Goal: Transaction & Acquisition: Purchase product/service

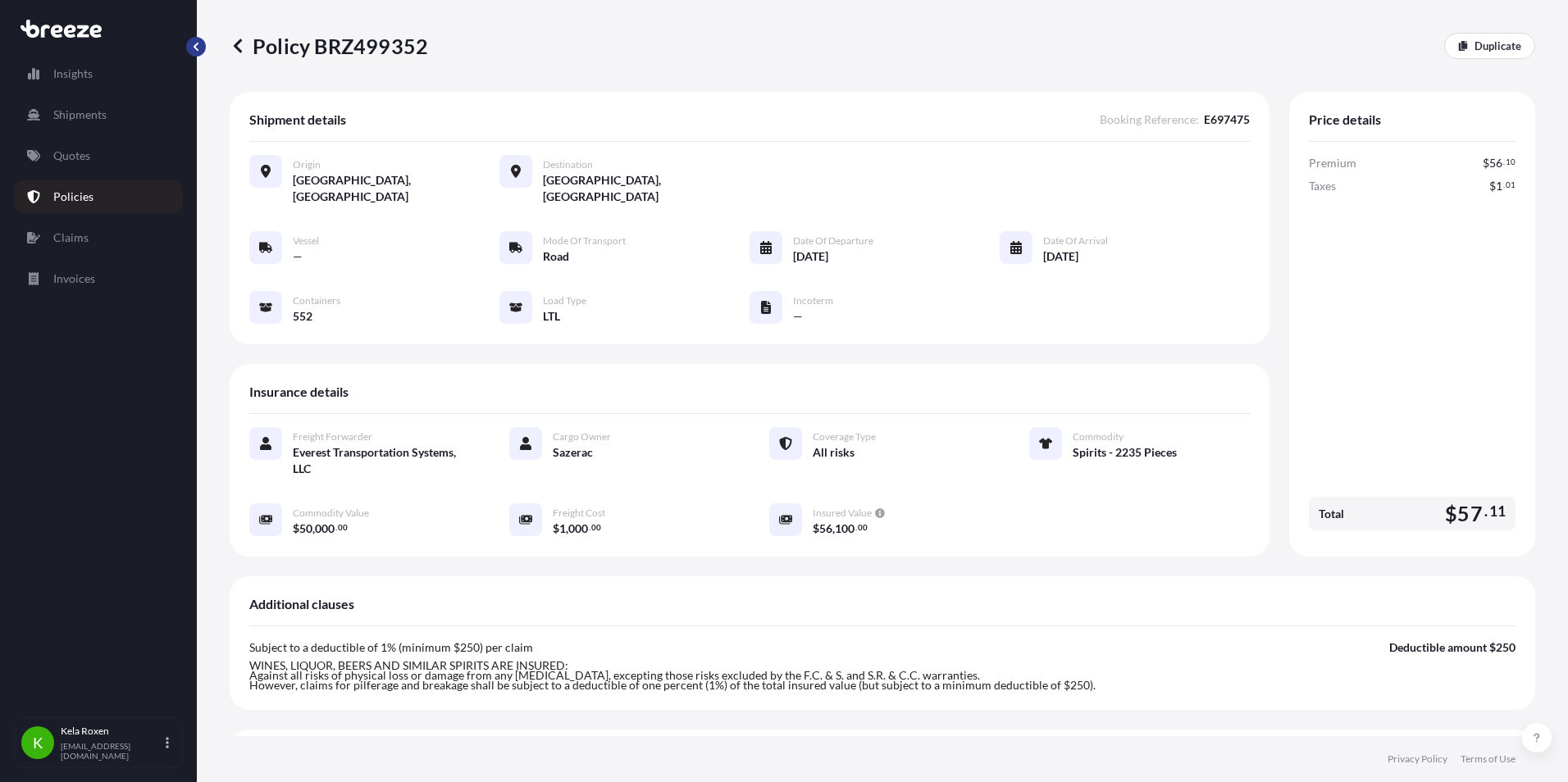
click at [196, 29] on div "Insights Shipments Quotes Policies Claims Invoices K Kela Roxen kela@everest-ts…" at bounding box center [98, 391] width 196 height 782
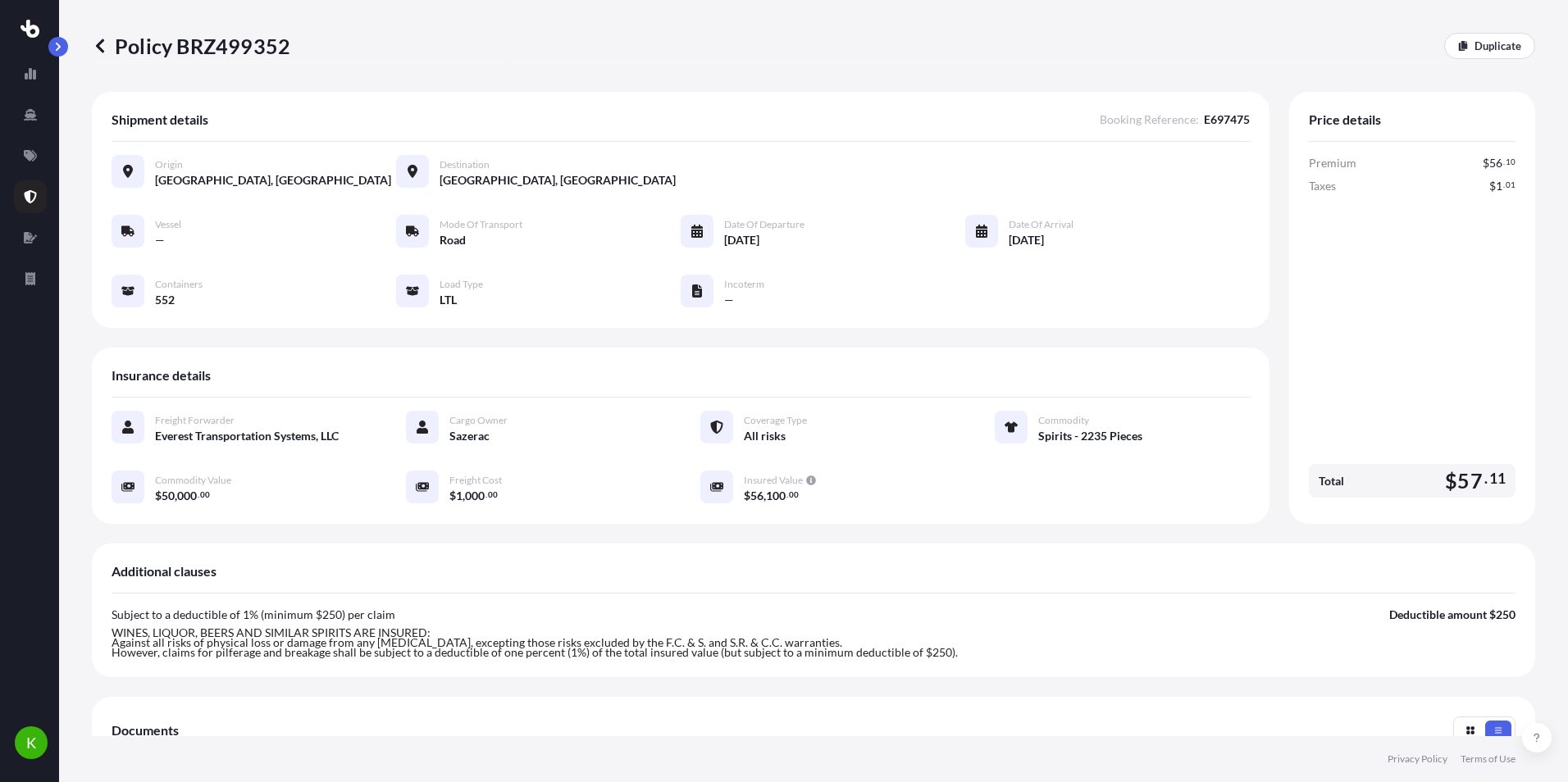
click at [105, 43] on icon at bounding box center [100, 46] width 16 height 16
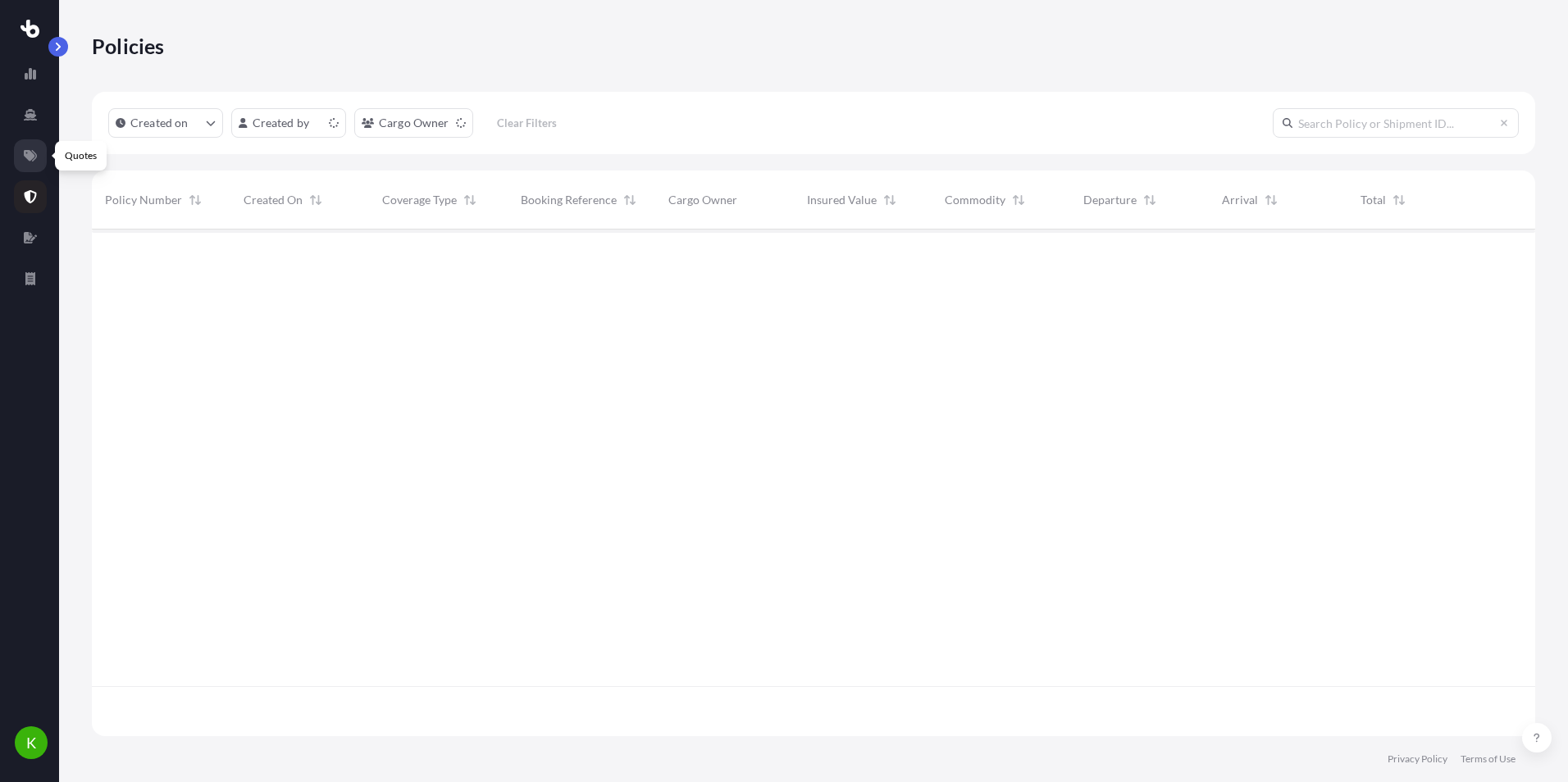
scroll to position [503, 1431]
click at [19, 158] on link at bounding box center [30, 156] width 33 height 33
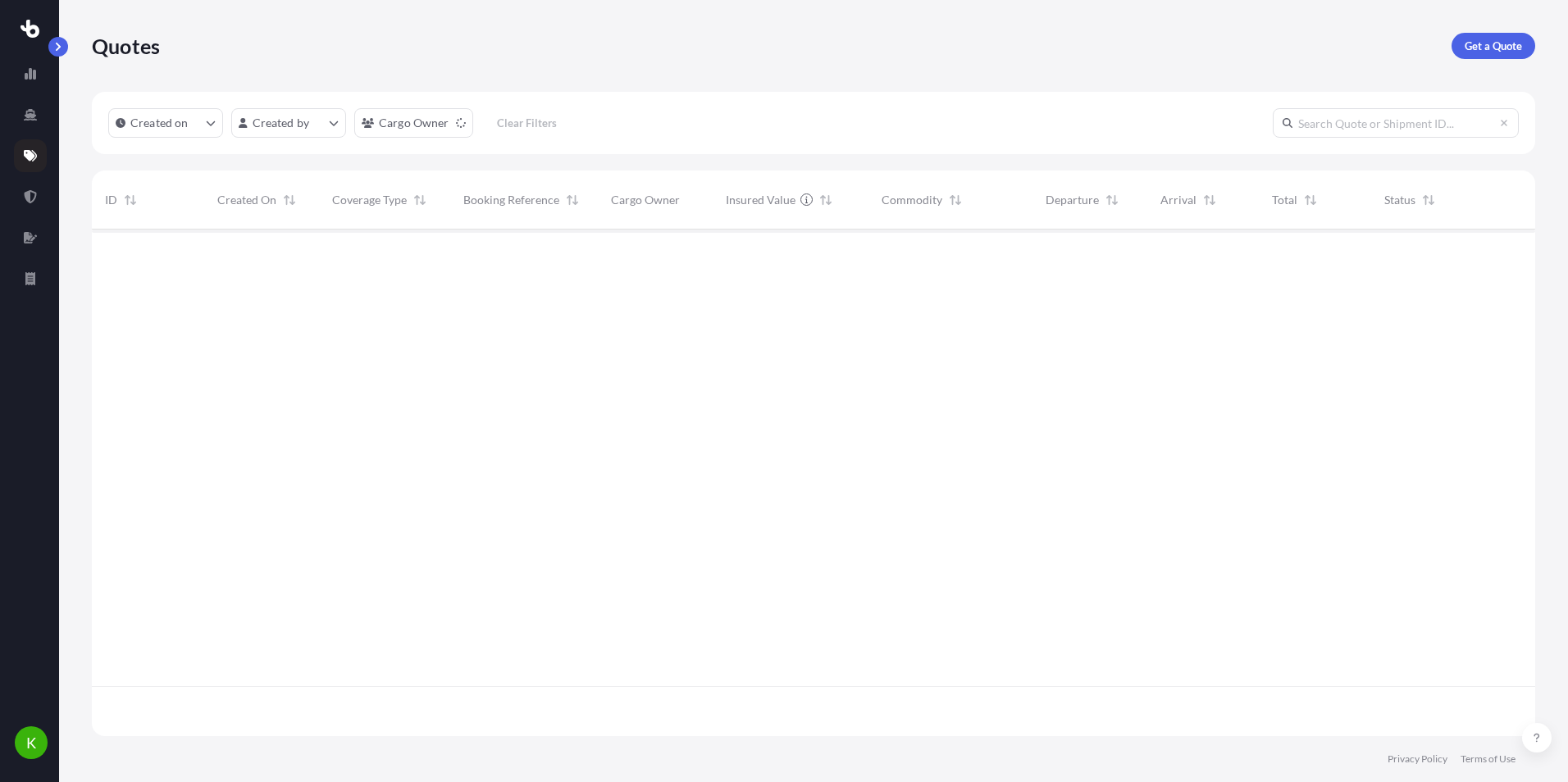
scroll to position [503, 1431]
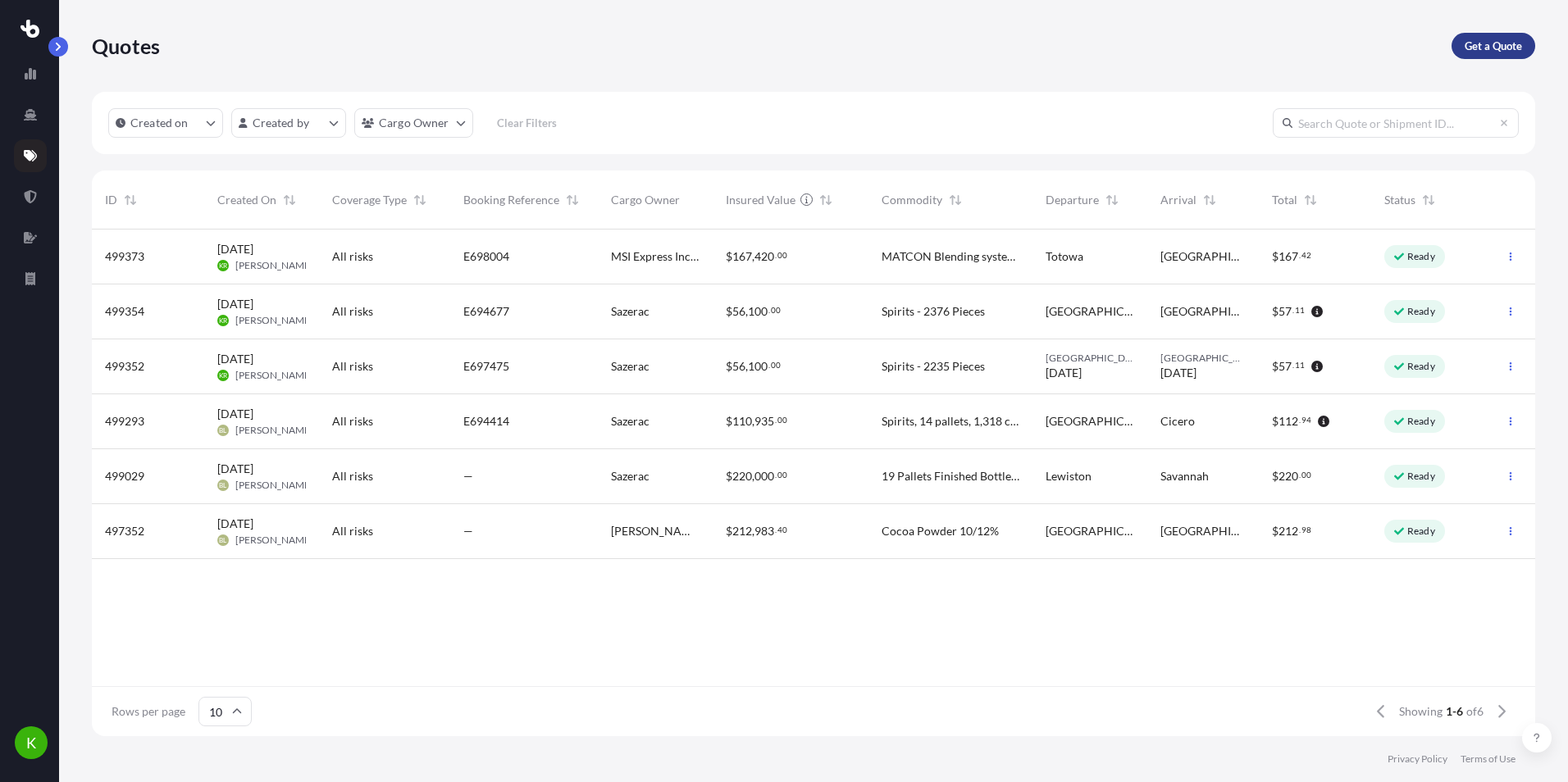
click at [1483, 39] on p "Get a Quote" at bounding box center [1493, 46] width 57 height 16
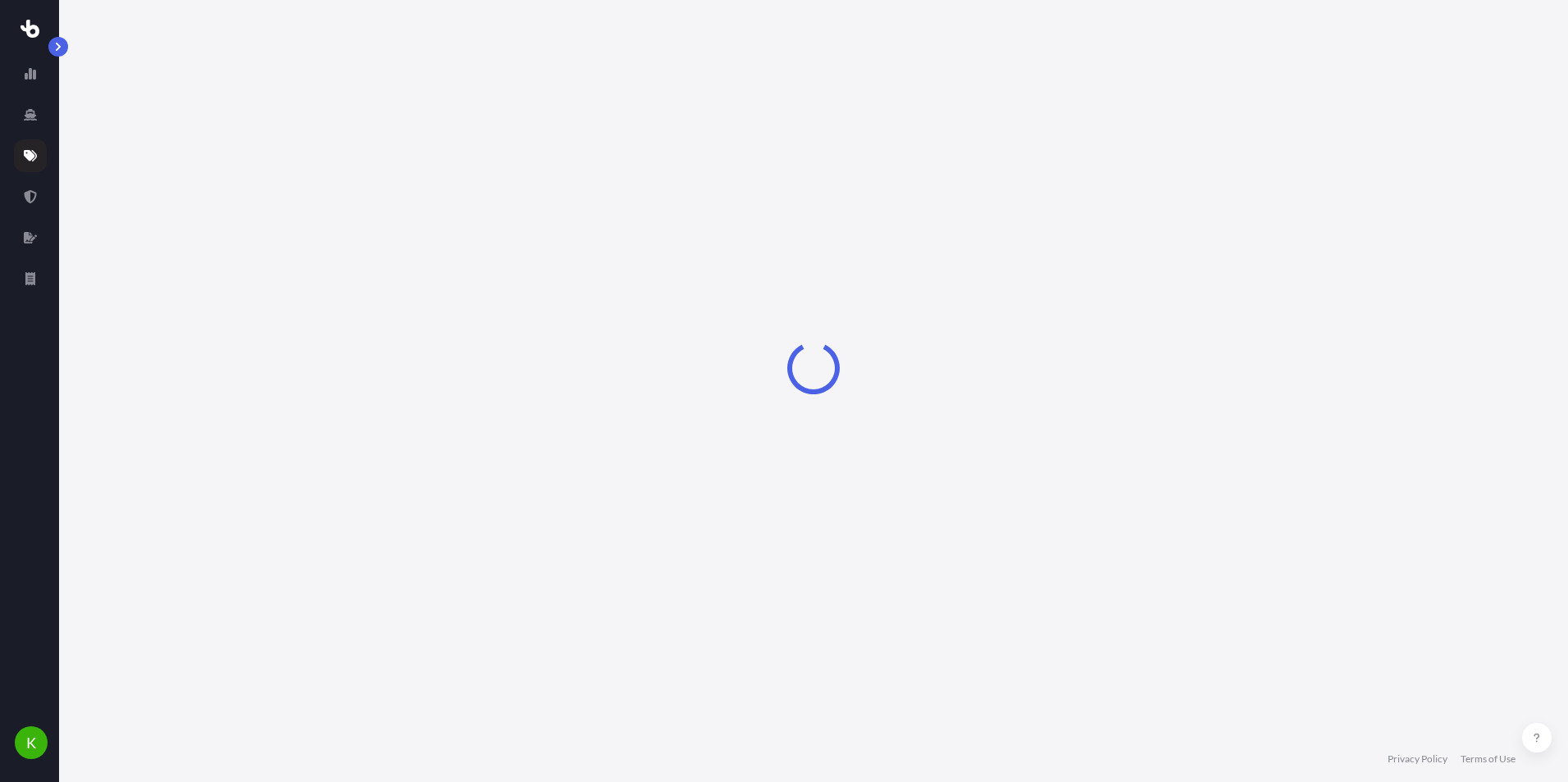
select select "Sea"
select select "1"
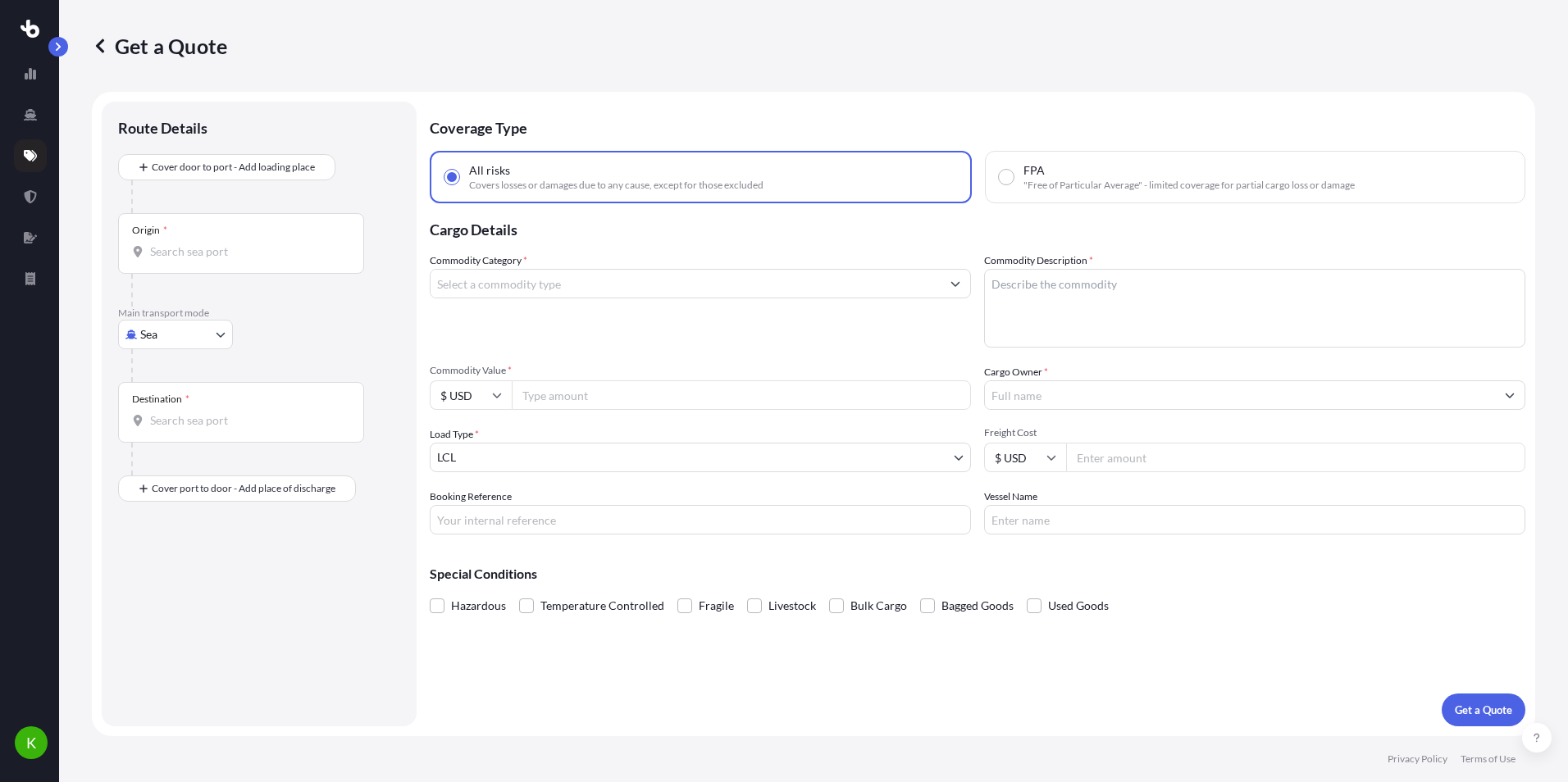
click at [182, 337] on body "K Get a Quote Route Details Cover door to port - Add loading place Place of loa…" at bounding box center [784, 391] width 1568 height 782
click at [184, 438] on div "Road" at bounding box center [176, 436] width 101 height 30
select select "Road"
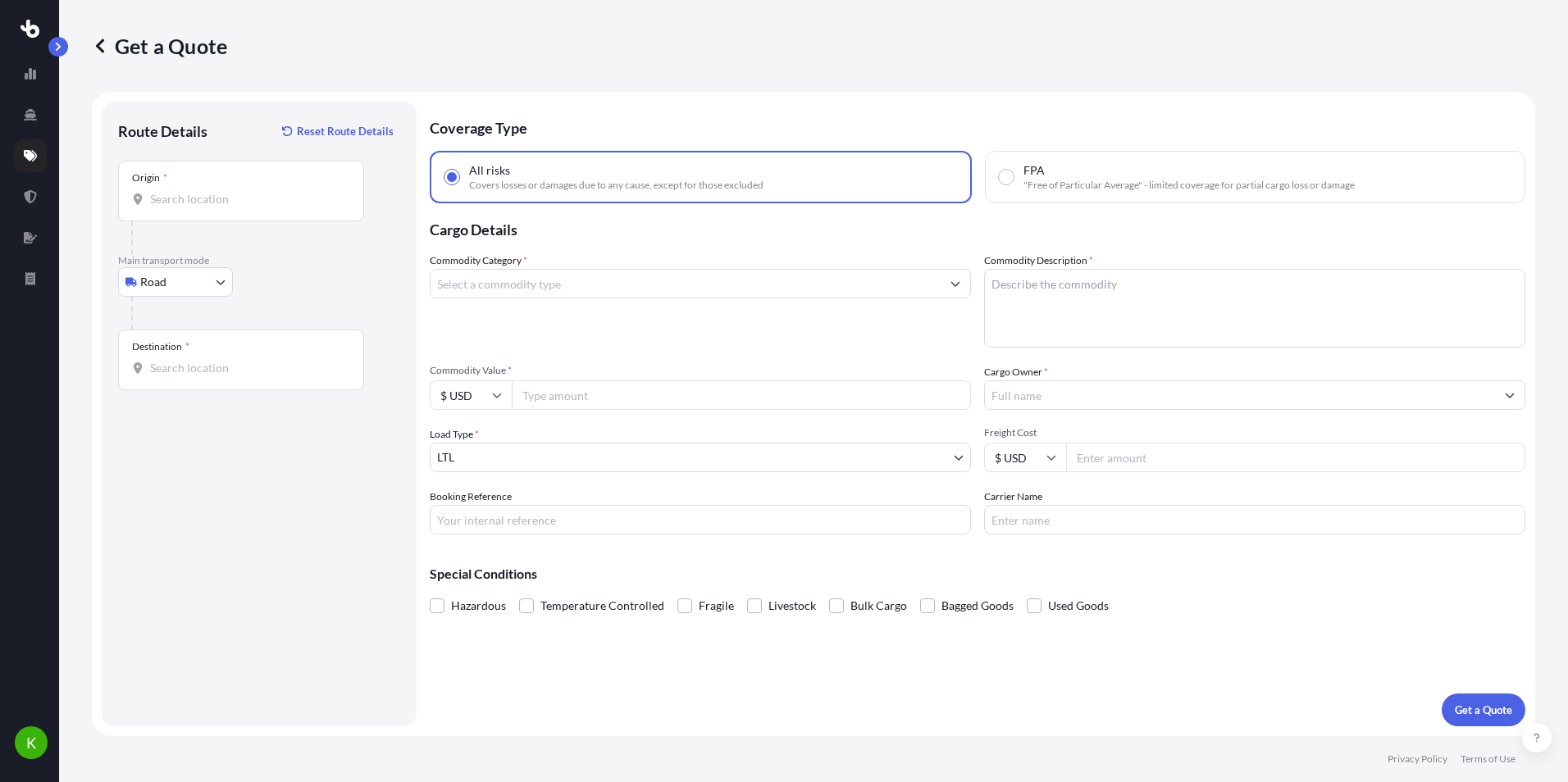
click at [256, 211] on div "Origin *" at bounding box center [241, 191] width 246 height 61
click at [256, 207] on input "Origin *" at bounding box center [247, 199] width 194 height 16
paste input "1010 WITHROW COURT, BARDSTOWN, Kentucky 40004"
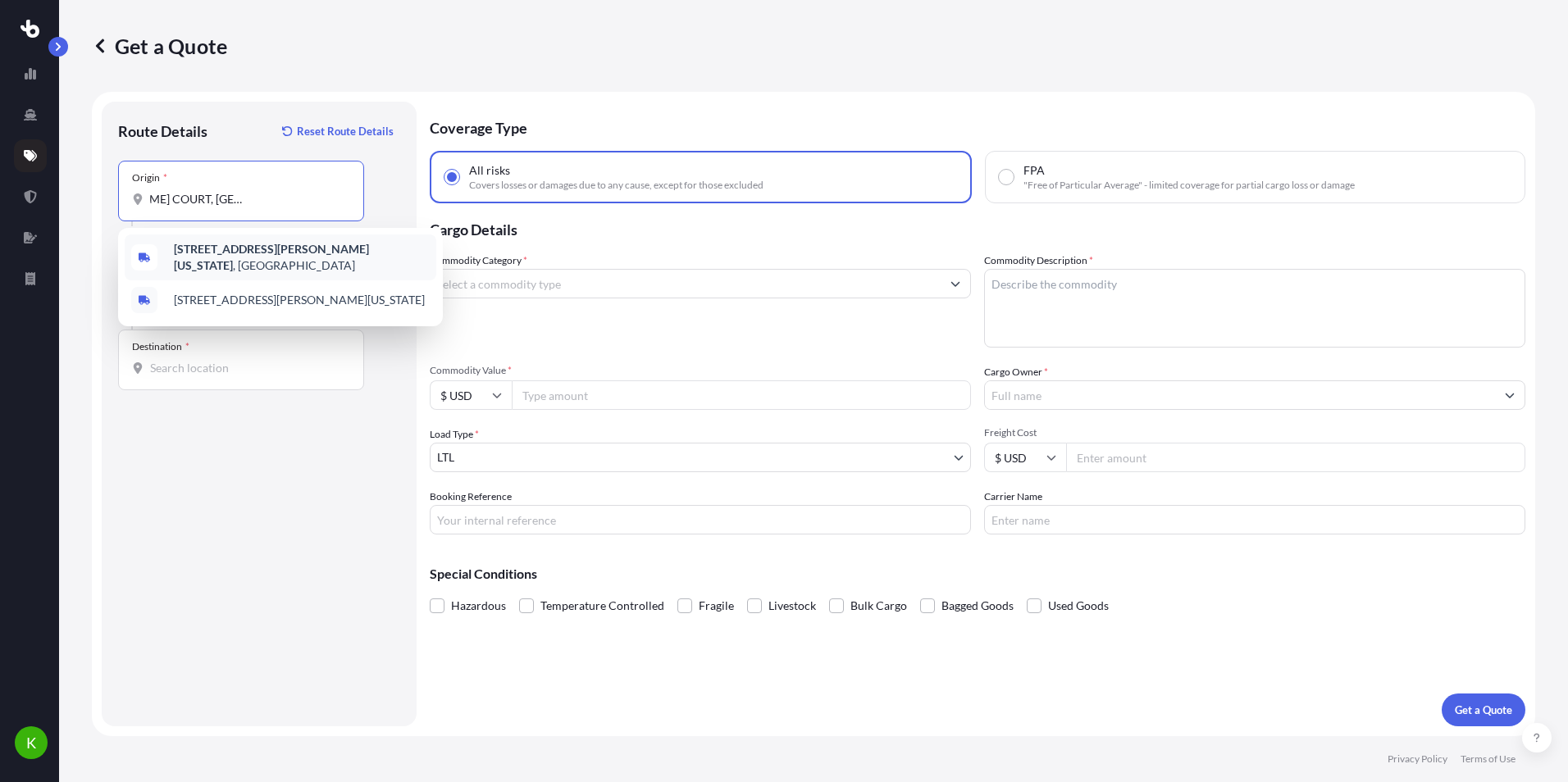
click at [271, 258] on span "1010 Withrow Court, Bardstown, Kentucky 40004 , USA" at bounding box center [301, 257] width 256 height 33
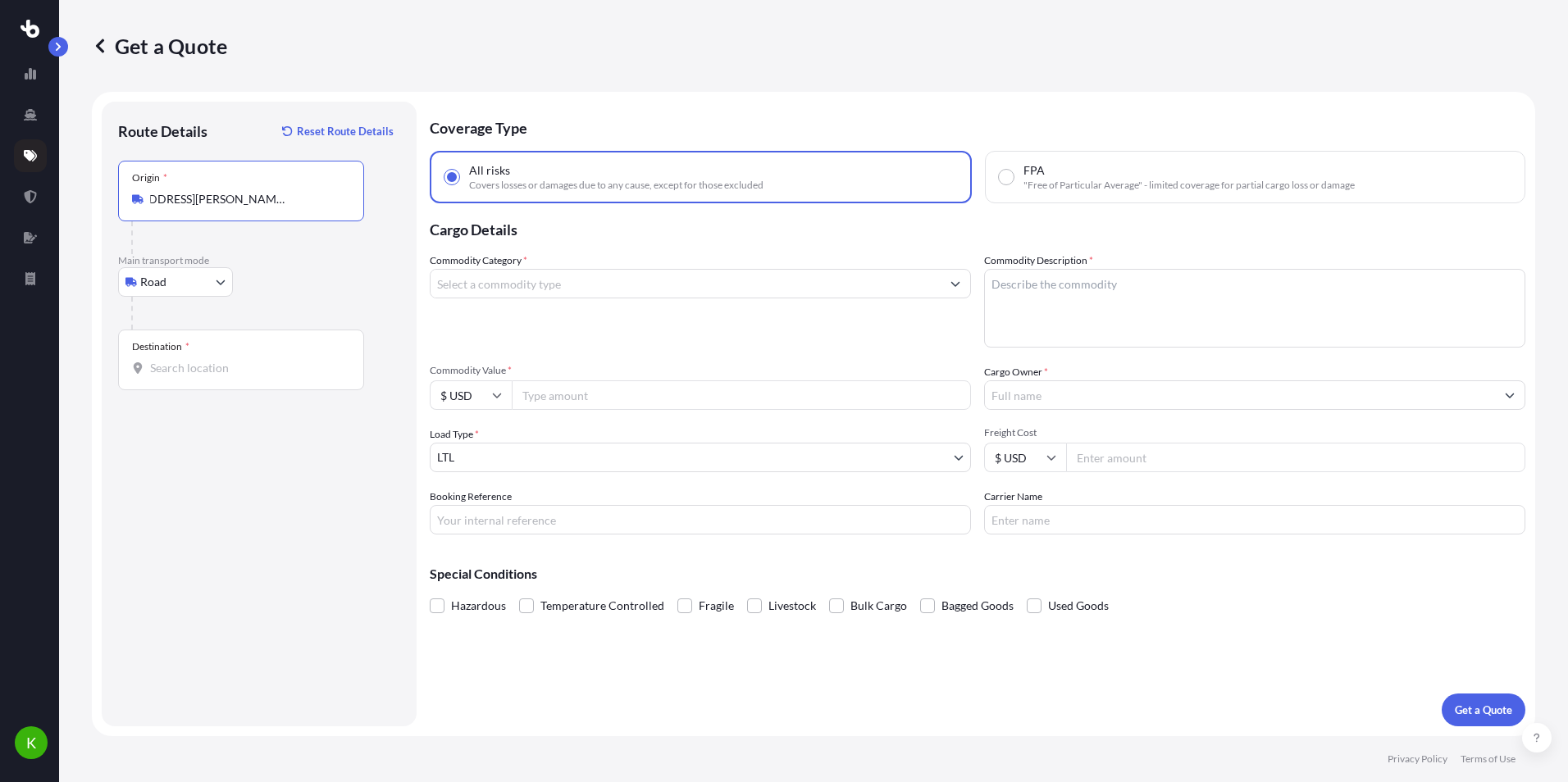
type input "1010 Withrow Court, Bardstown, Kentucky 40004, USA"
click at [217, 378] on div "Destination *" at bounding box center [241, 359] width 246 height 61
click at [217, 377] on input "Destination *" at bounding box center [247, 368] width 194 height 16
paste input "800 AMERICAN DRIVE, BARDSTOWN, Kentucky 40004"
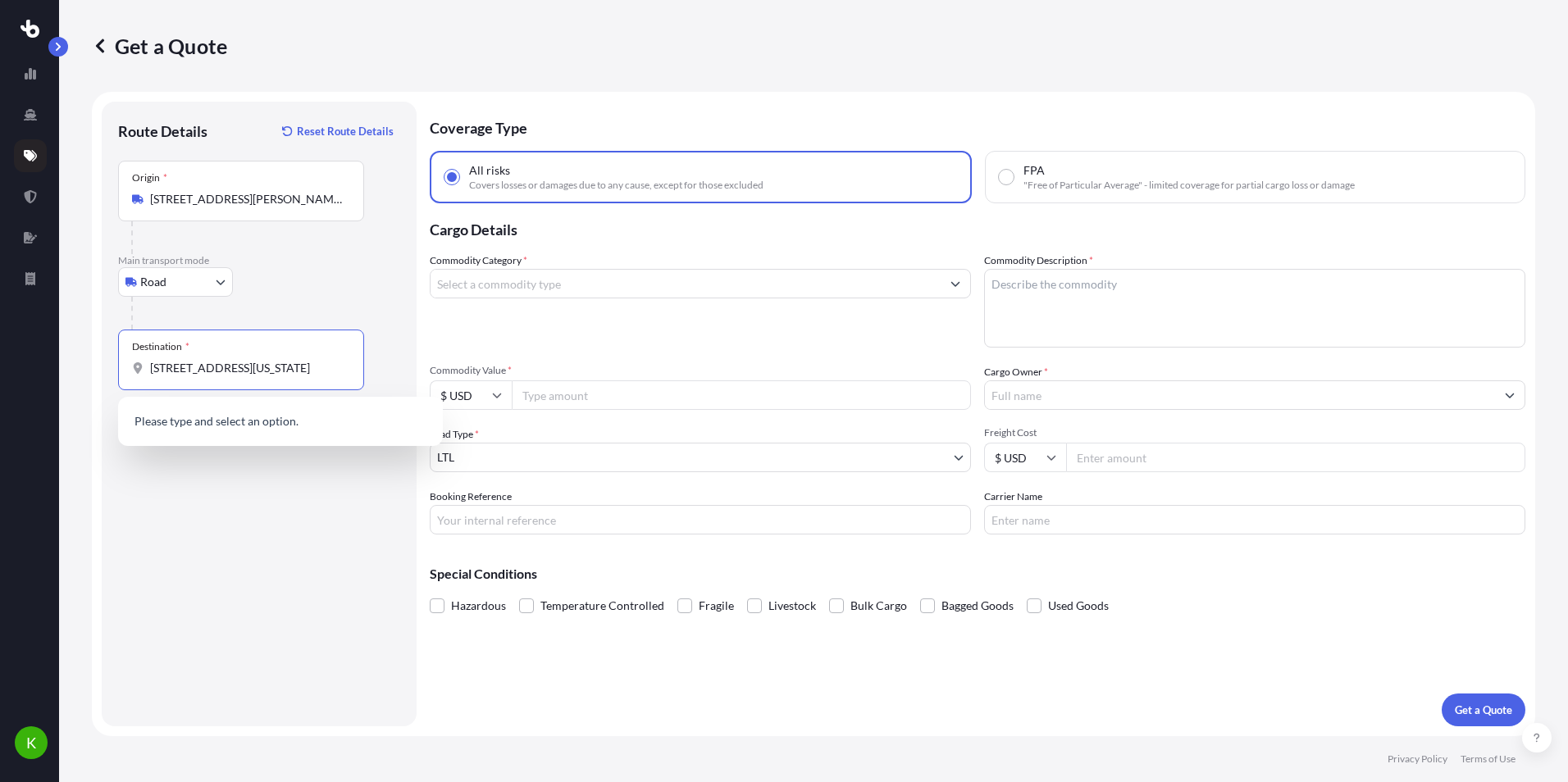
scroll to position [0, 91]
click at [276, 423] on b "800 American Drive, Bardstown, Kentucky 40004" at bounding box center [254, 417] width 162 height 14
type input "800 American Drive, Bardstown, Kentucky 40004, USA"
click at [548, 277] on input "Commodity Category *" at bounding box center [685, 283] width 510 height 30
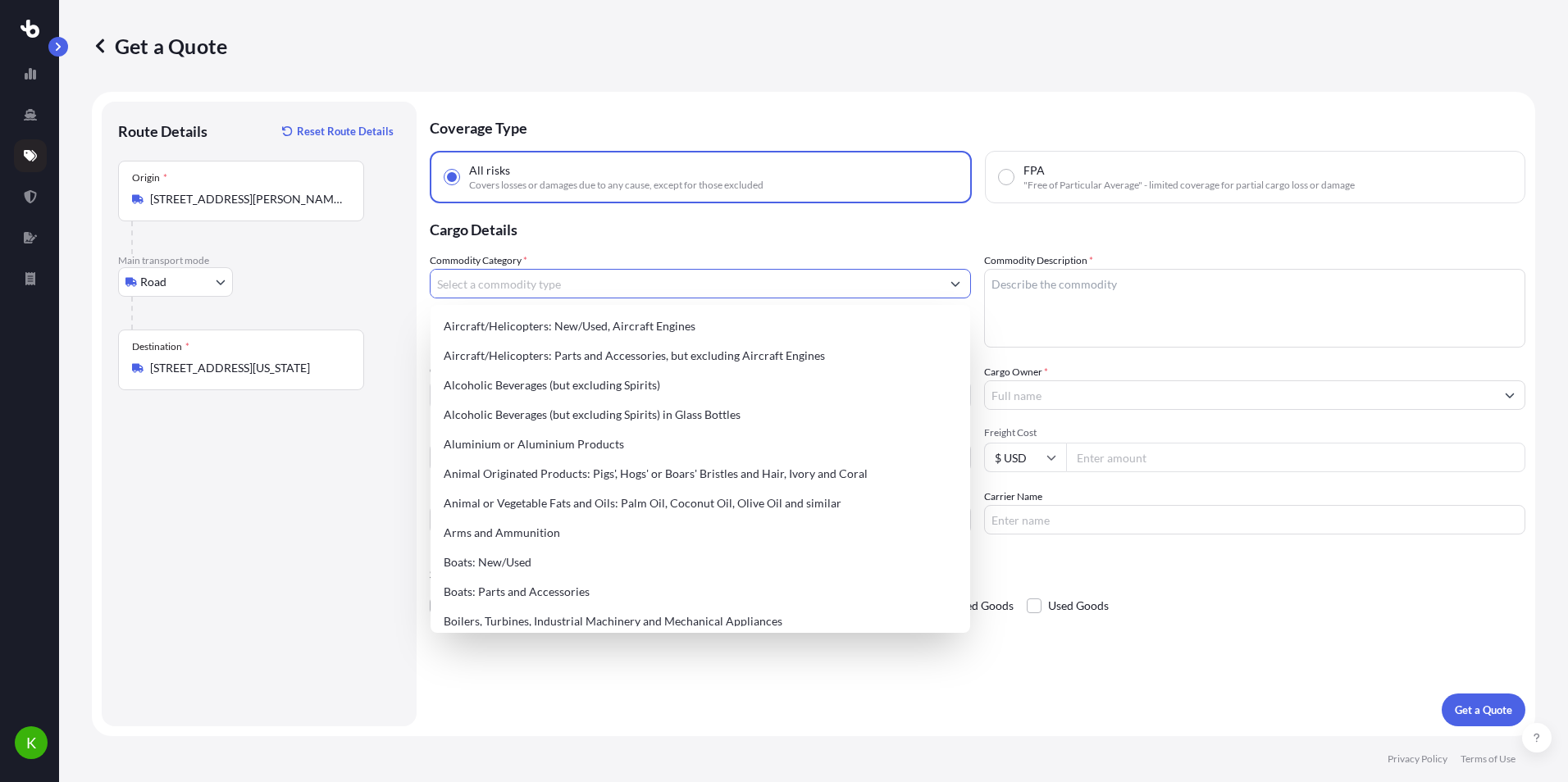
scroll to position [0, 0]
click at [591, 284] on input "Commodity Category *" at bounding box center [685, 283] width 510 height 30
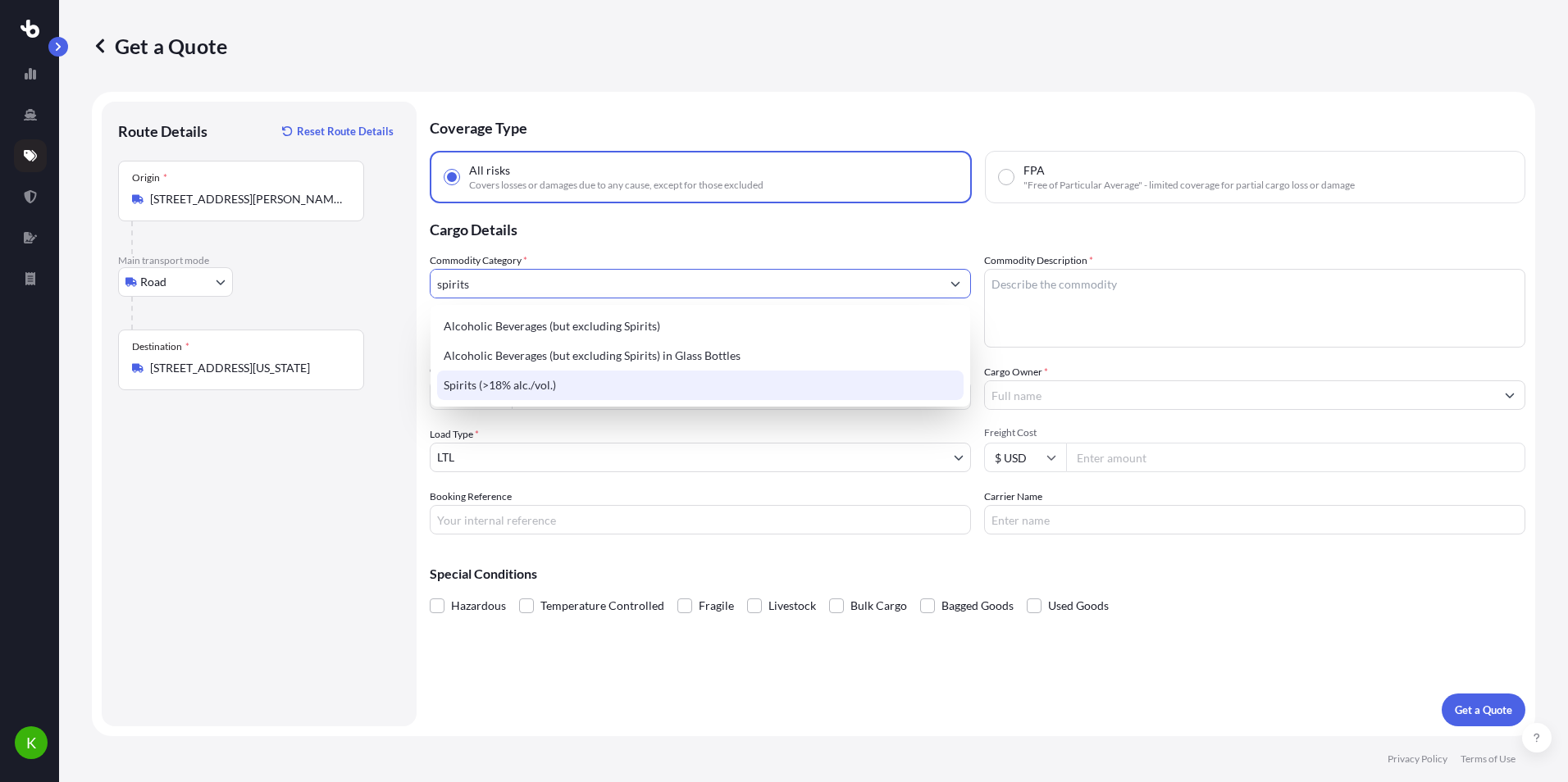
click at [563, 383] on div "Spirits (>18% alc./vol.)" at bounding box center [701, 385] width 527 height 30
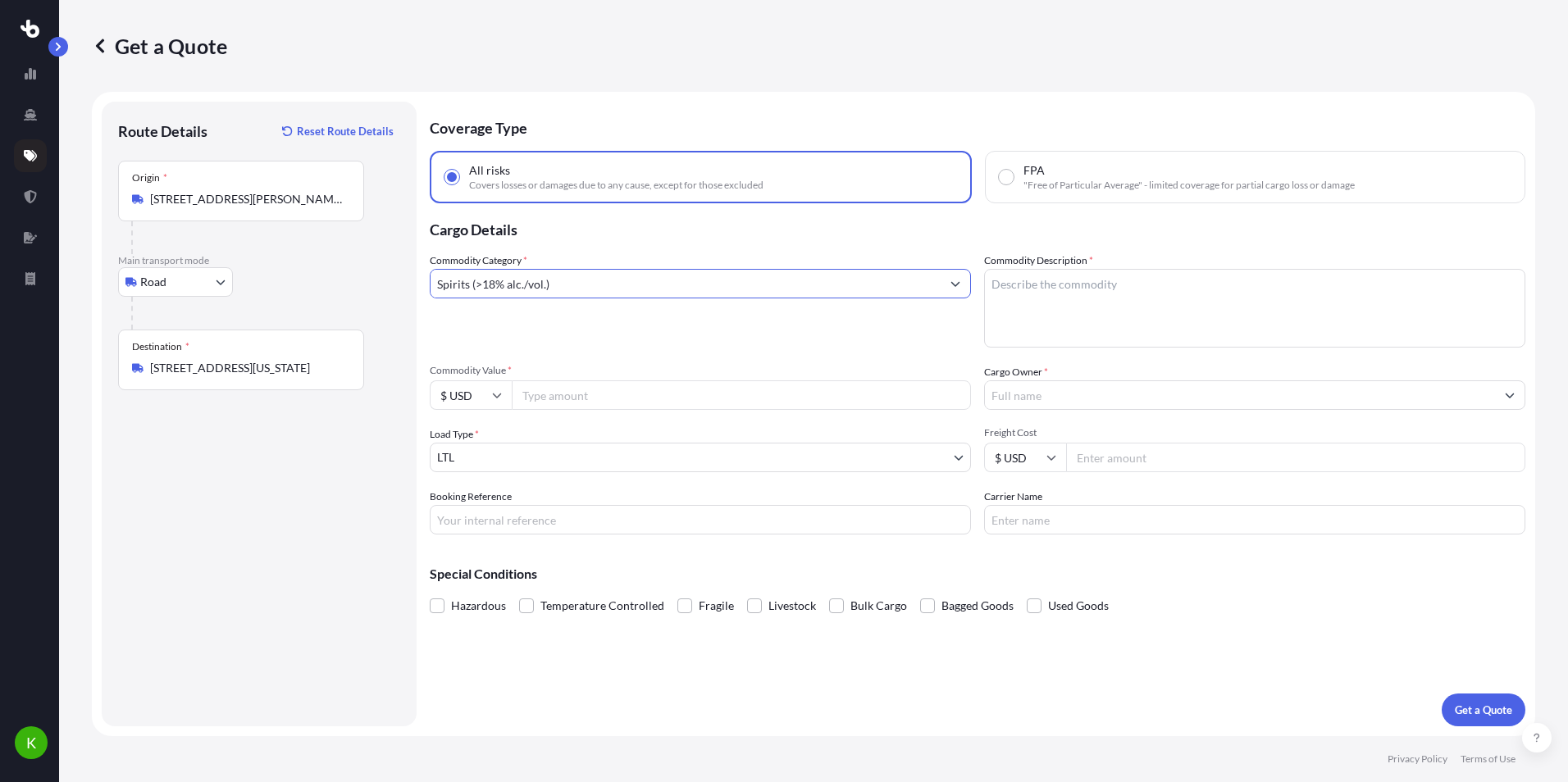
type input "Spirits (>18% alc./vol.)"
click at [1028, 303] on textarea "Commodity Description *" at bounding box center [1255, 308] width 541 height 79
type textarea "Spirits - 503 pieces"
click at [651, 449] on body "K Get a Quote Route Details Reset Route Details Place of loading Road Road Rail…" at bounding box center [784, 391] width 1568 height 782
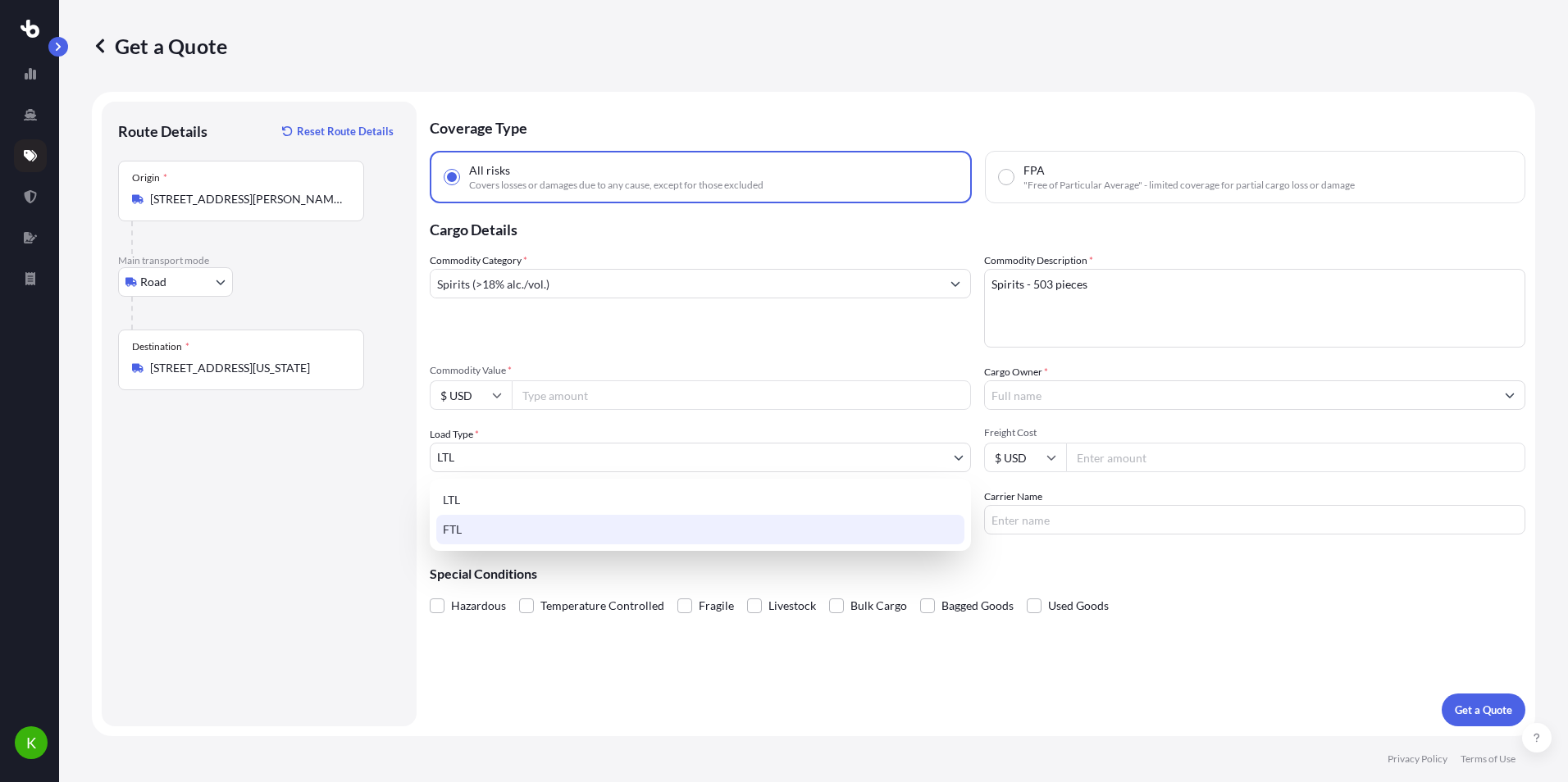
click at [528, 530] on div "FTL" at bounding box center [700, 529] width 528 height 30
select select "2"
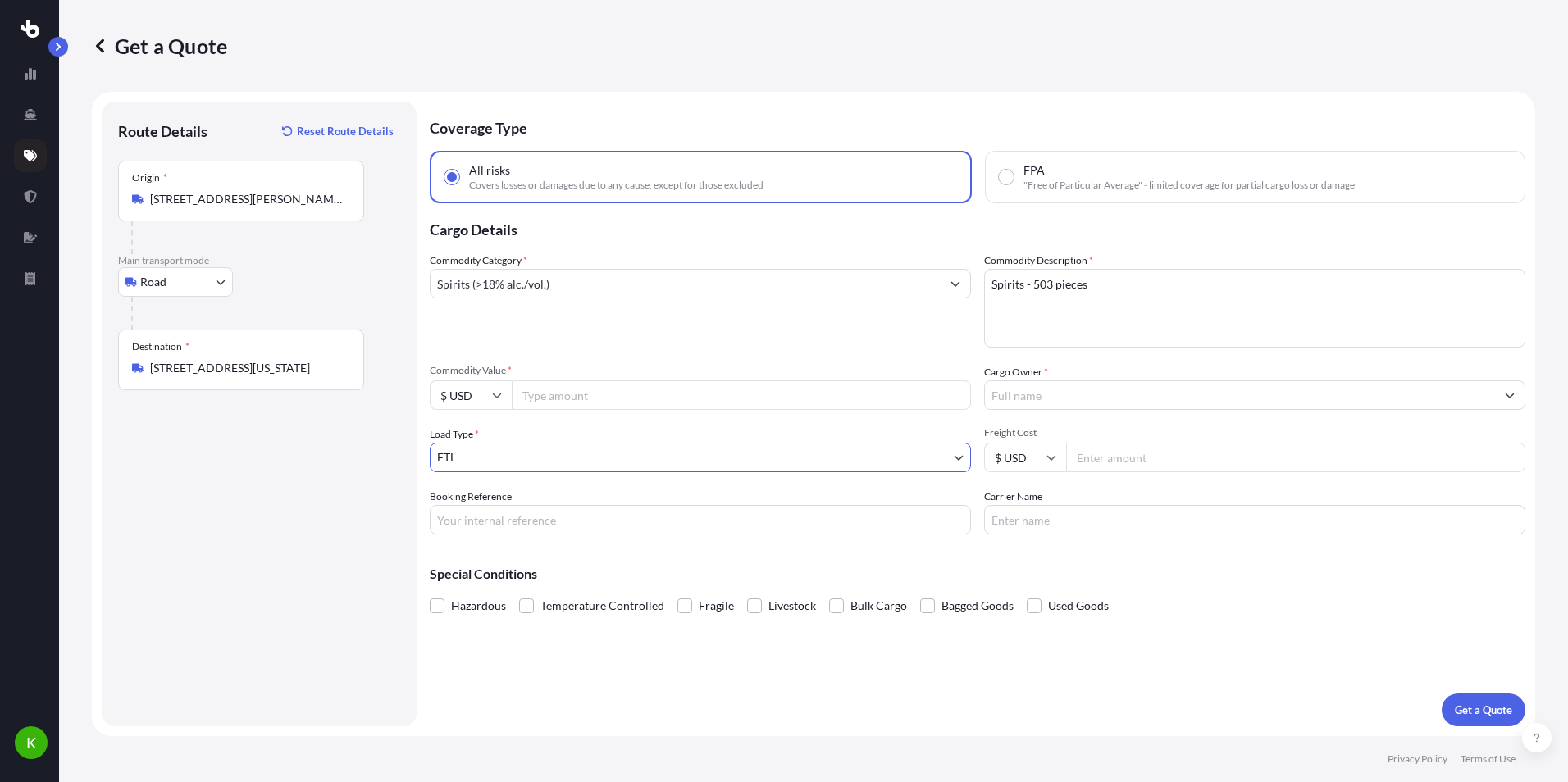
click at [701, 395] on input "Commodity Value *" at bounding box center [741, 395] width 459 height 30
type input "50000"
click at [746, 346] on div "Commodity Category * Spirits (>18% alc./vol.)" at bounding box center [701, 300] width 541 height 95
click at [1075, 380] on div at bounding box center [1255, 395] width 541 height 30
click at [1075, 395] on input "Cargo Owner *" at bounding box center [1239, 395] width 510 height 30
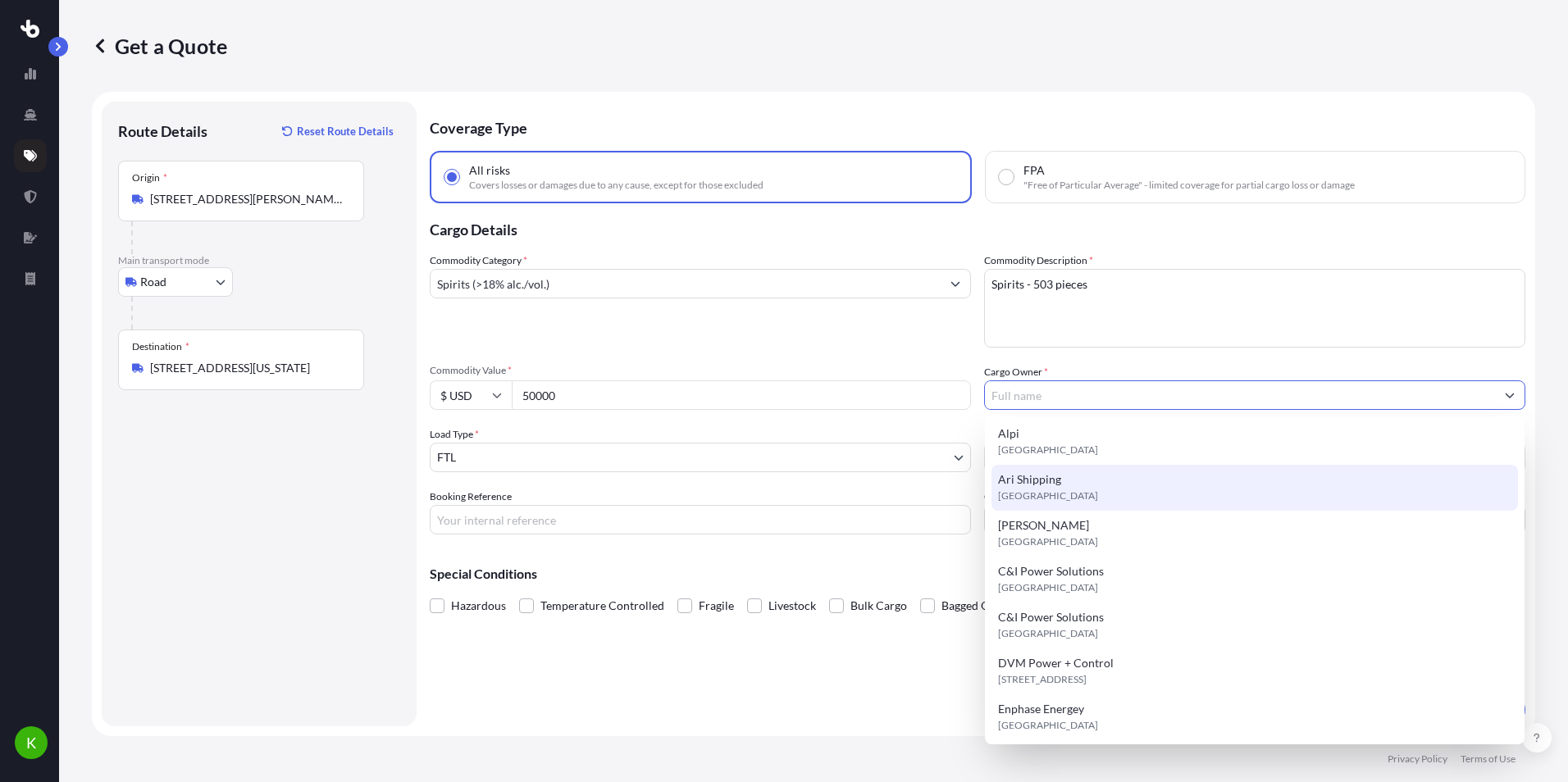
scroll to position [28, 0]
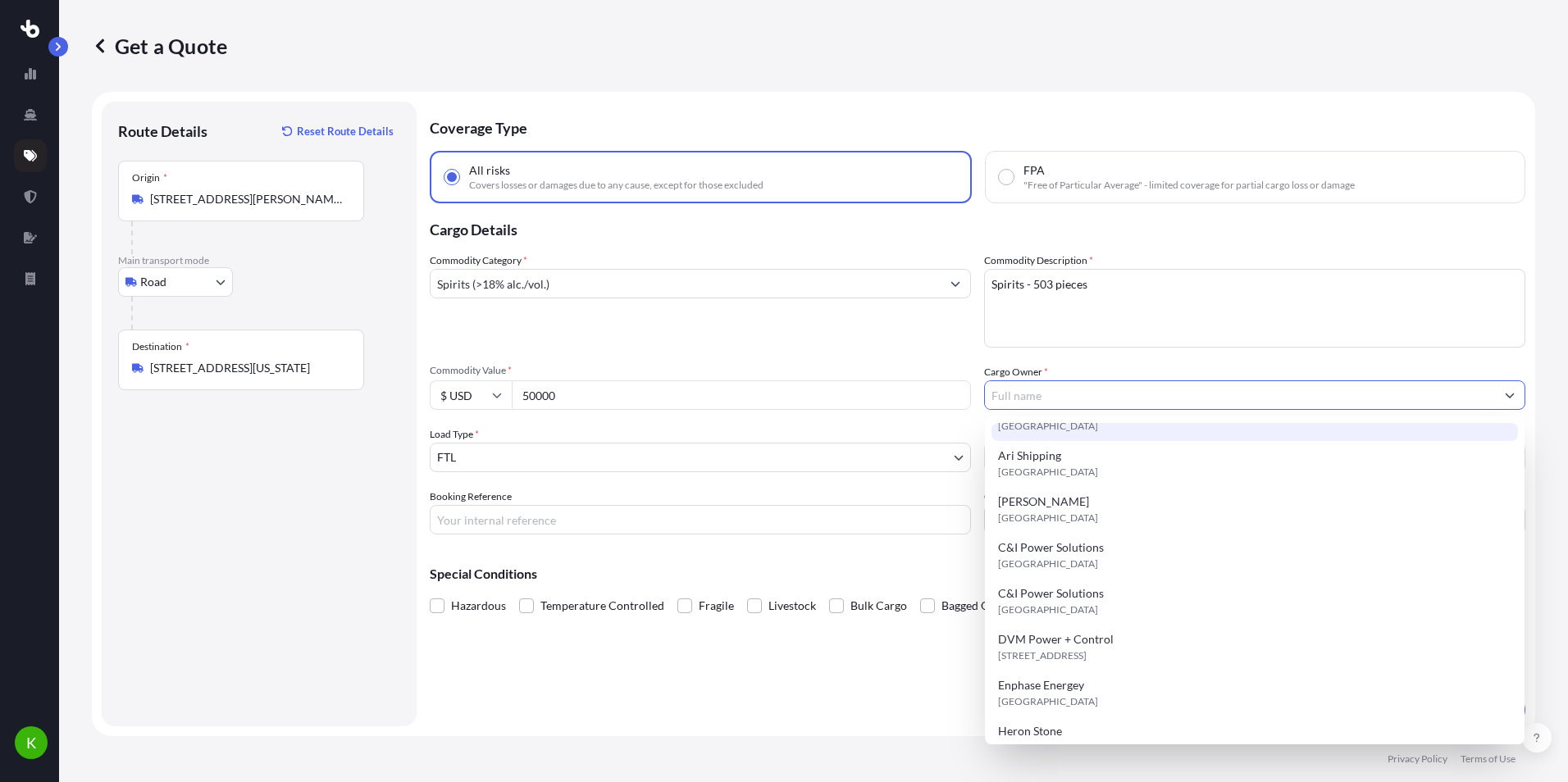
click at [1236, 398] on input "Cargo Owner *" at bounding box center [1239, 395] width 510 height 30
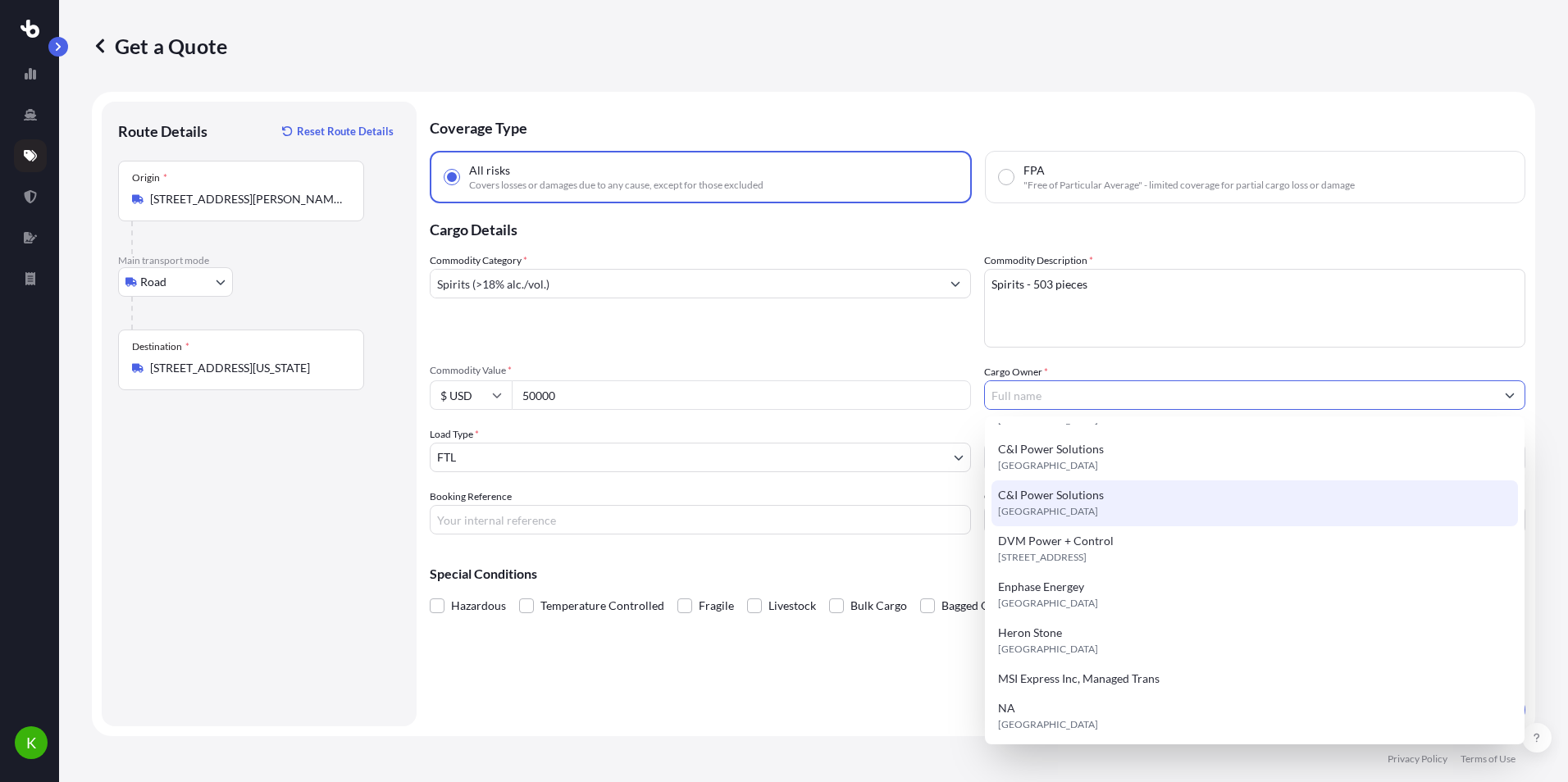
scroll to position [174, 0]
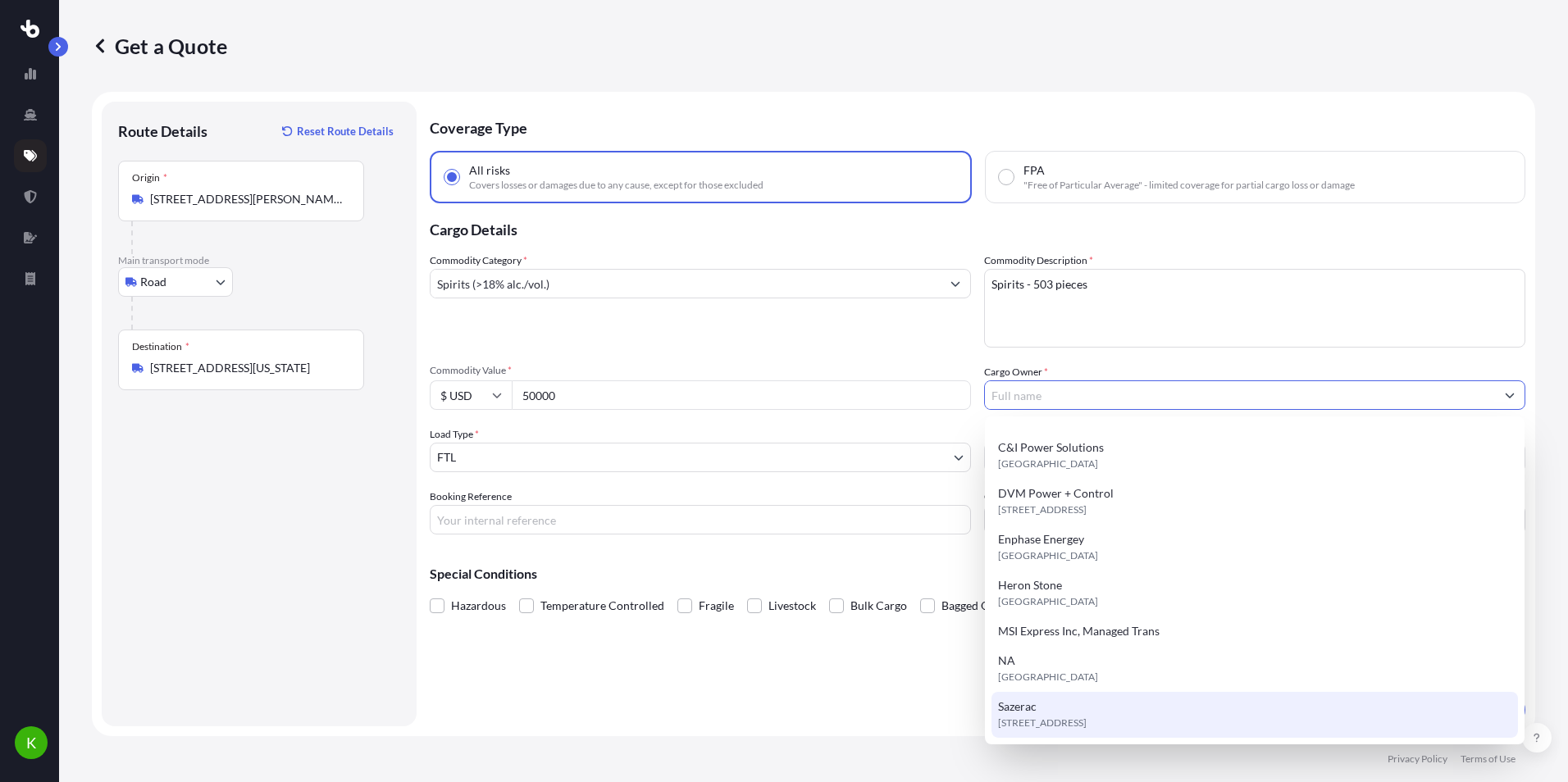
click at [1049, 708] on div "Sazerac 10101 Linn Station Rd, 40223, Louisville, United States" at bounding box center [1255, 715] width 527 height 46
type input "Sazerac"
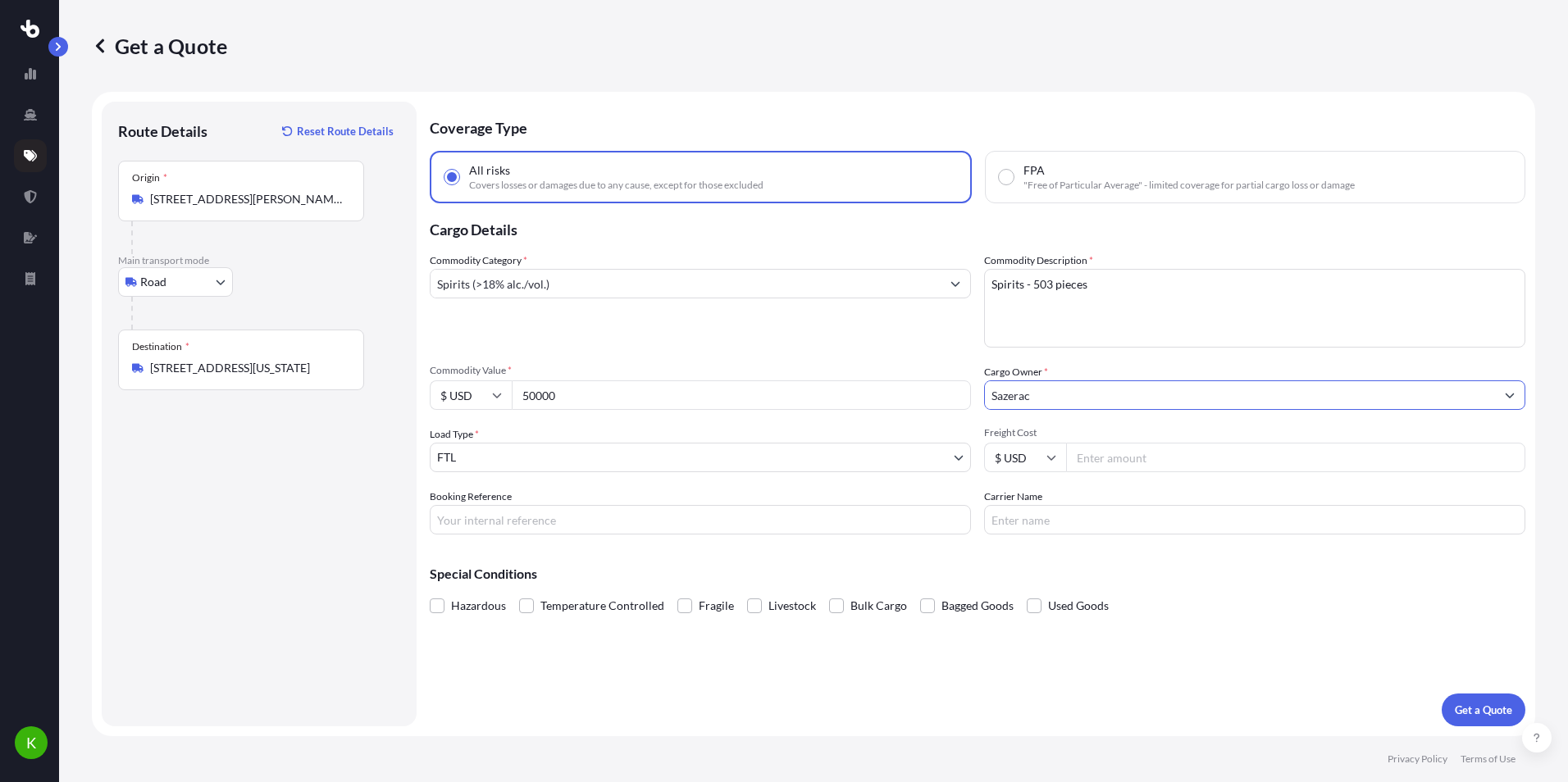
click at [1265, 461] on input "Freight Cost" at bounding box center [1296, 457] width 459 height 30
click at [1128, 457] on input "Freight Cost" at bounding box center [1296, 457] width 459 height 30
type input "468"
click at [676, 399] on input "50000" at bounding box center [741, 395] width 459 height 30
click at [526, 519] on input "Booking Reference" at bounding box center [701, 520] width 541 height 30
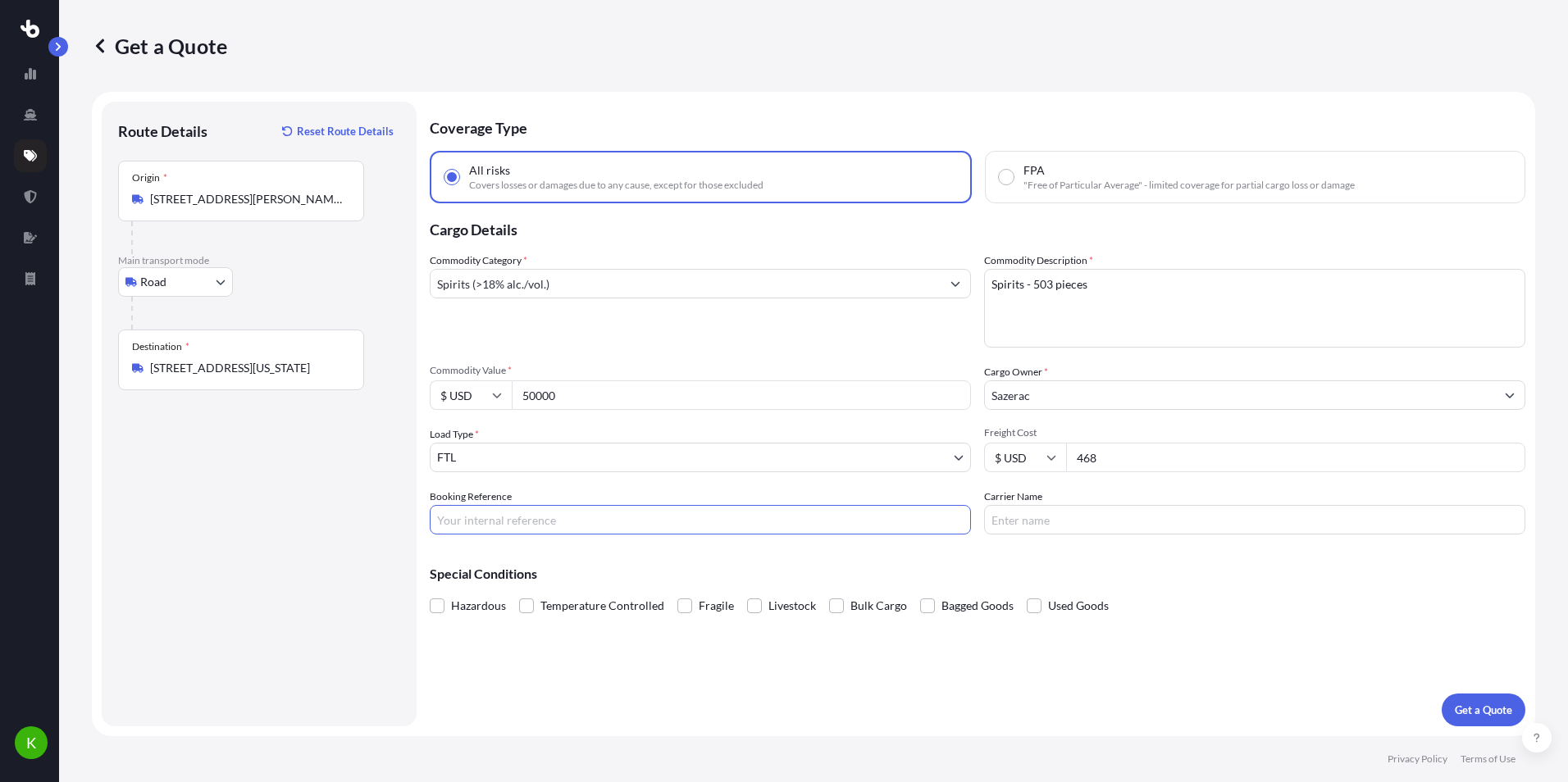
paste input "E695702"
type input "E695702"
click at [1484, 705] on p "Get a Quote" at bounding box center [1483, 710] width 57 height 16
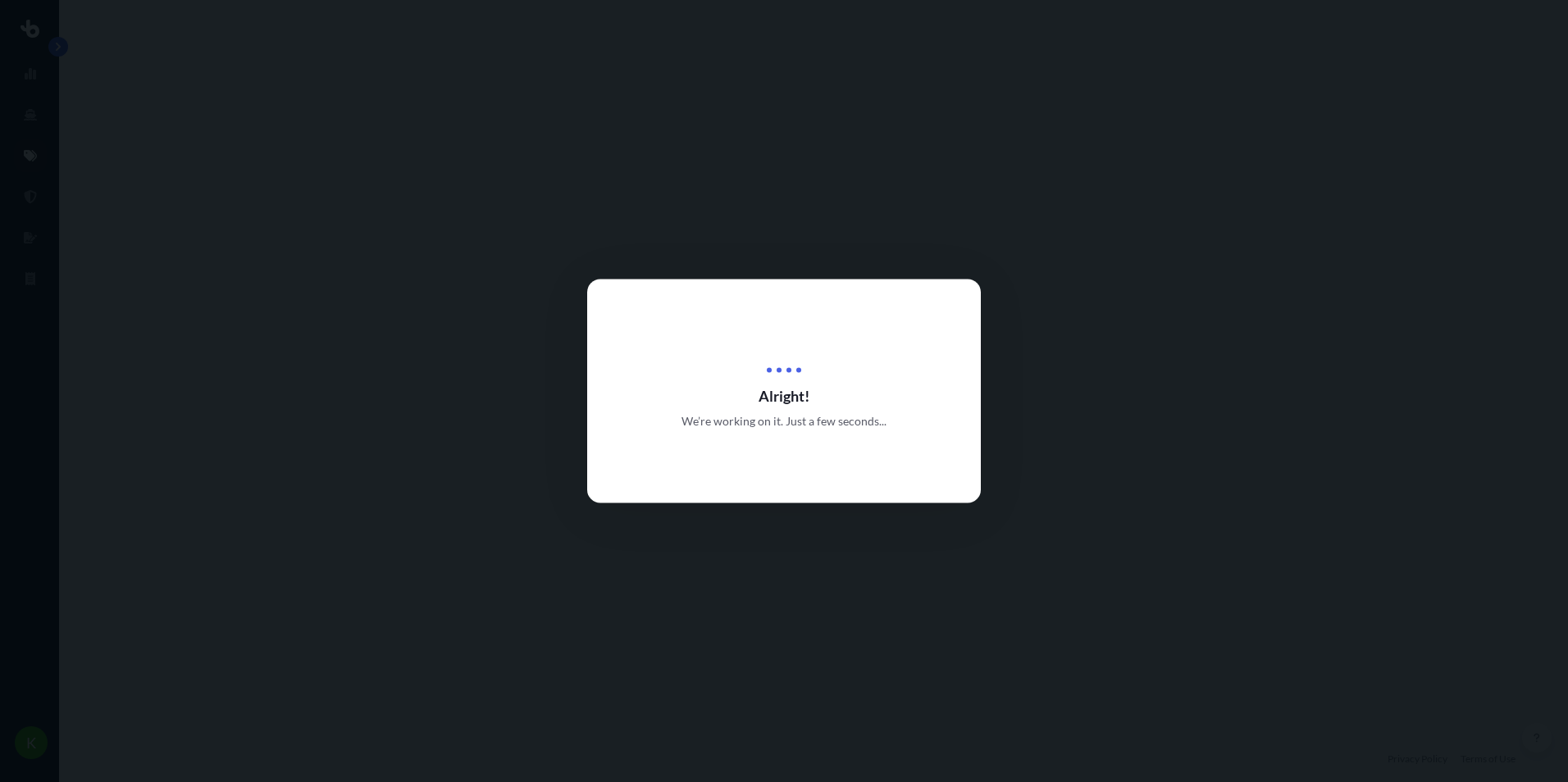
select select "Road"
select select "2"
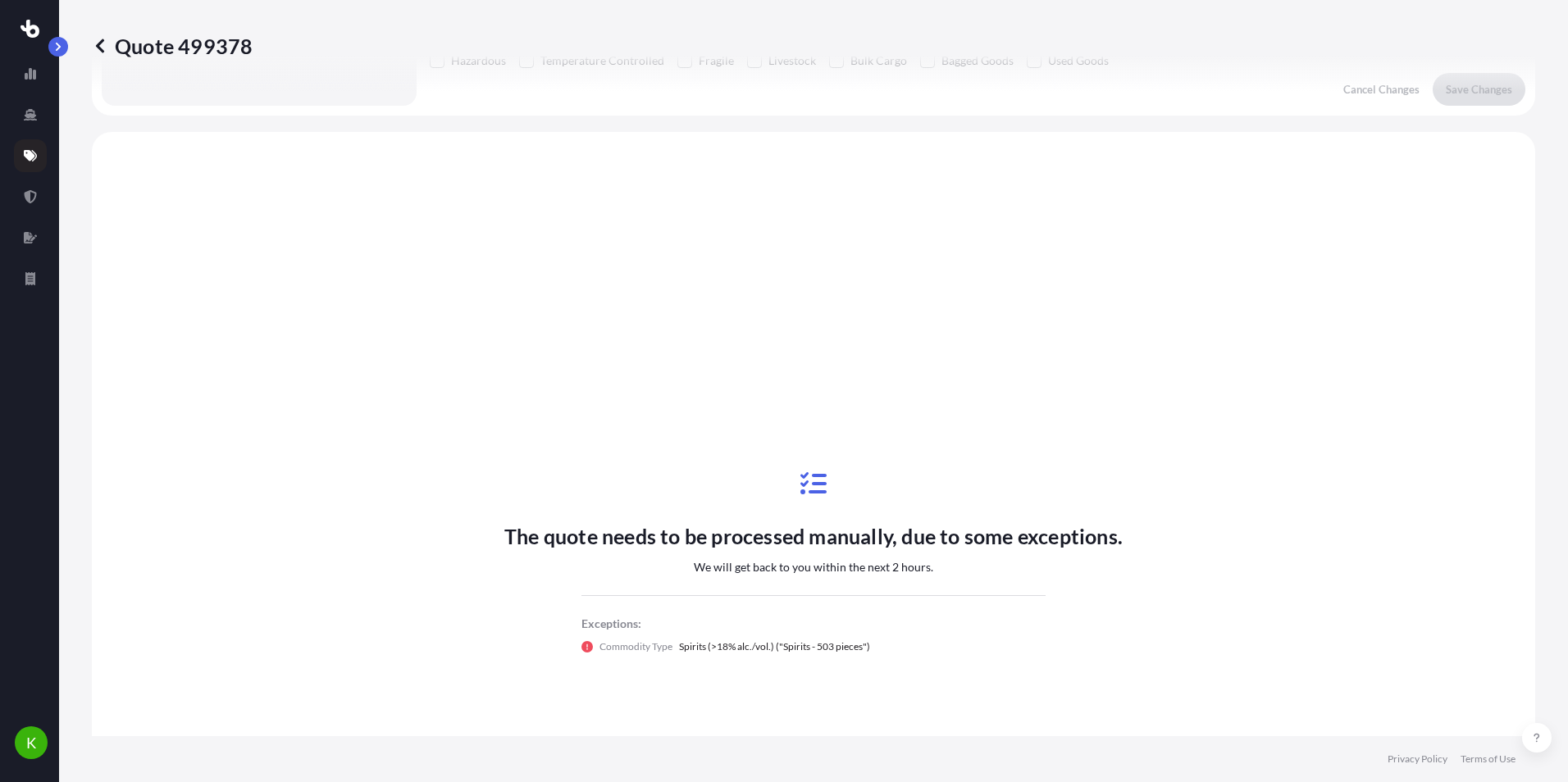
scroll to position [596, 0]
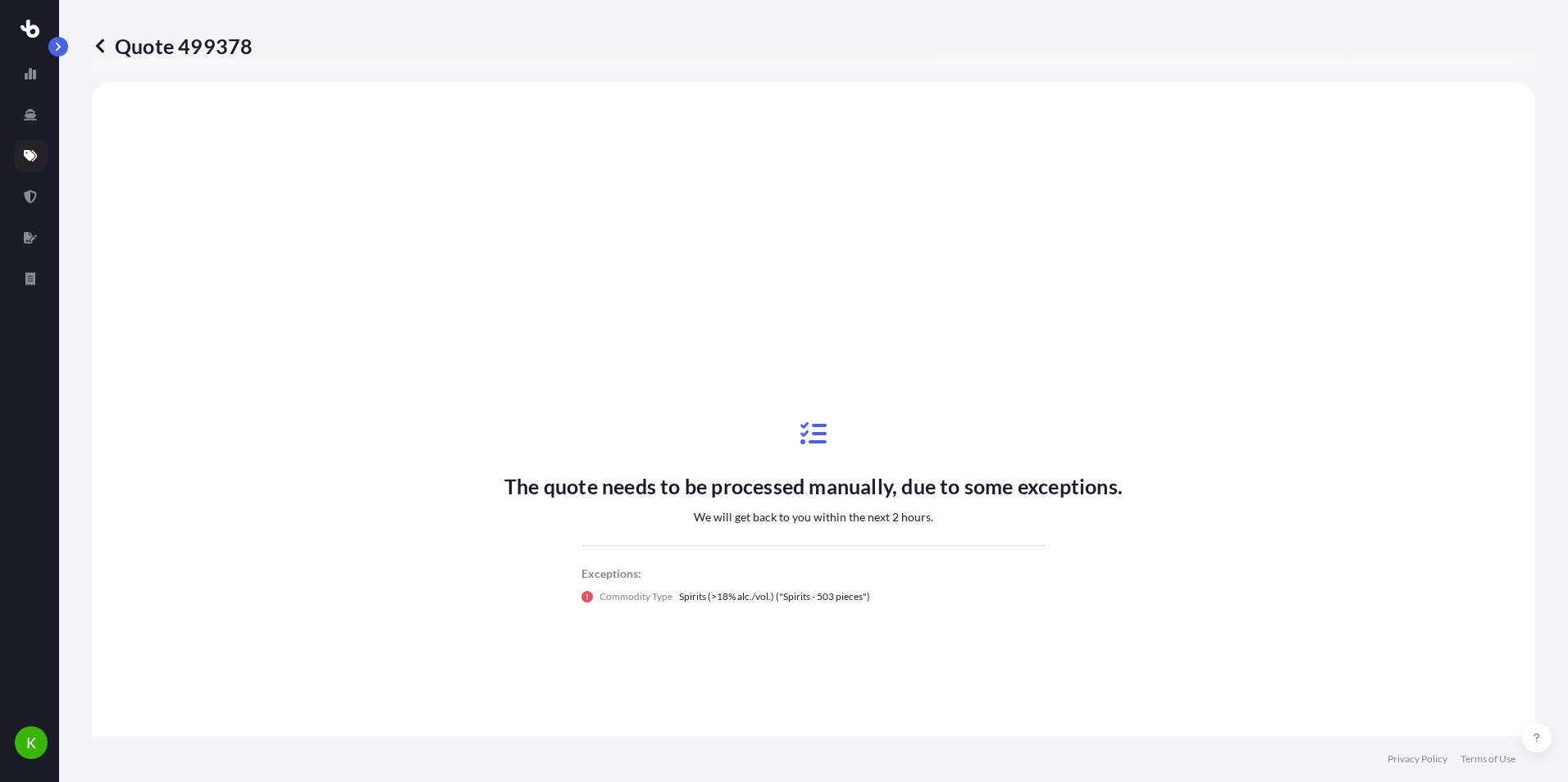
click at [581, 596] on icon at bounding box center [587, 596] width 12 height 12
drag, startPoint x: 249, startPoint y: 45, endPoint x: 173, endPoint y: 42, distance: 76.1
click at [173, 42] on p "Quote 499378" at bounding box center [172, 45] width 161 height 26
copy p "499378"
click at [99, 46] on icon at bounding box center [100, 45] width 8 height 14
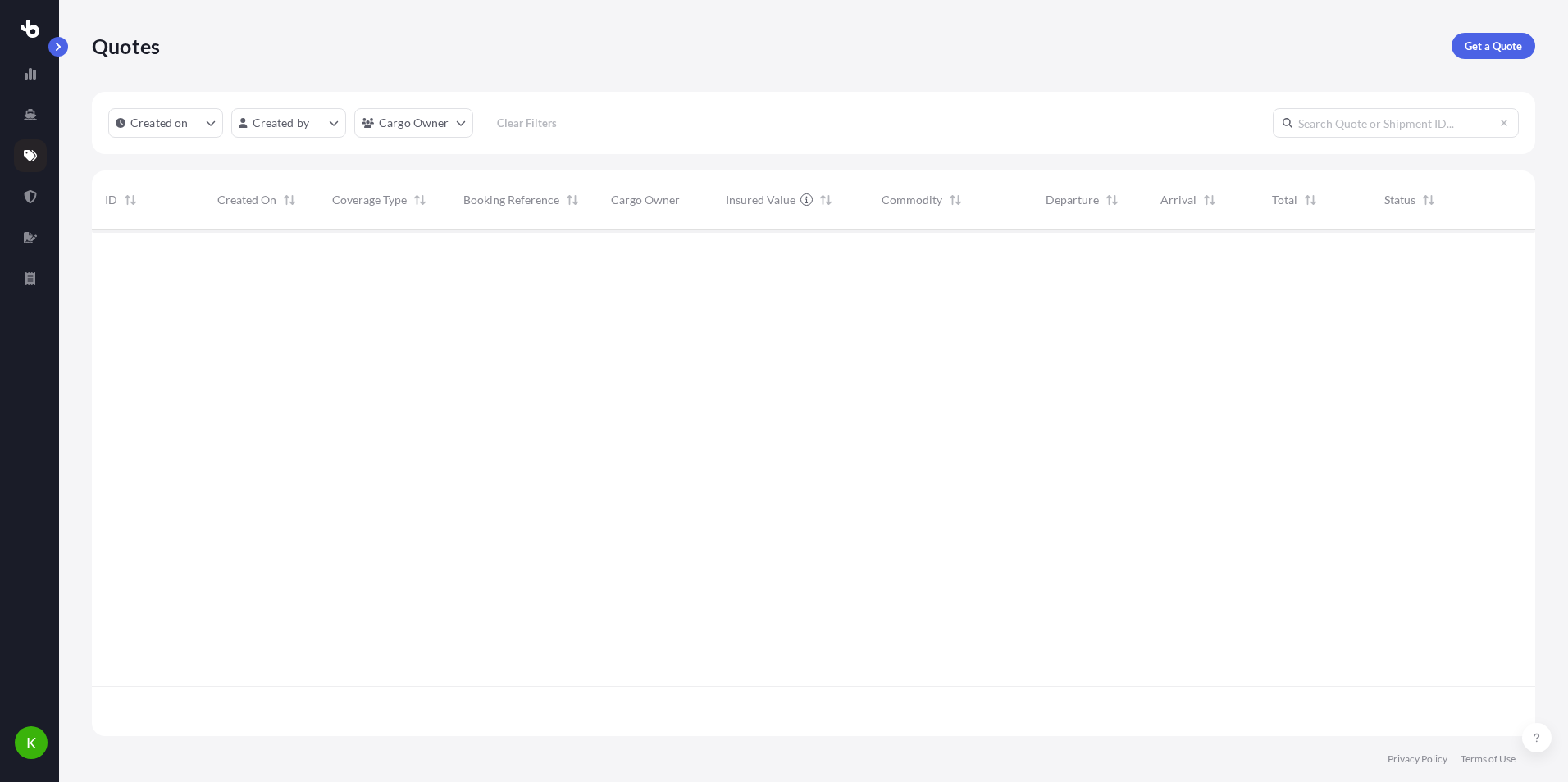
scroll to position [503, 1431]
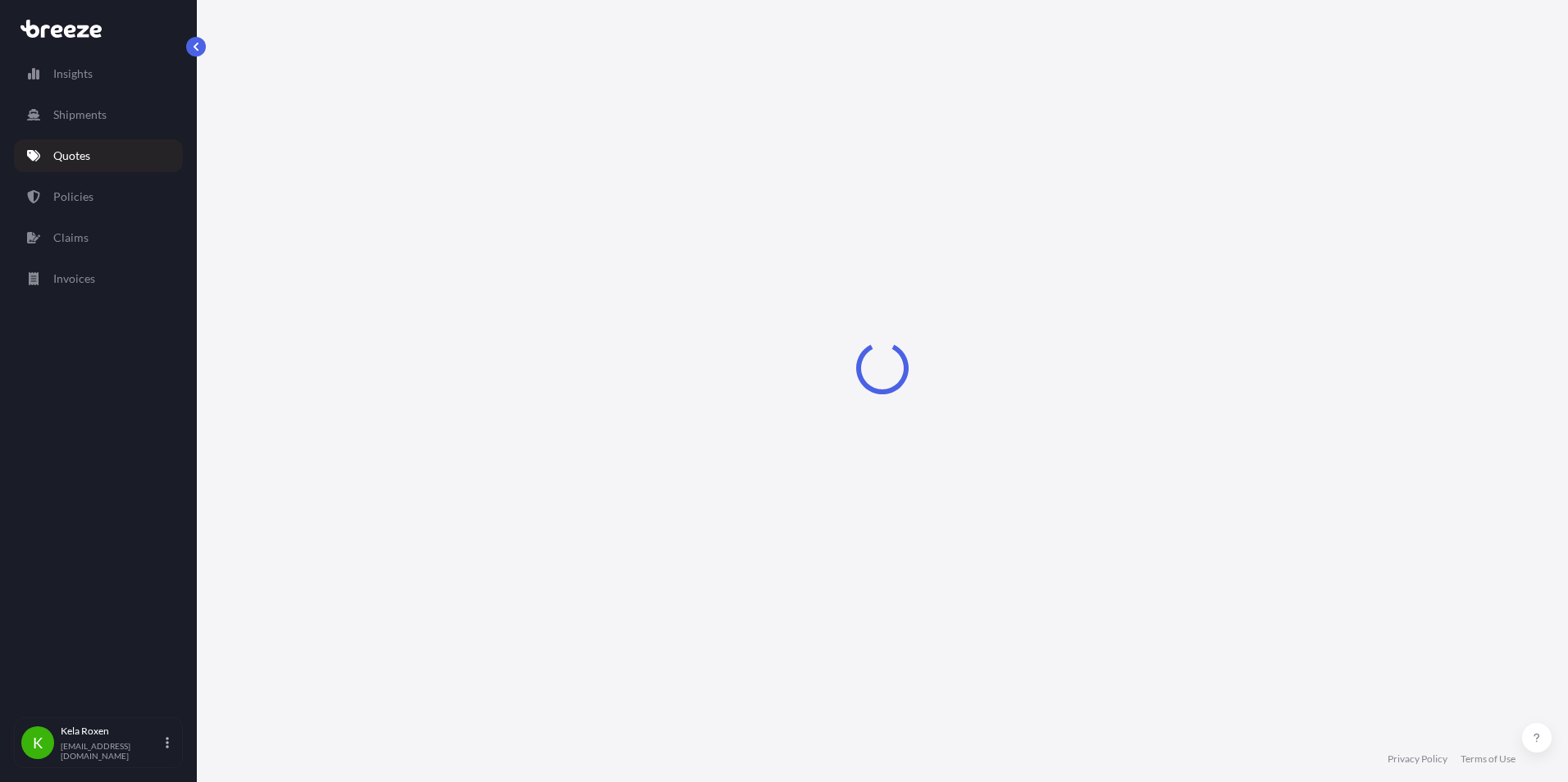
select select "Road"
select select "2"
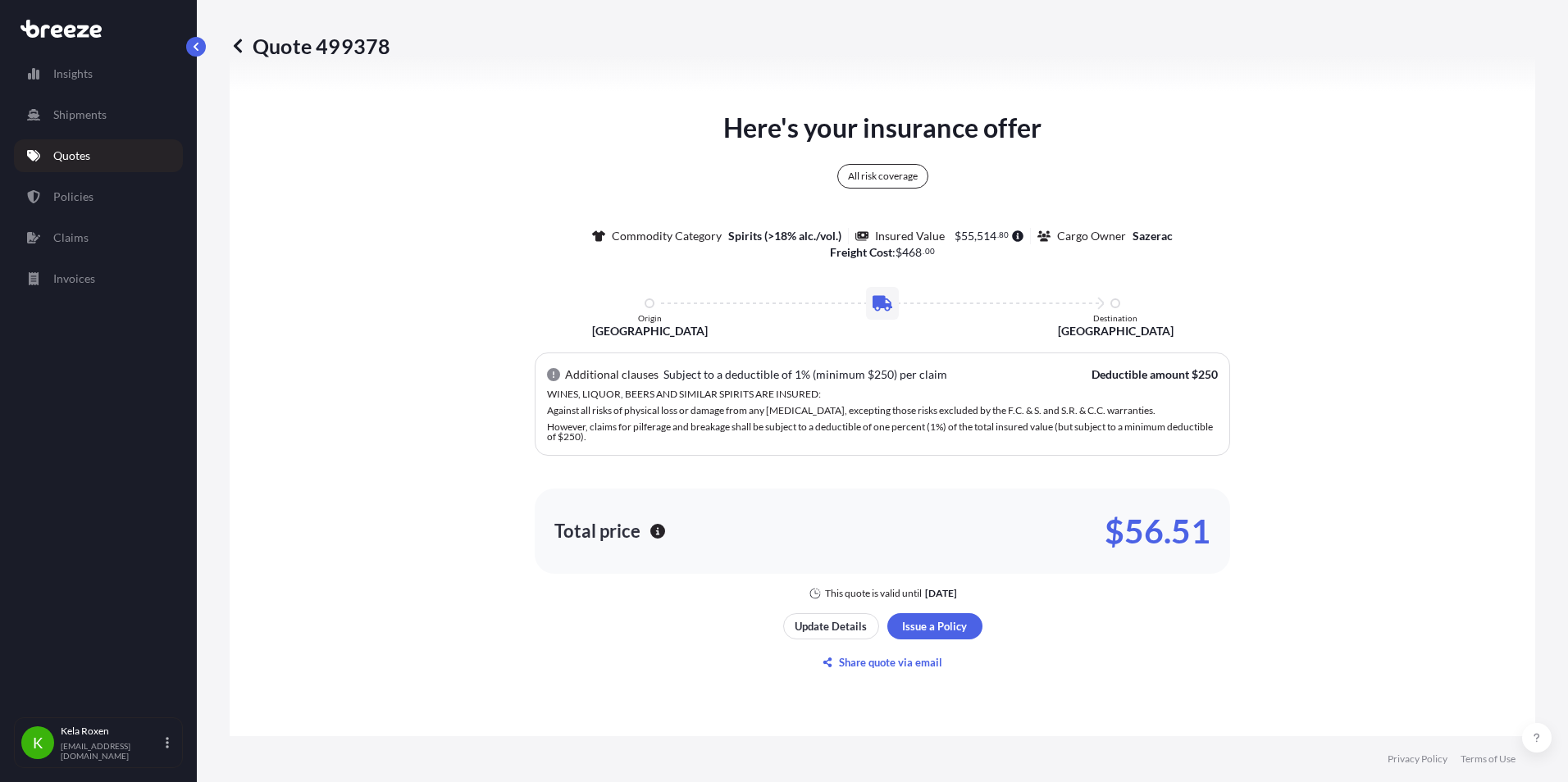
scroll to position [950, 0]
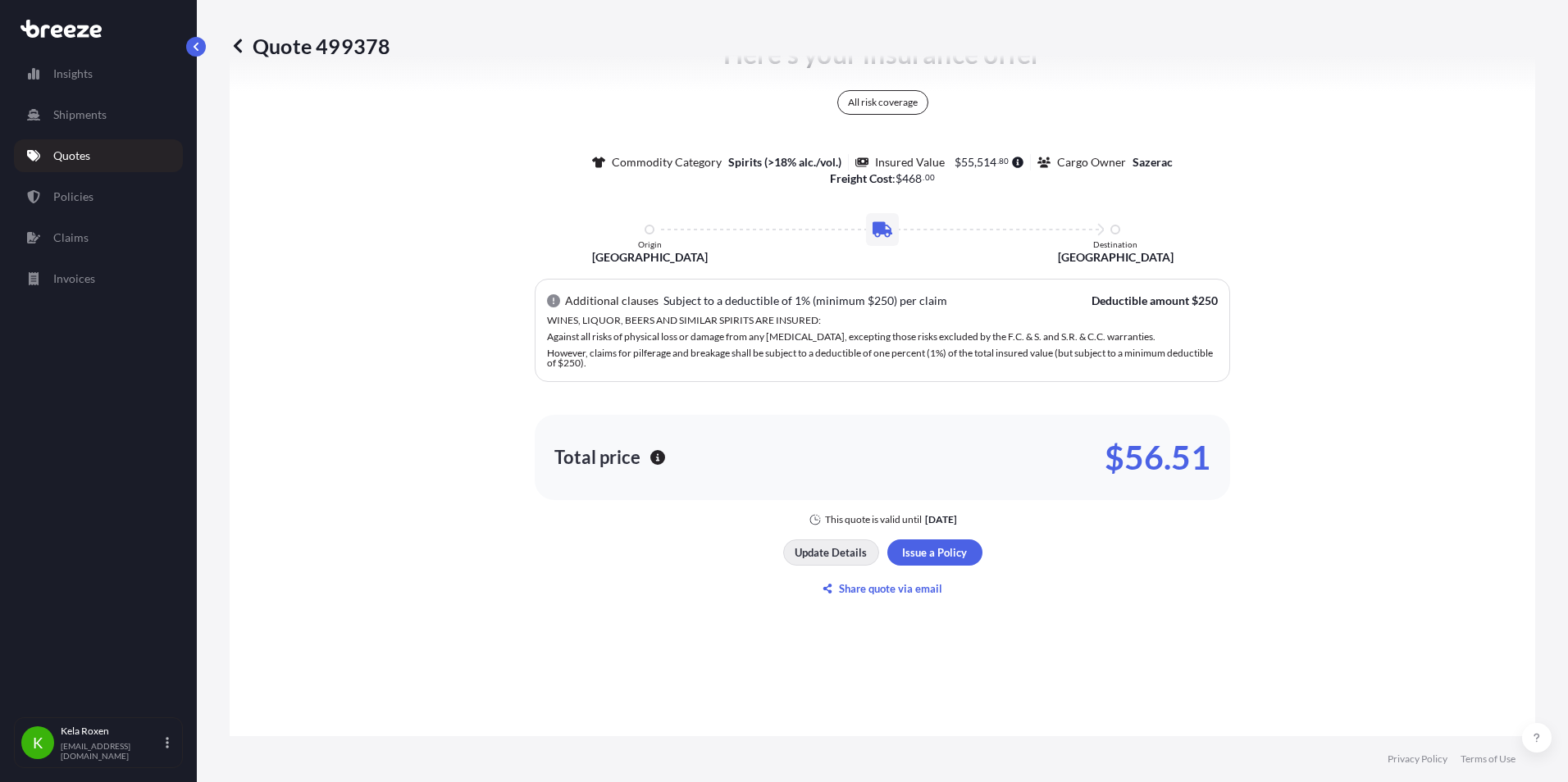
click at [831, 558] on p "Update Details" at bounding box center [831, 553] width 72 height 16
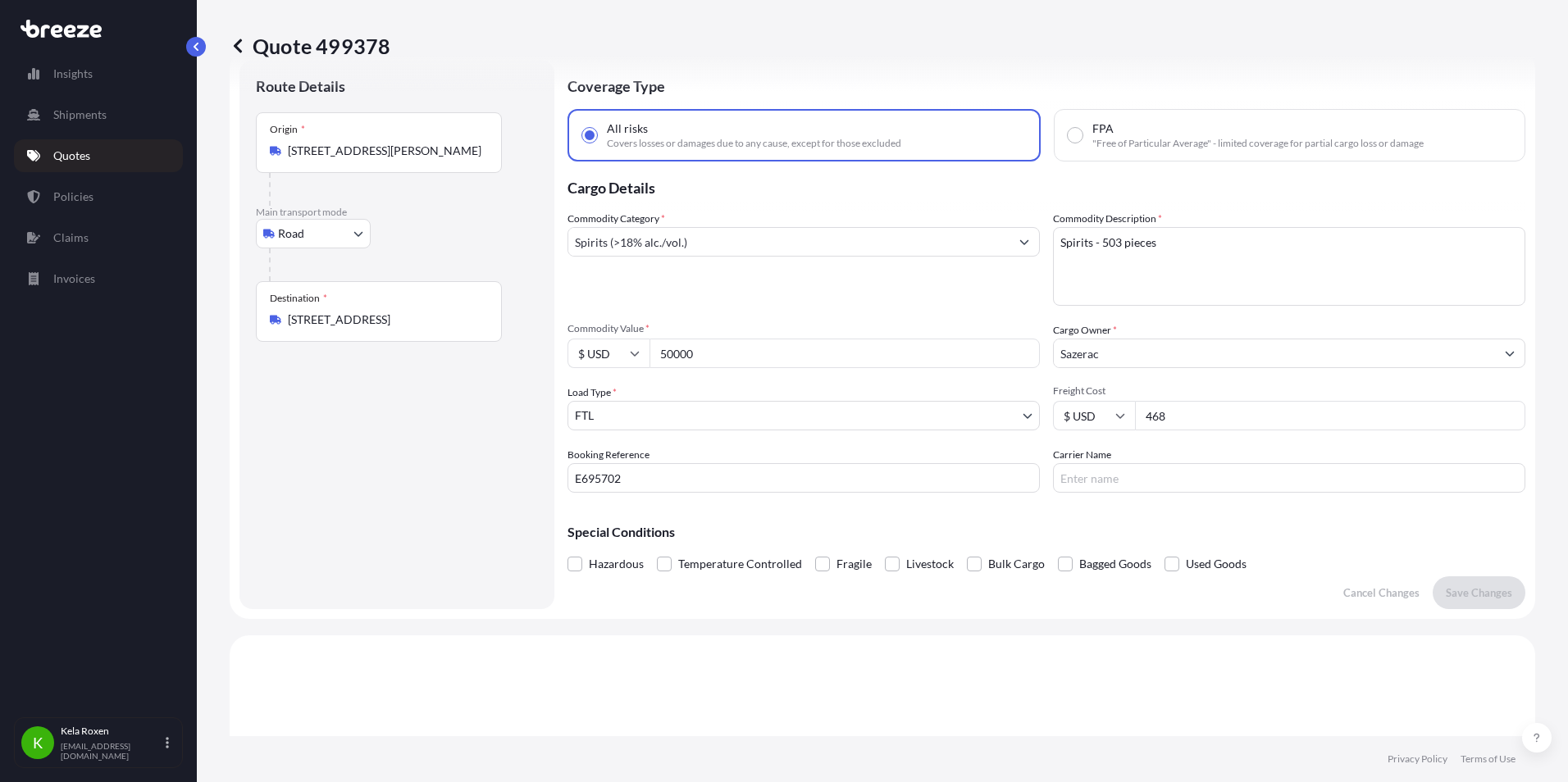
scroll to position [26, 0]
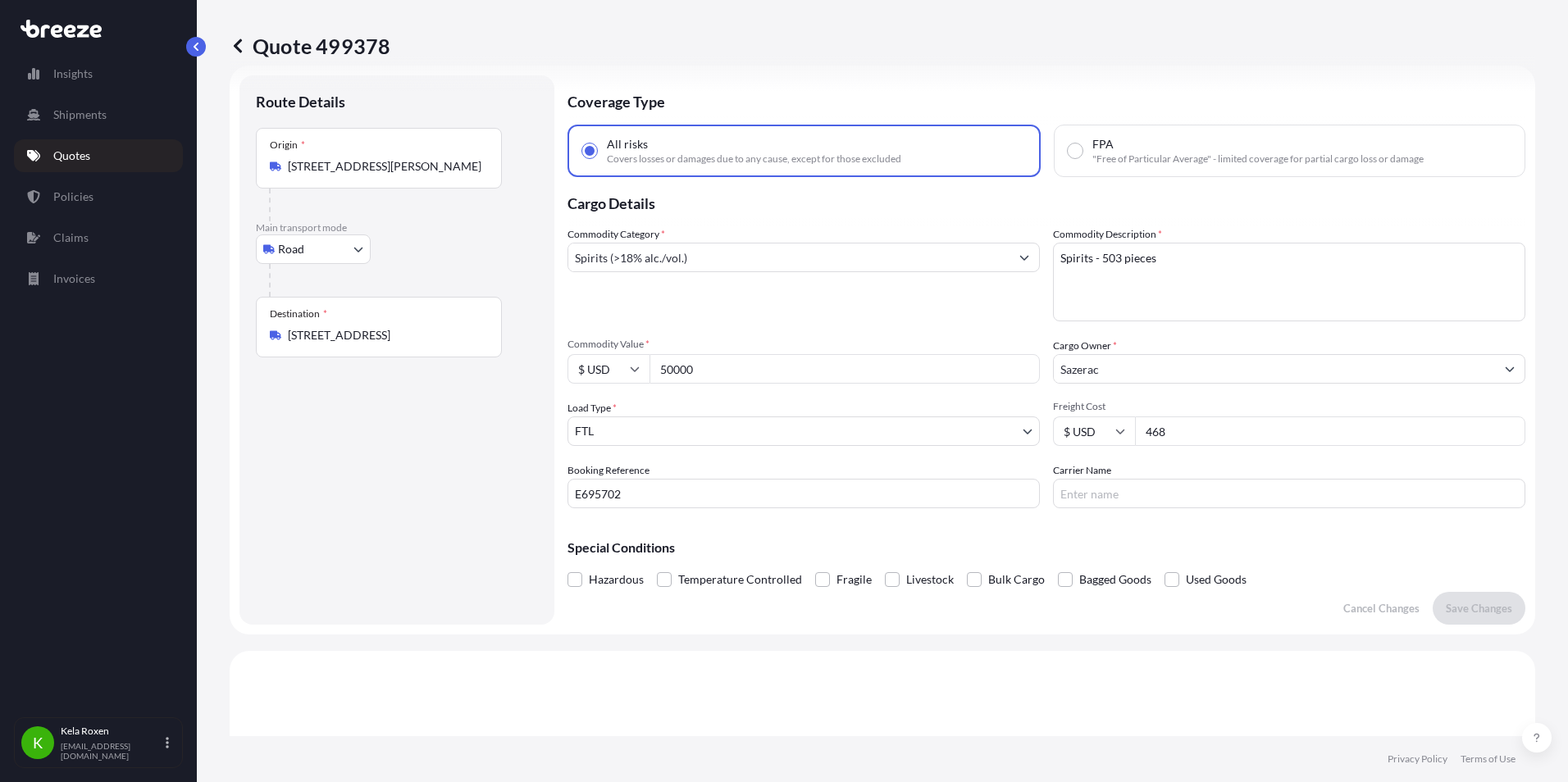
click at [385, 327] on div "Destination * 800 American Dr, Bardstown, KY 40004, USA" at bounding box center [379, 327] width 246 height 61
click at [385, 327] on input "800 American Dr, Bardstown, KY 40004, USA" at bounding box center [385, 335] width 194 height 16
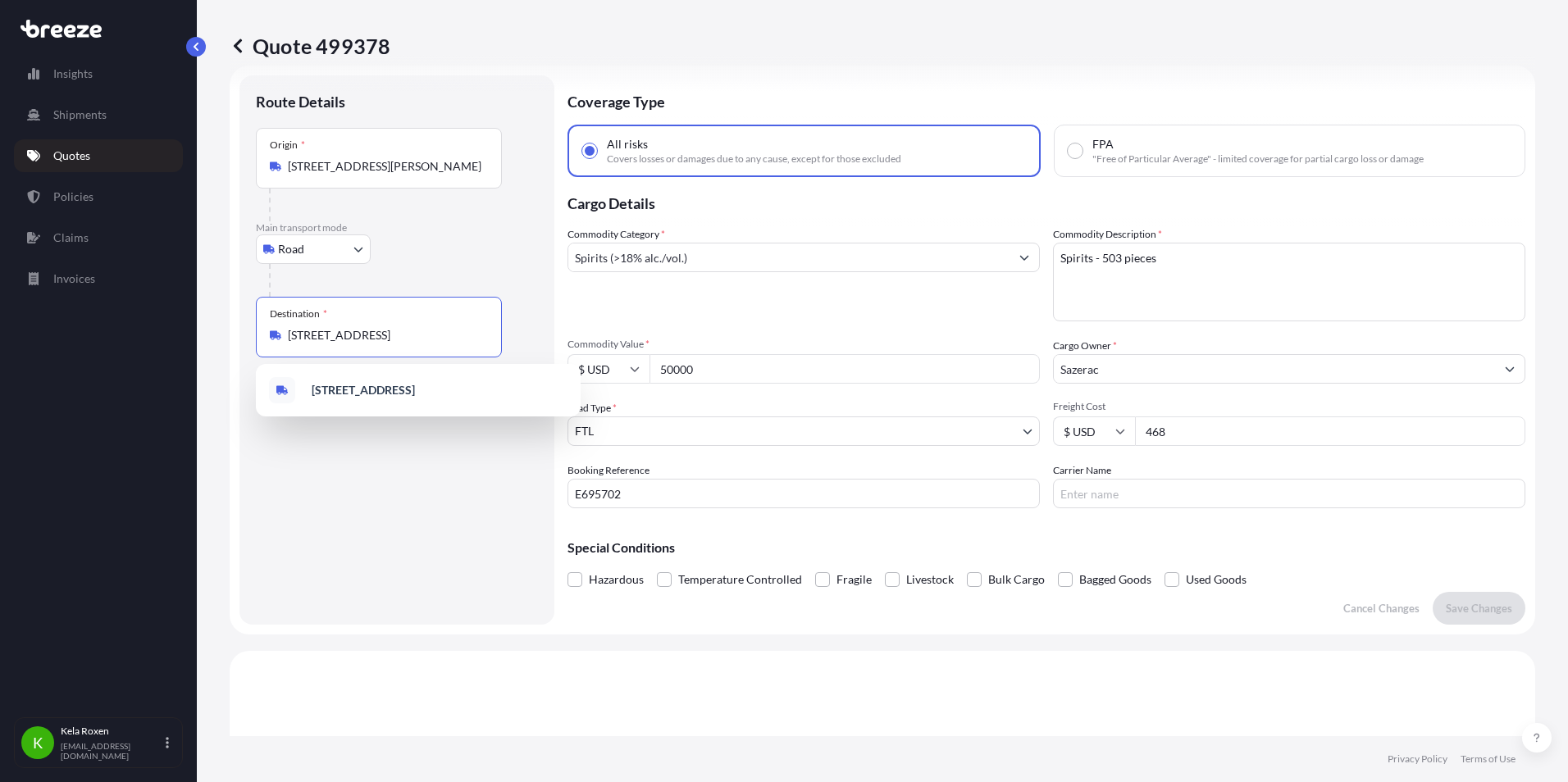
scroll to position [0, 33]
click at [389, 337] on input "800 American Dr, Bardstown, KY 40004, USA" at bounding box center [385, 335] width 194 height 16
click at [389, 336] on input "800 American Dr, Bardstown, KY 40004, USA" at bounding box center [385, 335] width 194 height 16
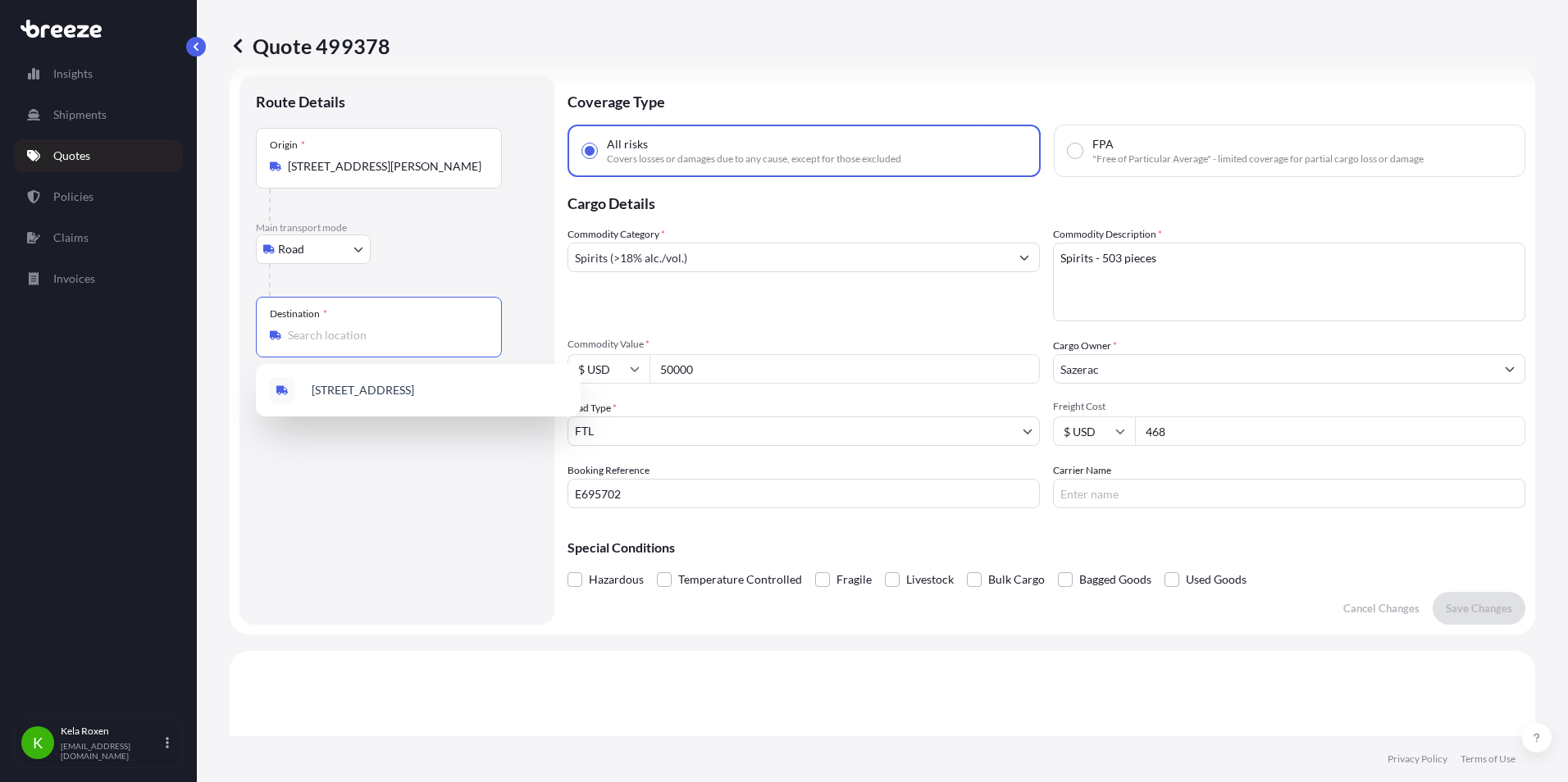
paste input "3801 PARKWEST DRIVE, COLUMBUS, Ohio 43228"
click at [413, 393] on span "3801 Parkwest Drive, Columbus, Ohio 43228 , USA" at bounding box center [439, 394] width 256 height 33
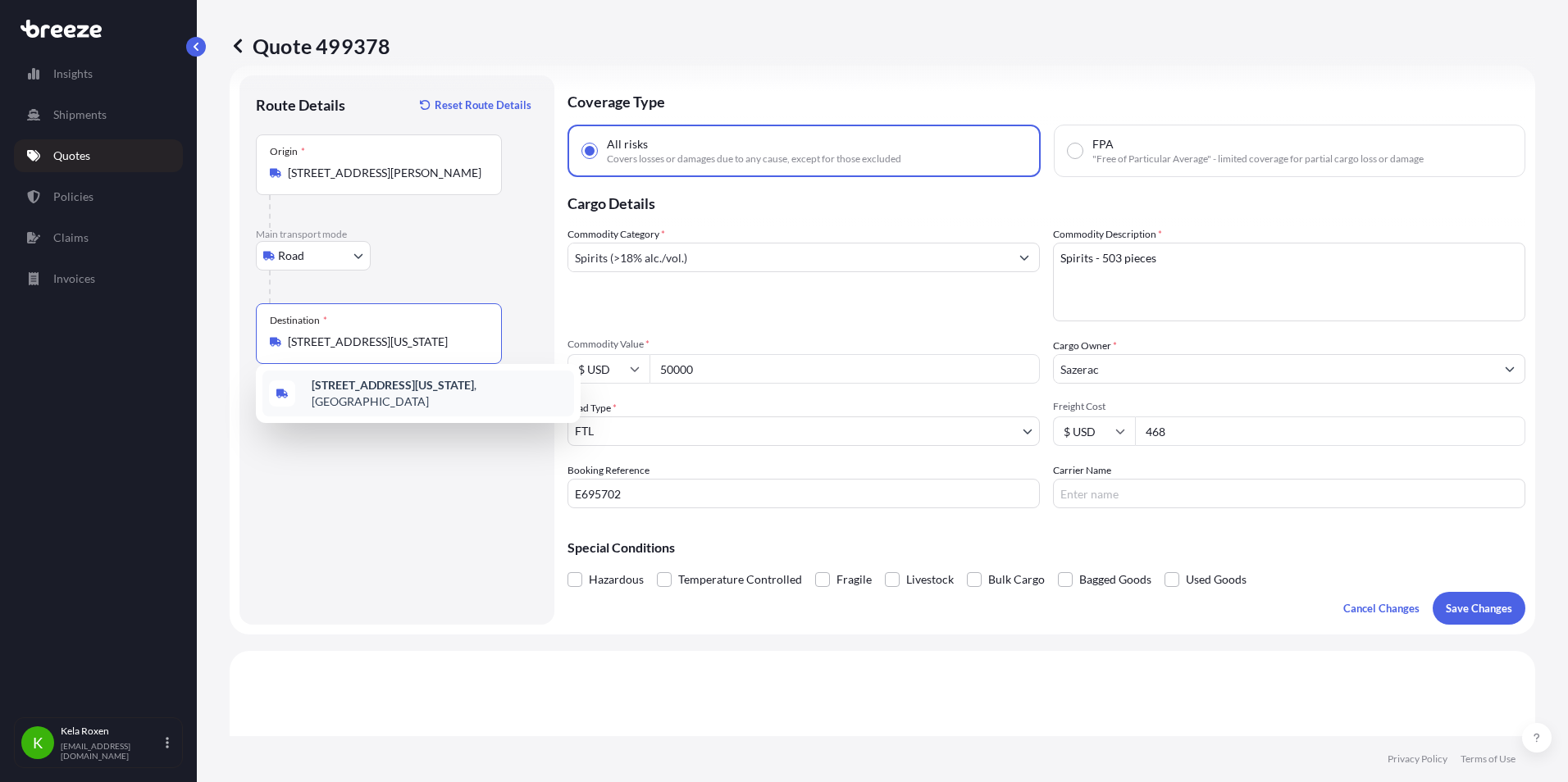
scroll to position [0, 60]
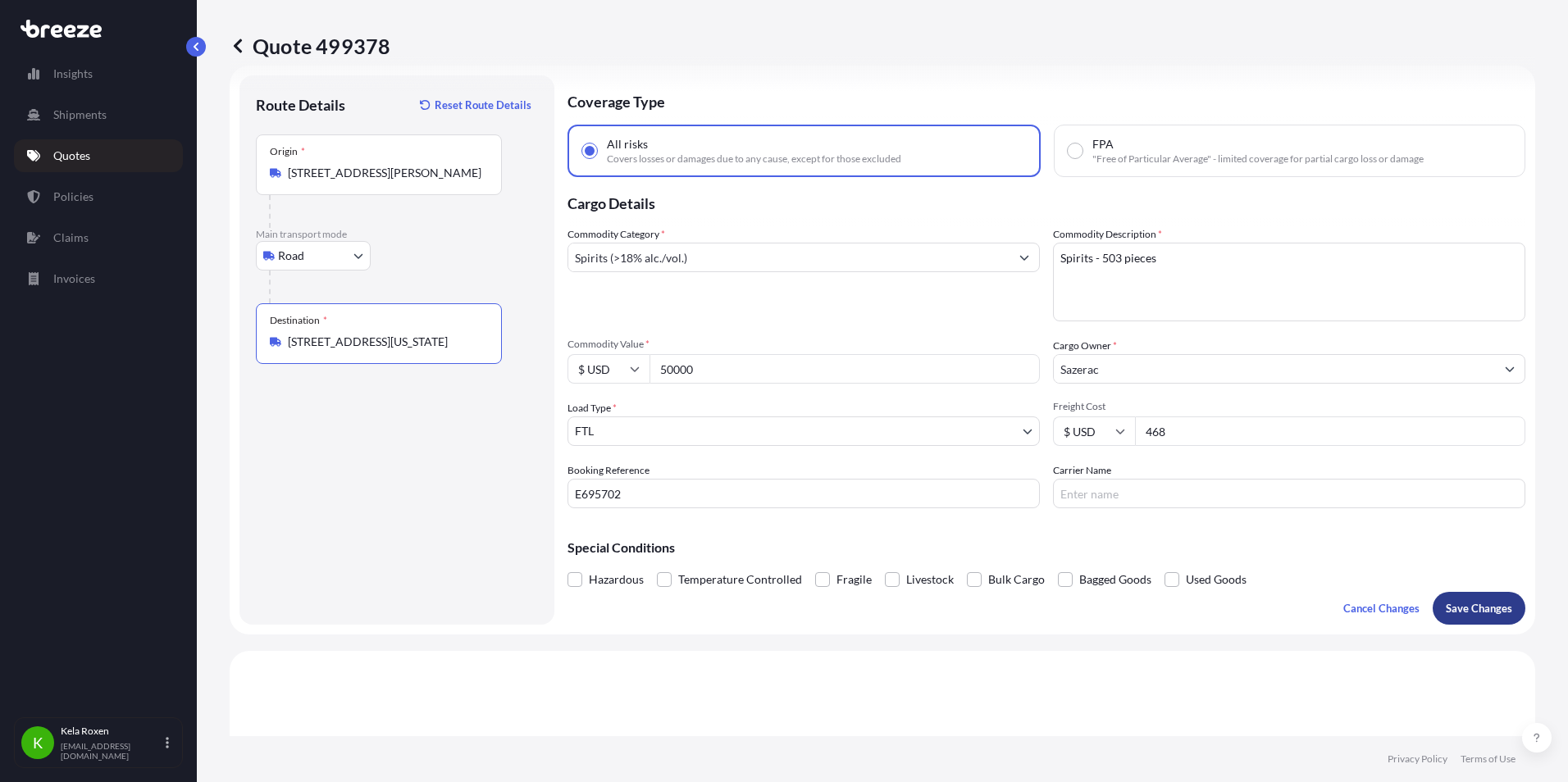
type input "3801 Parkwest Drive, Columbus, Ohio 43228, USA"
click at [1477, 600] on p "Save Changes" at bounding box center [1478, 608] width 66 height 16
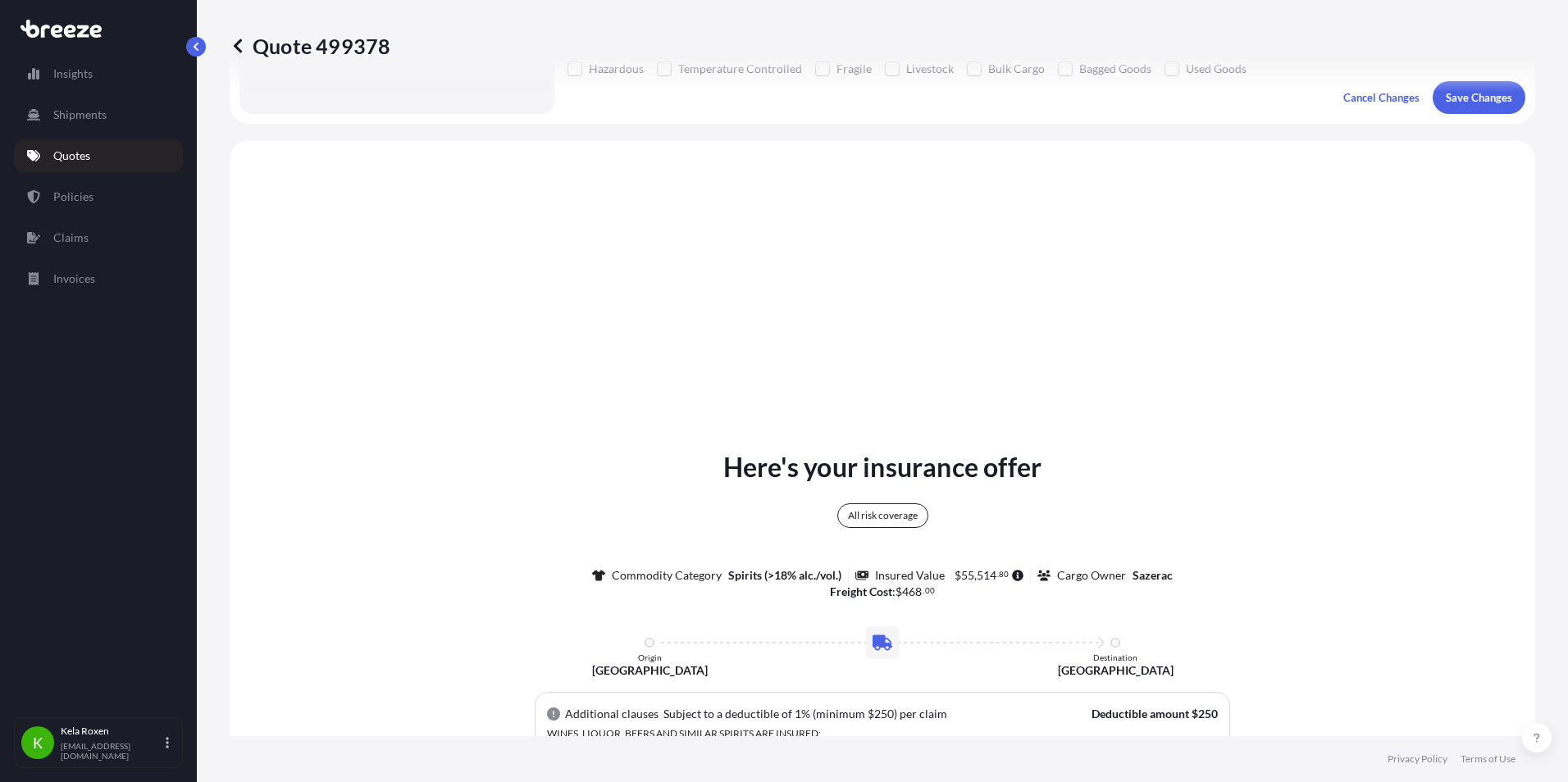
scroll to position [596, 0]
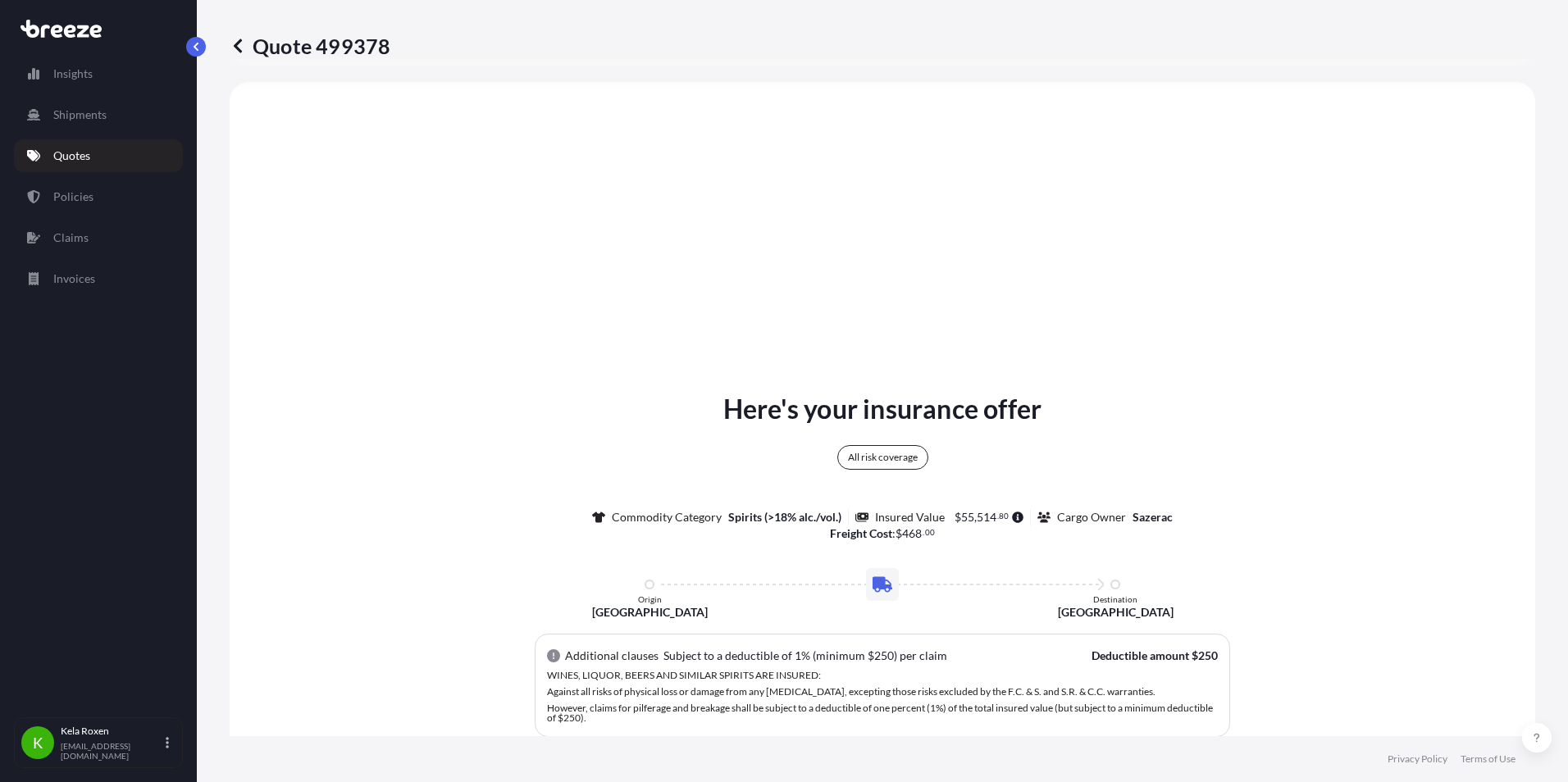
select select "Road"
select select "2"
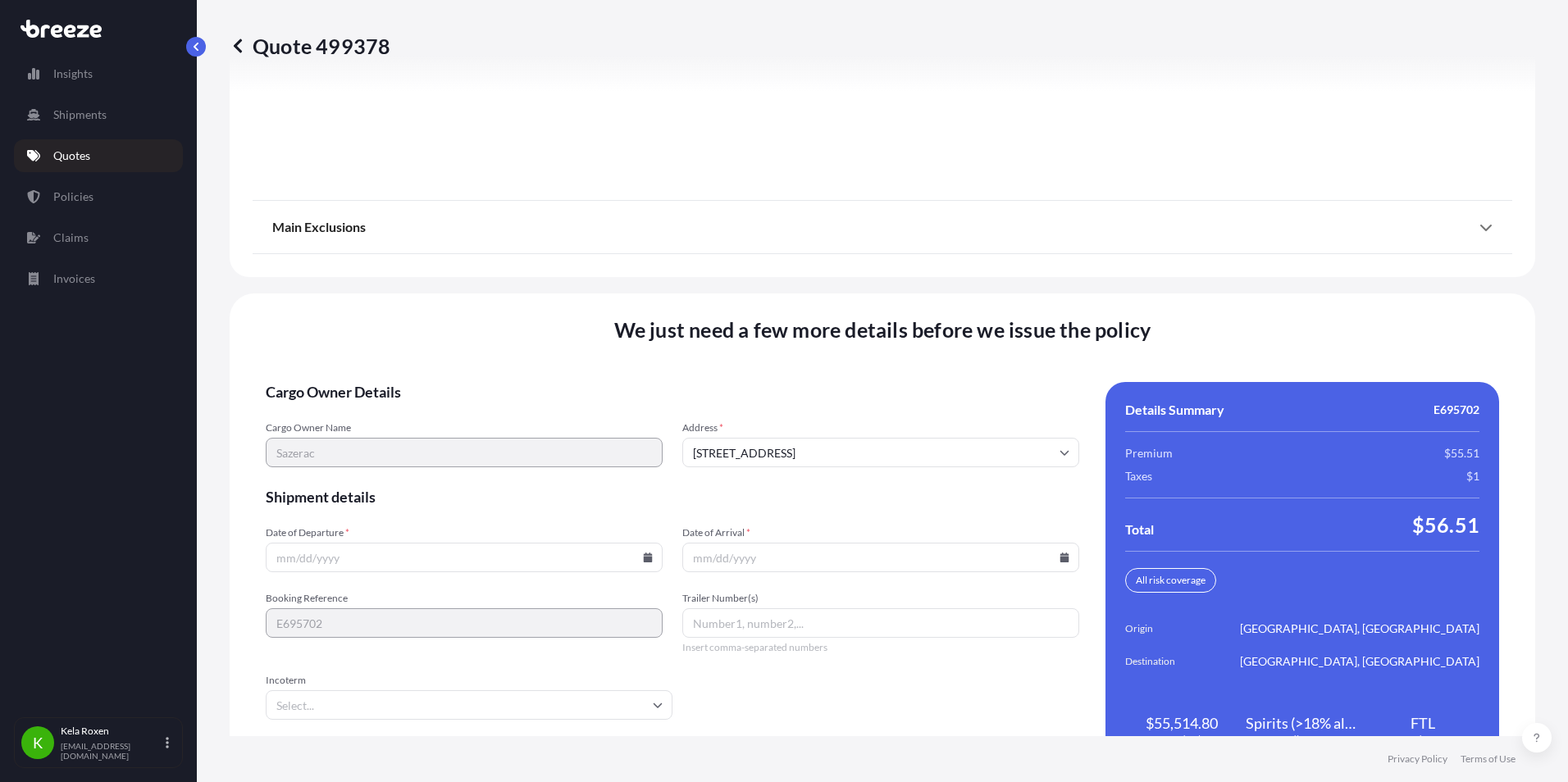
scroll to position [2217, 0]
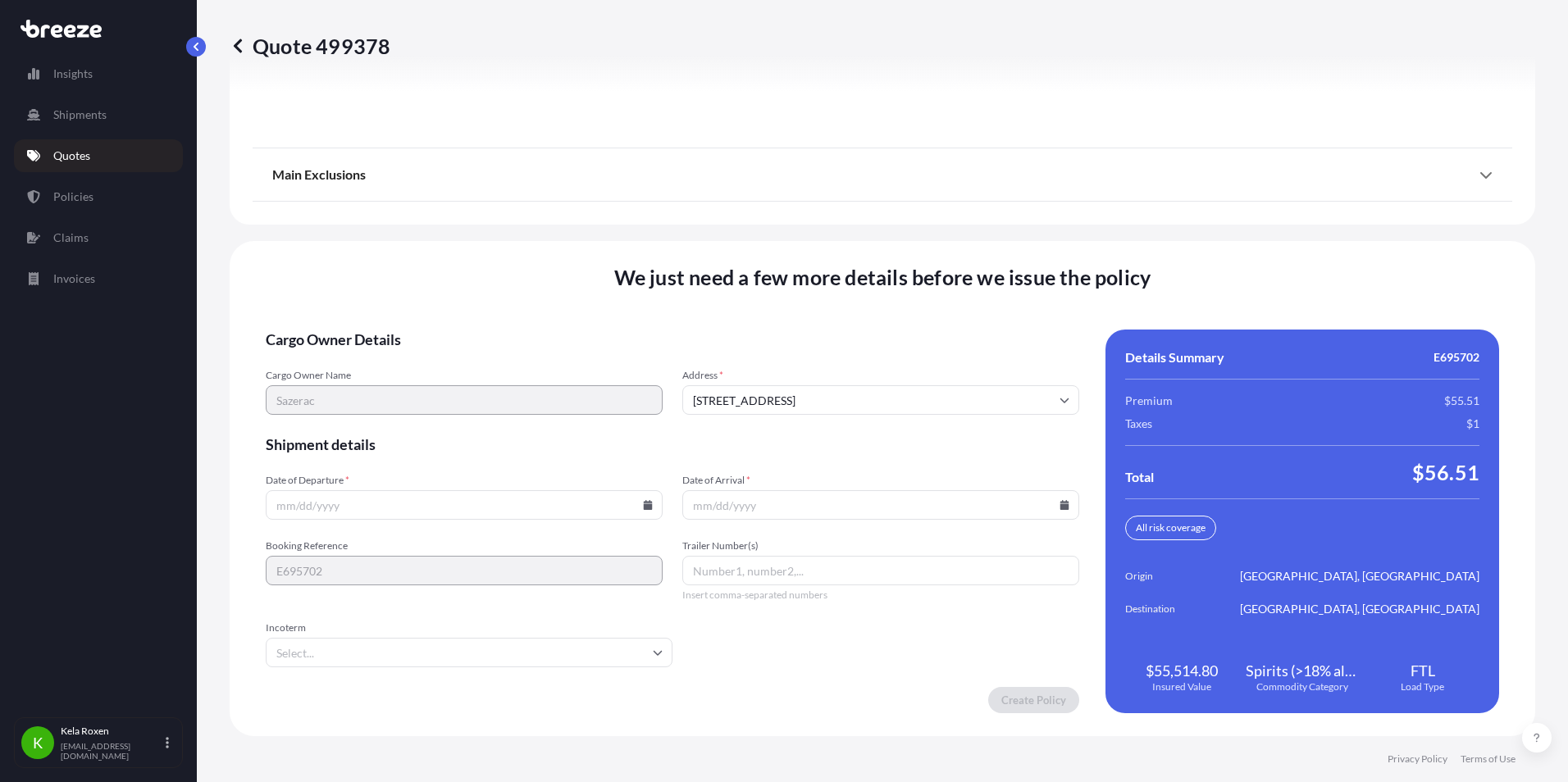
click at [887, 501] on input "Date of Arrival *" at bounding box center [881, 505] width 397 height 30
click at [427, 503] on input "Date of Departure *" at bounding box center [464, 505] width 397 height 30
click at [756, 504] on input "Date of Arrival *" at bounding box center [881, 505] width 397 height 30
click at [1060, 509] on icon at bounding box center [1065, 505] width 9 height 10
click at [882, 358] on button "18" at bounding box center [875, 358] width 26 height 26
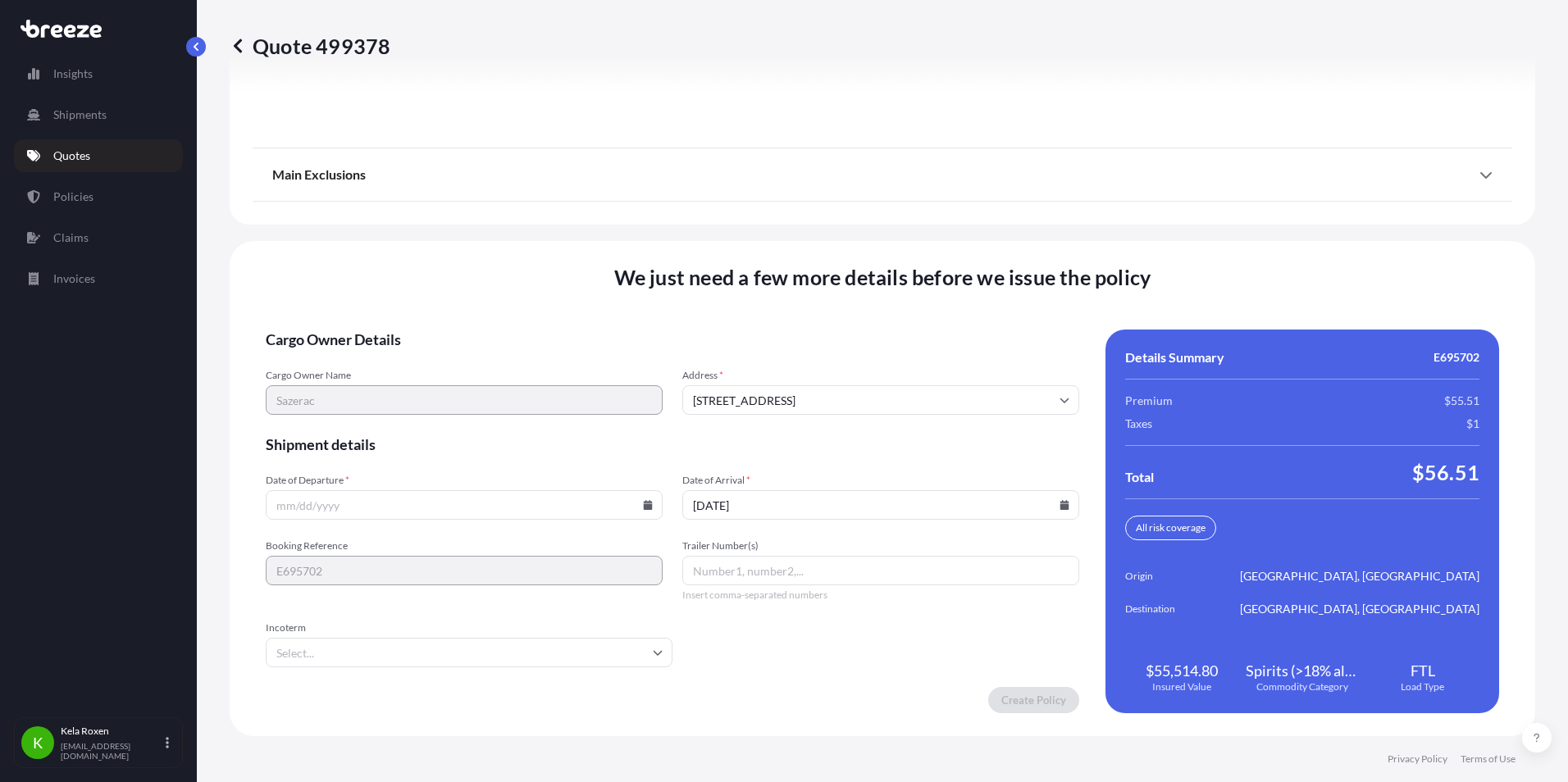
type input "[DATE]"
click at [379, 508] on input "Date of Departure *" at bounding box center [464, 505] width 397 height 30
click at [643, 503] on icon at bounding box center [647, 505] width 10 height 10
click at [468, 356] on button "18" at bounding box center [462, 358] width 26 height 26
type input "[DATE]"
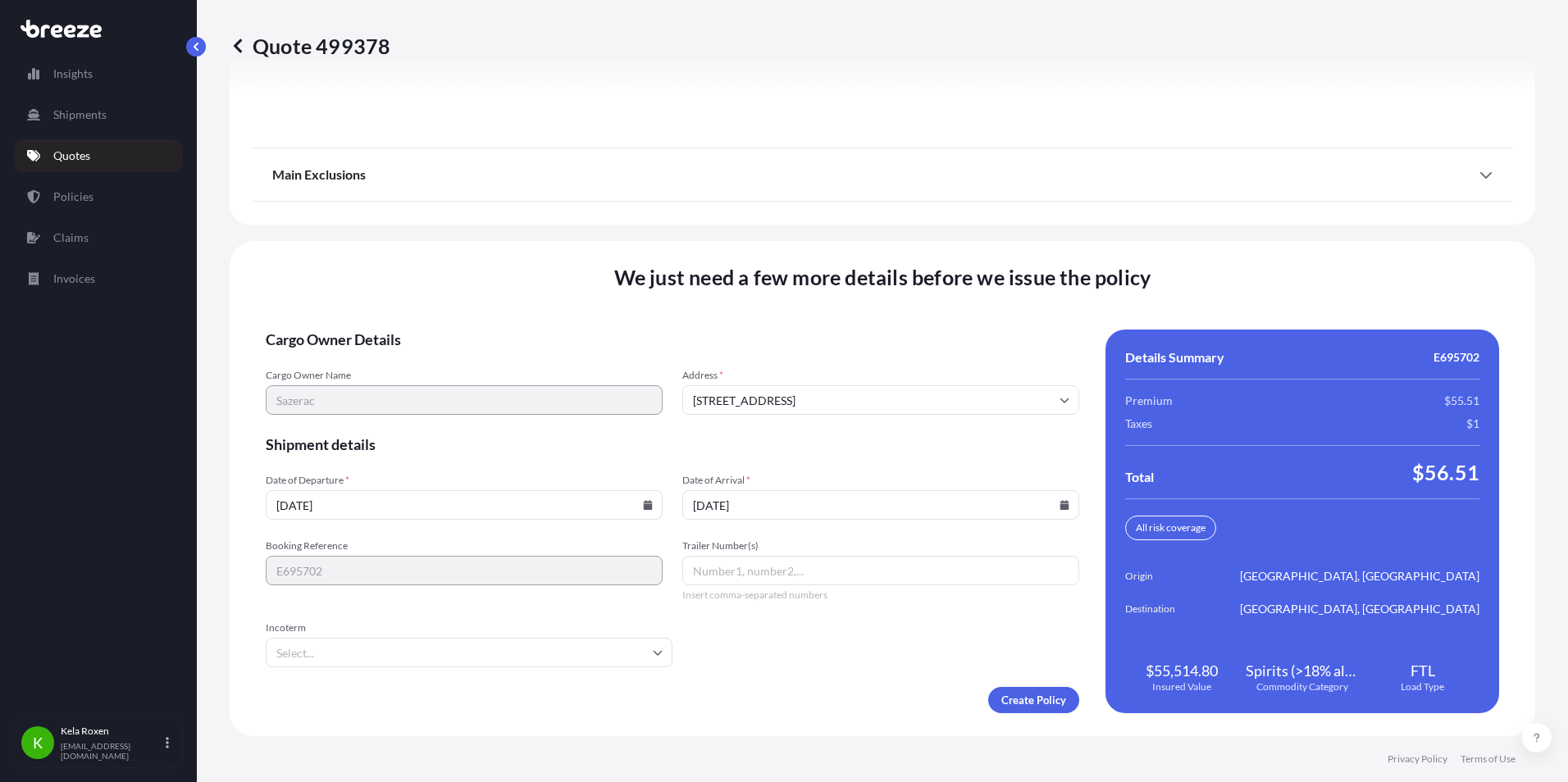
click at [1060, 504] on icon at bounding box center [1065, 505] width 9 height 10
click at [904, 358] on button "19" at bounding box center [913, 358] width 26 height 26
type input "[DATE]"
click at [886, 569] on input "Trailer Number(s)" at bounding box center [881, 570] width 397 height 30
click at [760, 570] on input "Trailer Number(s)" at bounding box center [881, 570] width 397 height 30
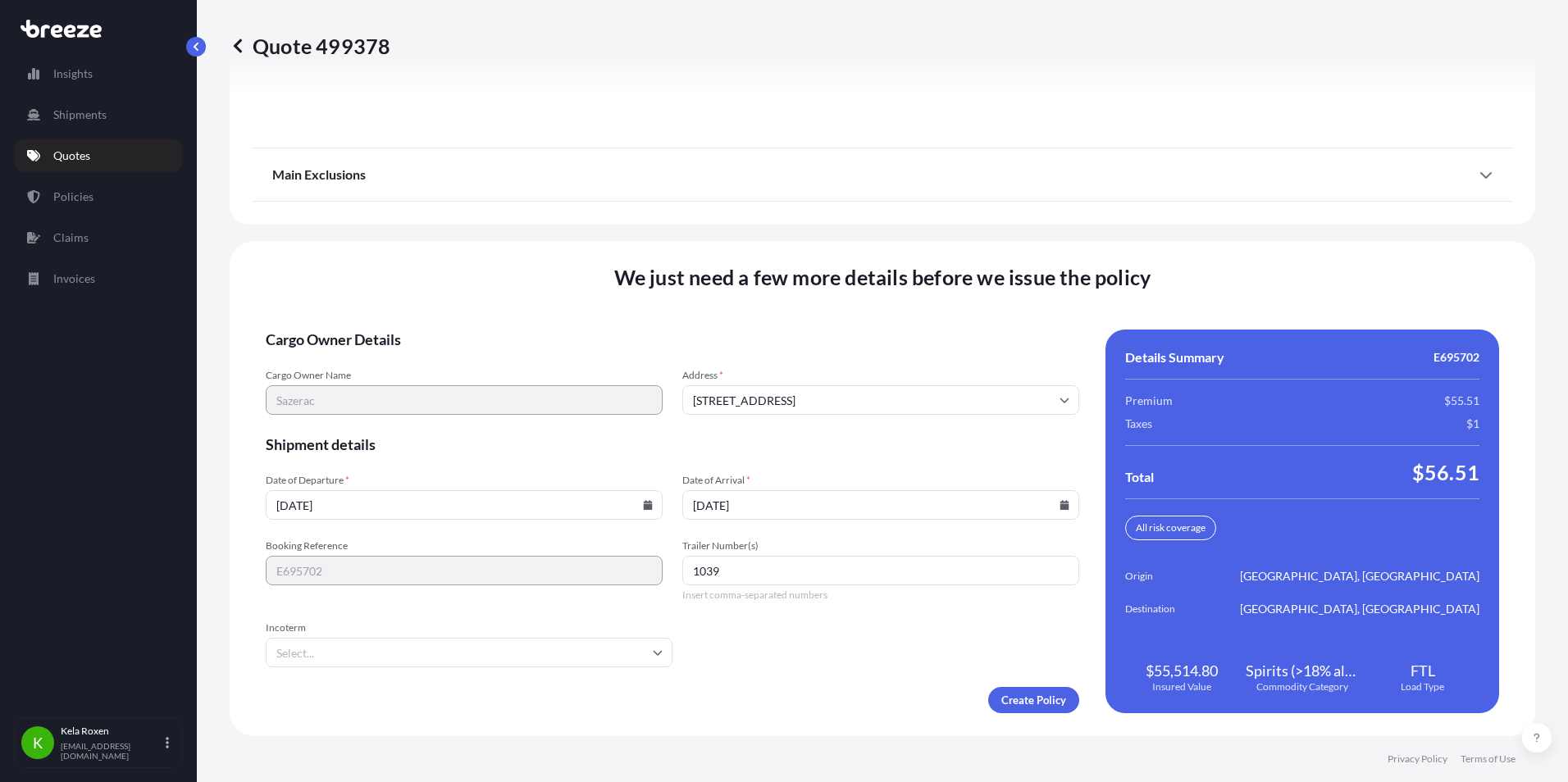
type input "1039"
click at [826, 634] on form "Cargo Owner Details Cargo Owner Name Sazerac Address * 10101 Linn Station Rd, L…" at bounding box center [673, 521] width 814 height 384
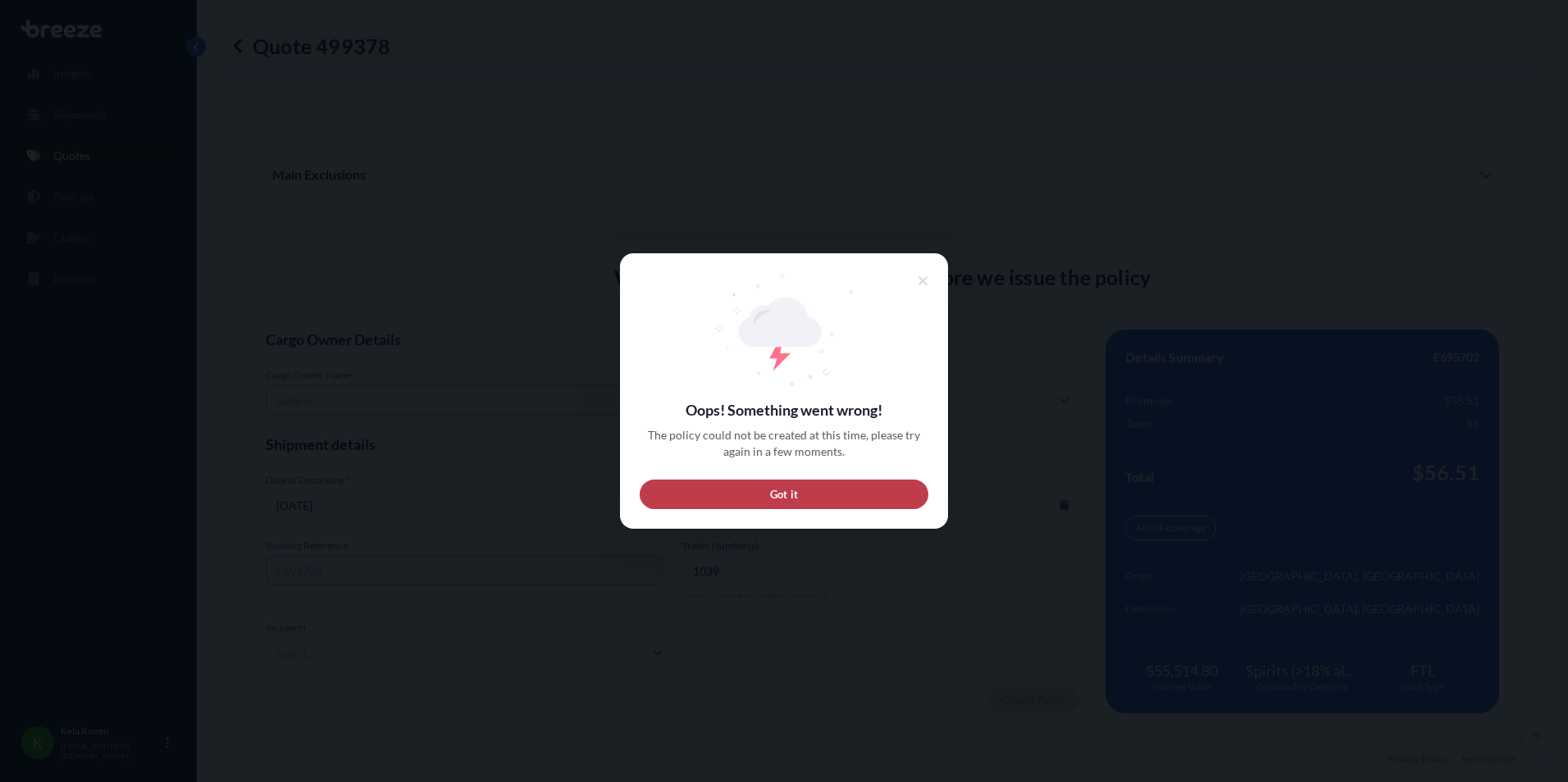
click at [853, 498] on button "Got it" at bounding box center [784, 494] width 289 height 30
click at [857, 492] on button "Got it" at bounding box center [784, 494] width 289 height 30
click at [848, 491] on button "Got it" at bounding box center [784, 494] width 289 height 30
click at [861, 500] on button "Got it" at bounding box center [784, 494] width 289 height 30
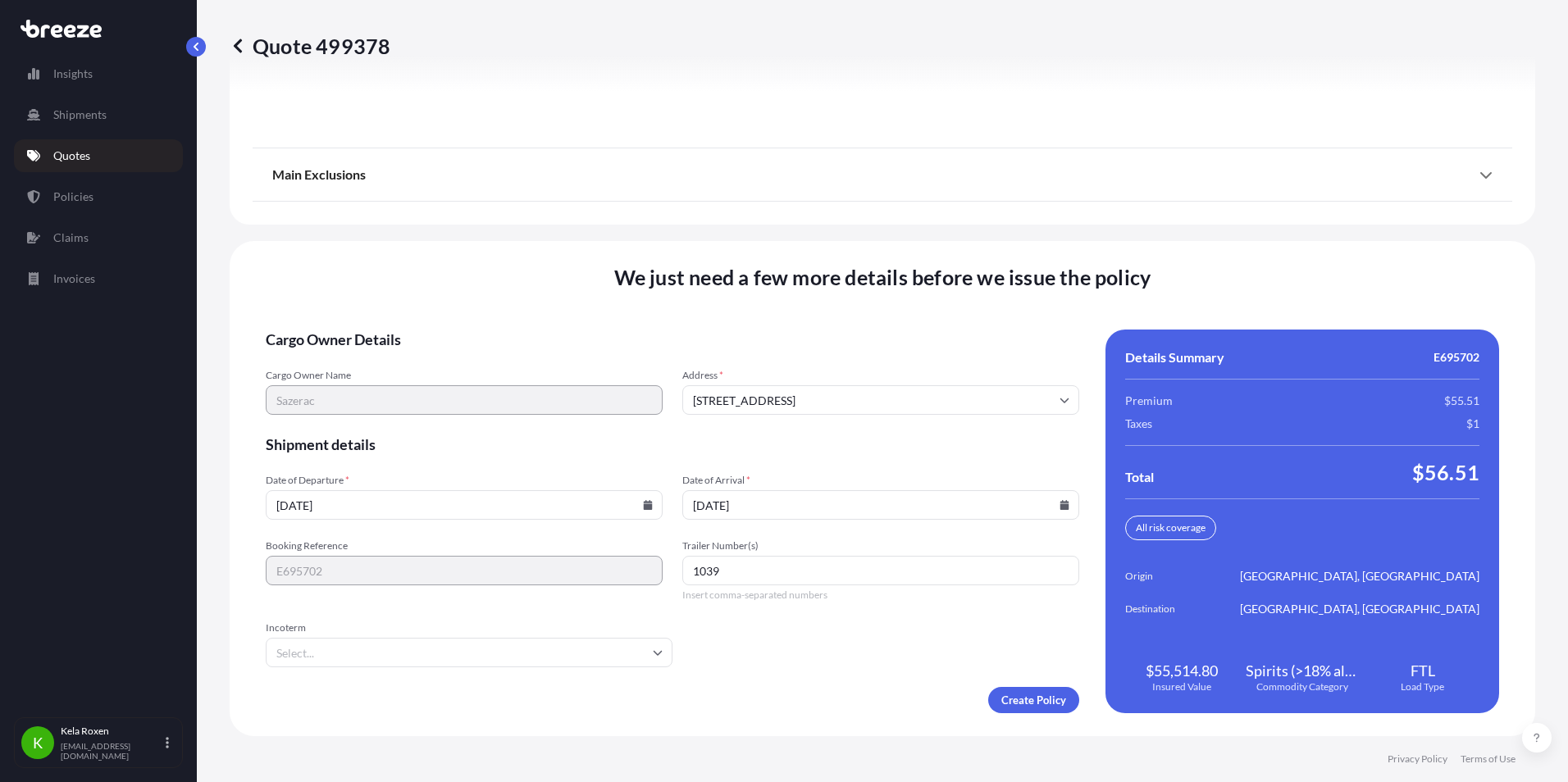
click at [240, 50] on icon at bounding box center [237, 45] width 8 height 14
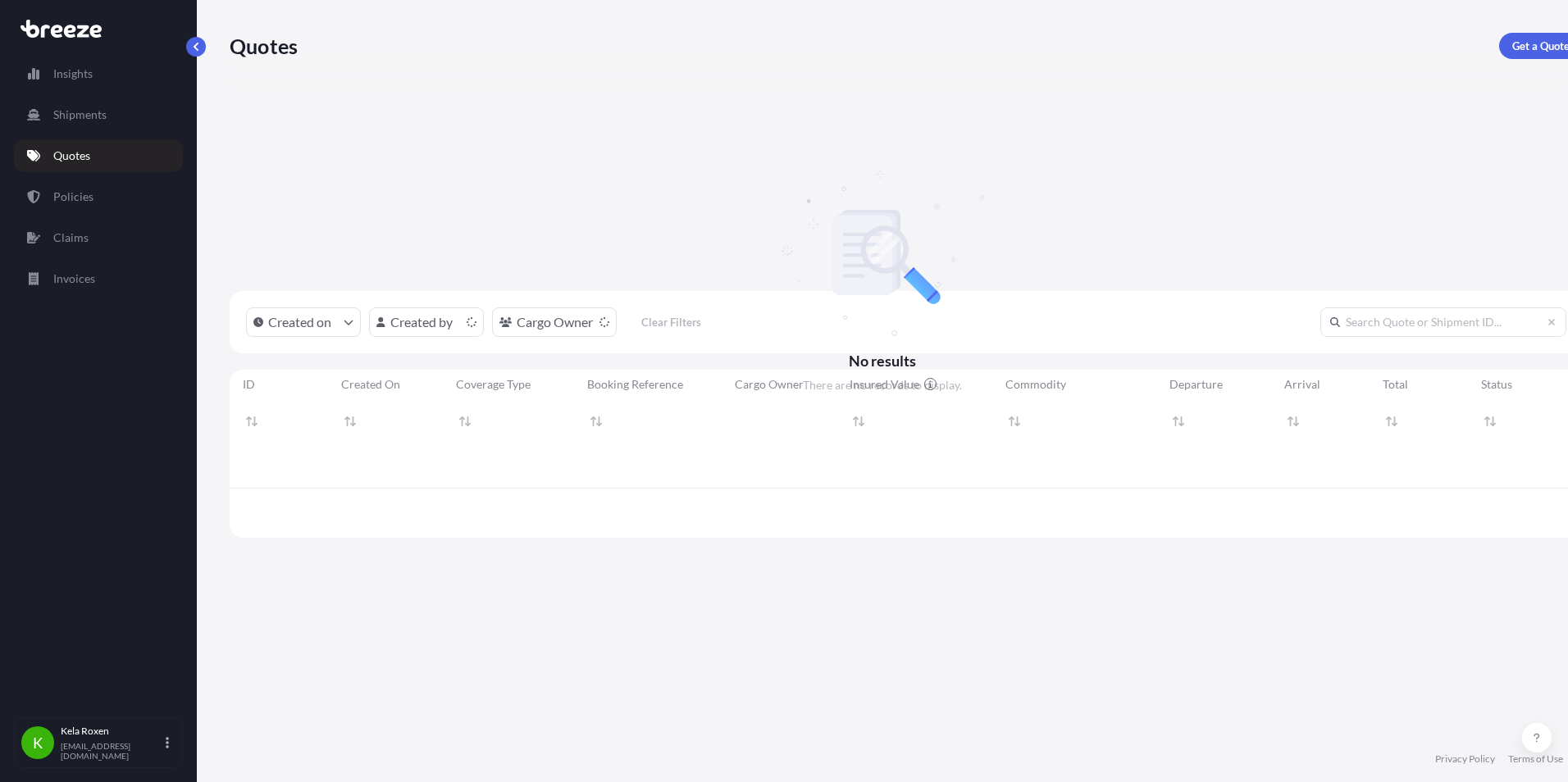
scroll to position [503, 1294]
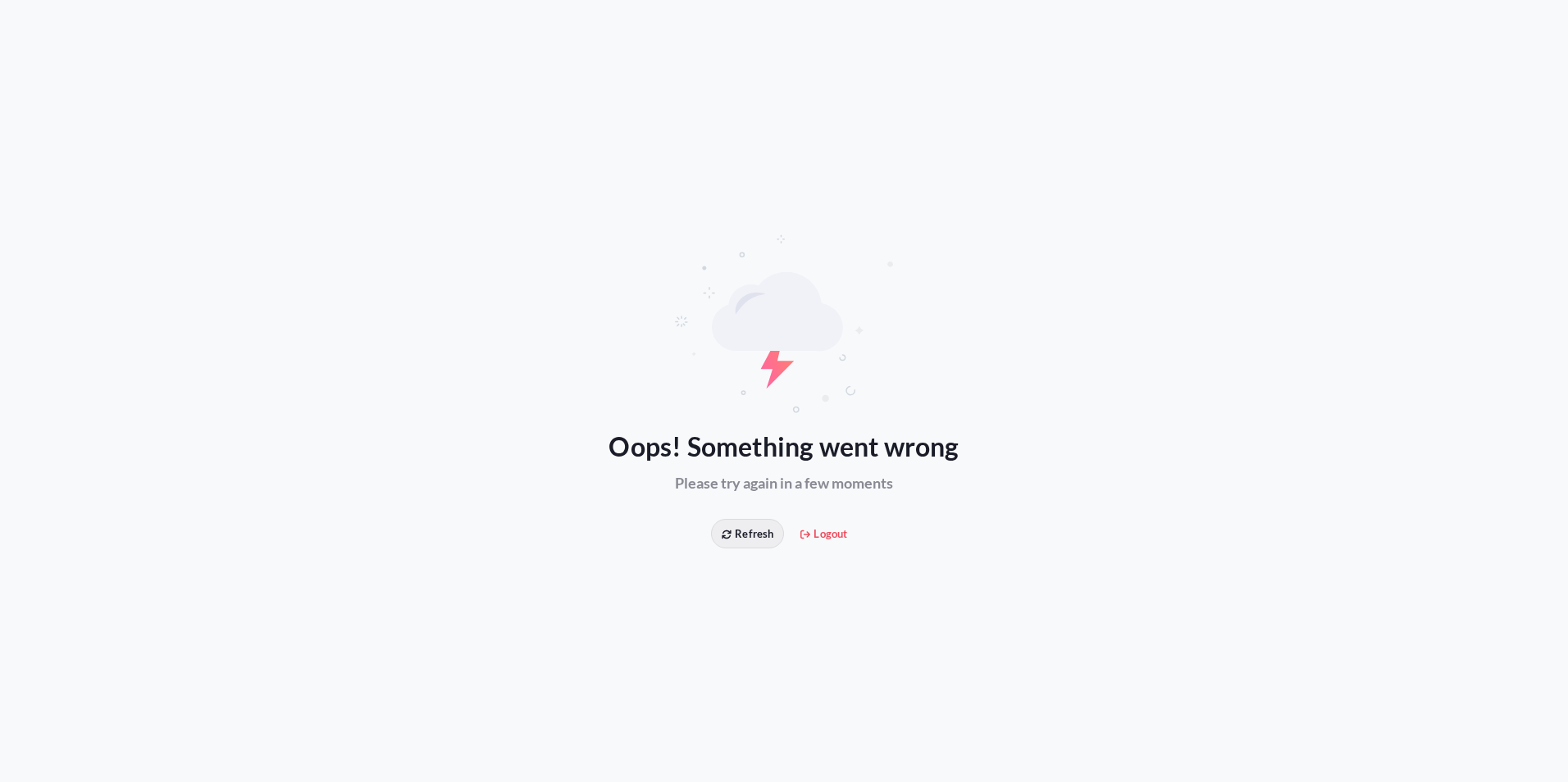
click at [754, 534] on span "Refresh" at bounding box center [747, 534] width 52 height 16
click at [758, 528] on span "Refresh" at bounding box center [747, 534] width 52 height 16
click at [760, 533] on span "Refresh" at bounding box center [747, 534] width 52 height 16
click at [834, 539] on span "Logout" at bounding box center [824, 534] width 47 height 16
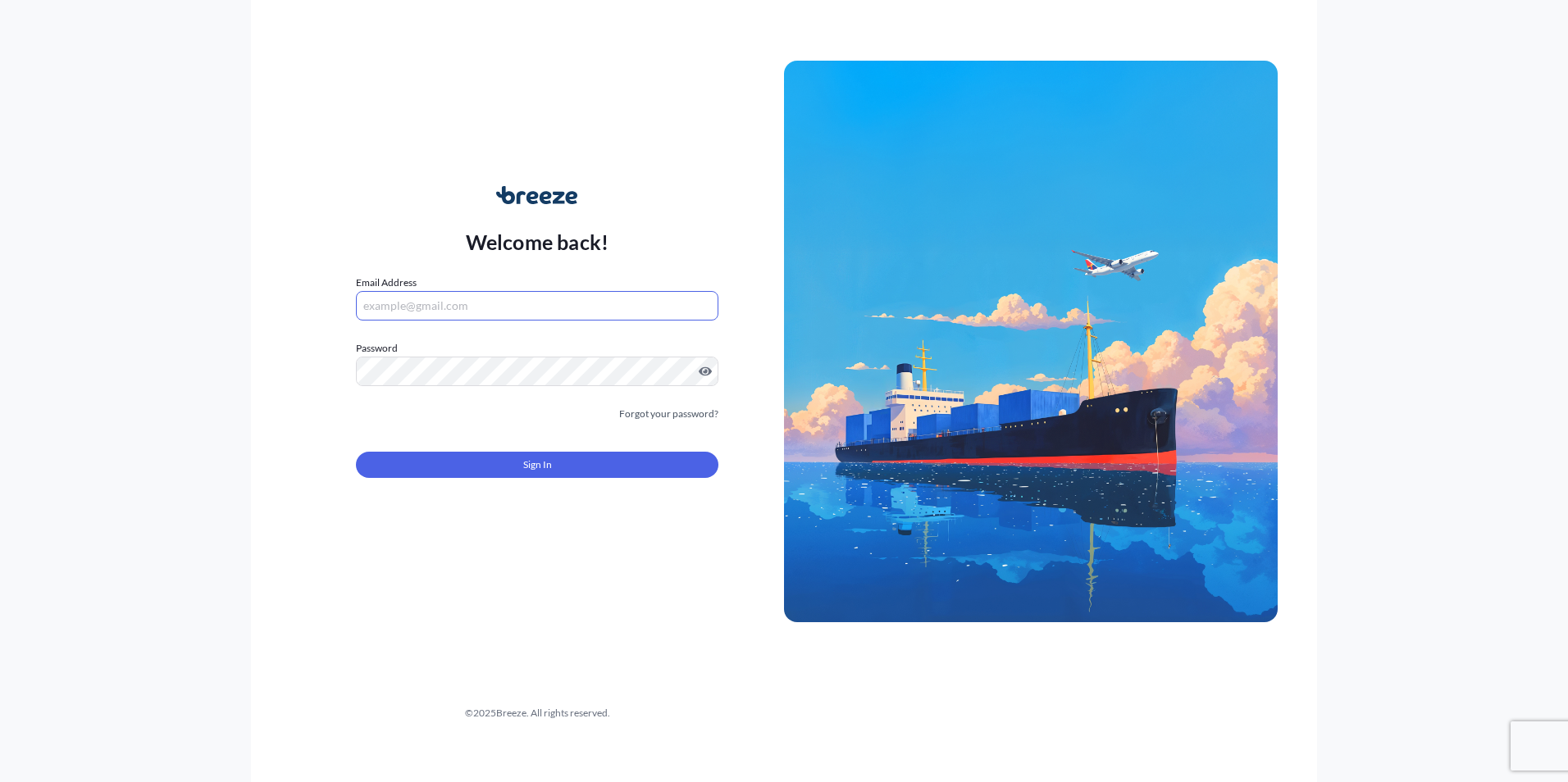
click at [628, 309] on input "Email Address" at bounding box center [537, 306] width 362 height 30
drag, startPoint x: 473, startPoint y: 310, endPoint x: 473, endPoint y: 292, distance: 18.0
click at [473, 310] on input "Email Address" at bounding box center [537, 306] width 362 height 30
type input "[EMAIL_ADDRESS][DOMAIN_NAME]"
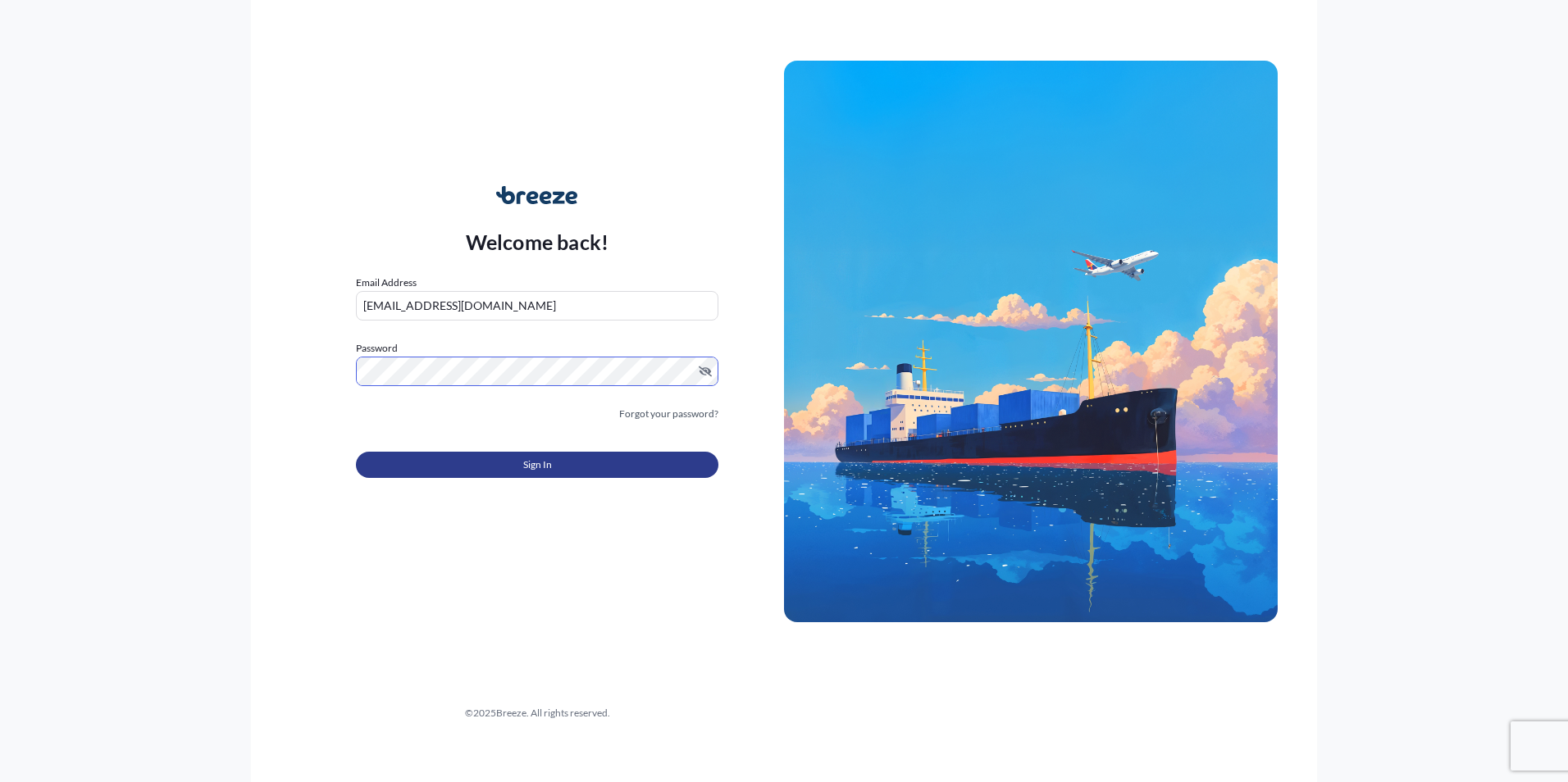
click at [593, 463] on button "Sign In" at bounding box center [537, 464] width 362 height 26
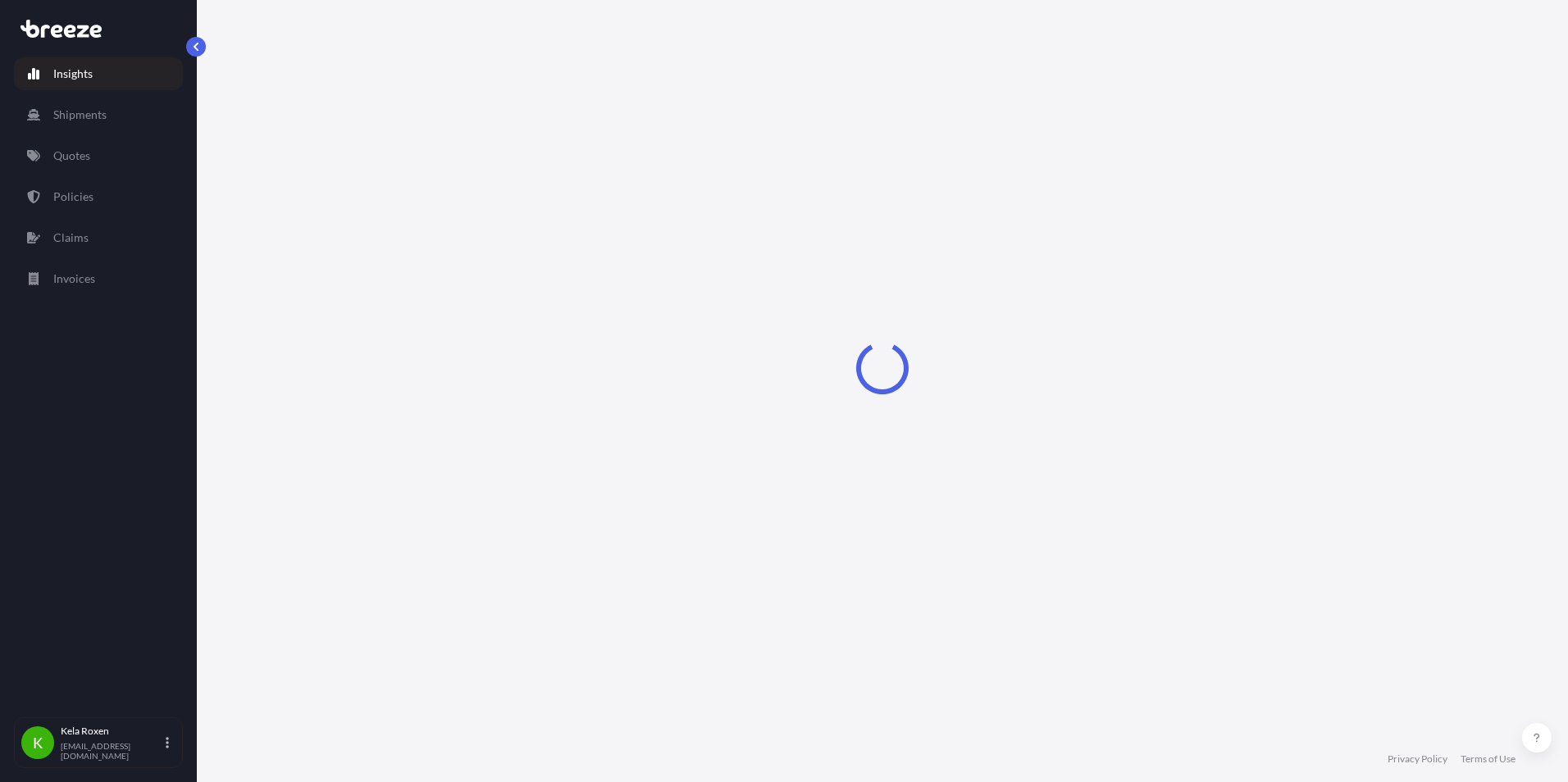
select select "2025"
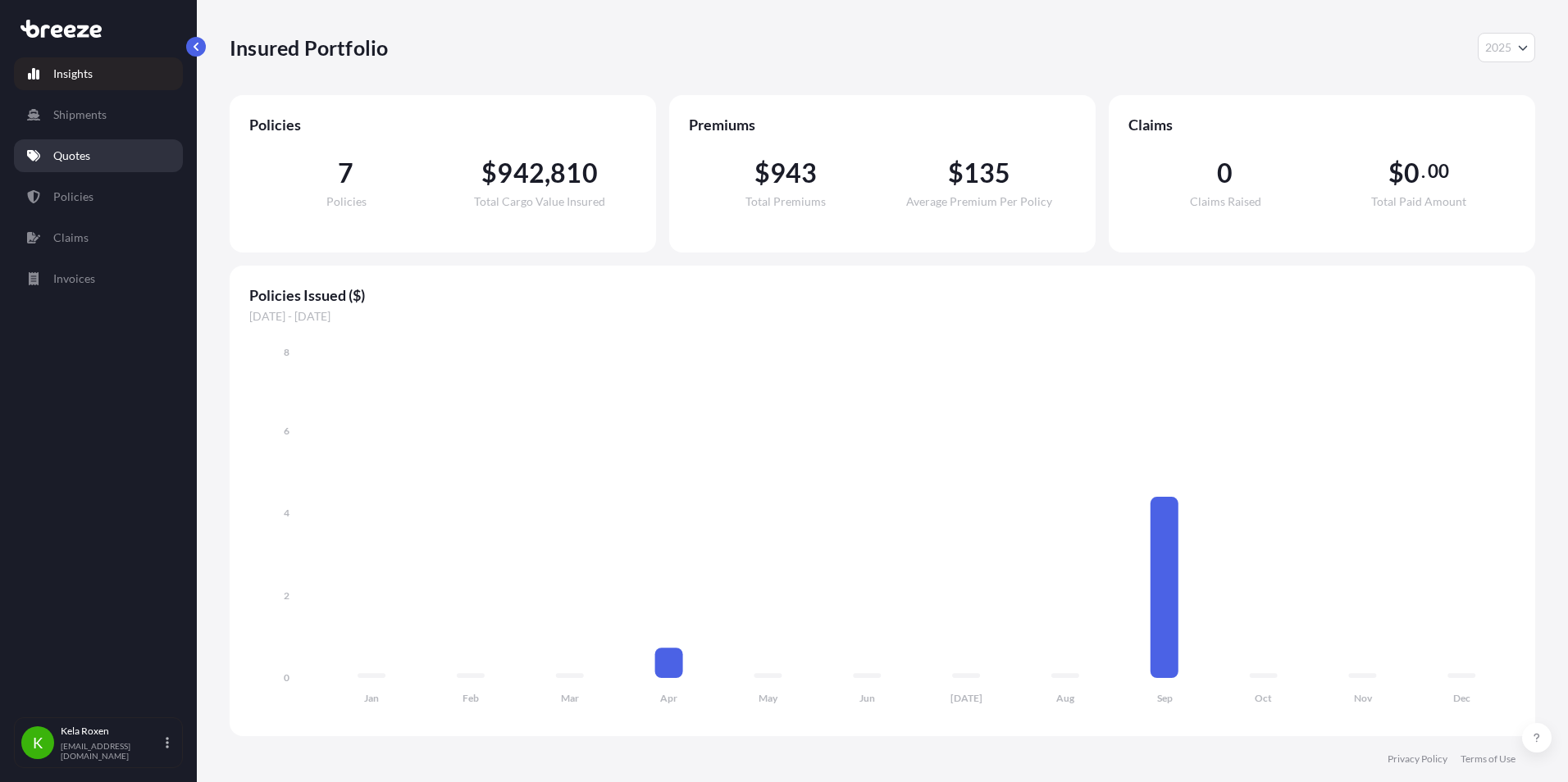
click at [100, 154] on link "Quotes" at bounding box center [98, 156] width 169 height 33
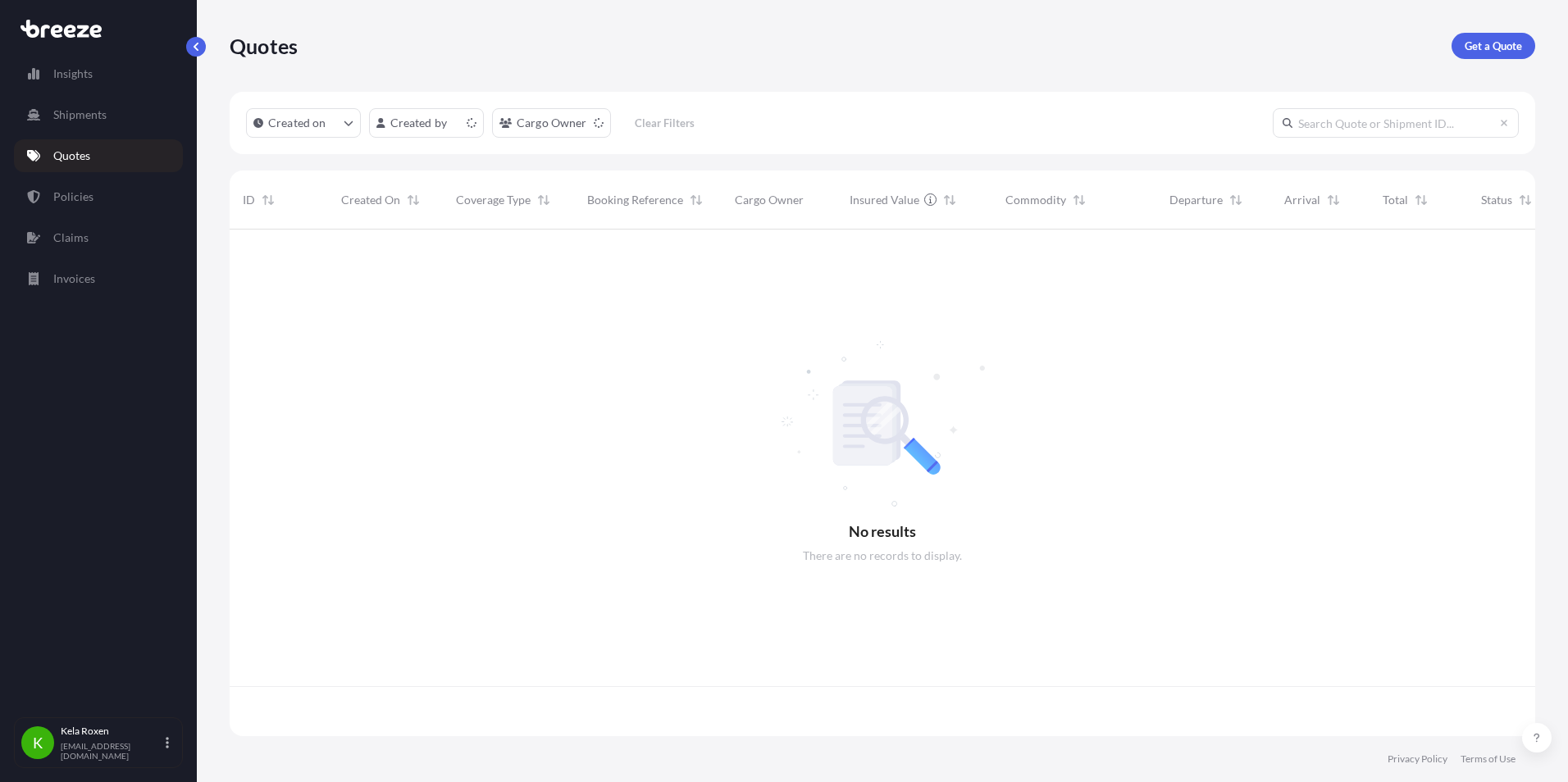
scroll to position [503, 1294]
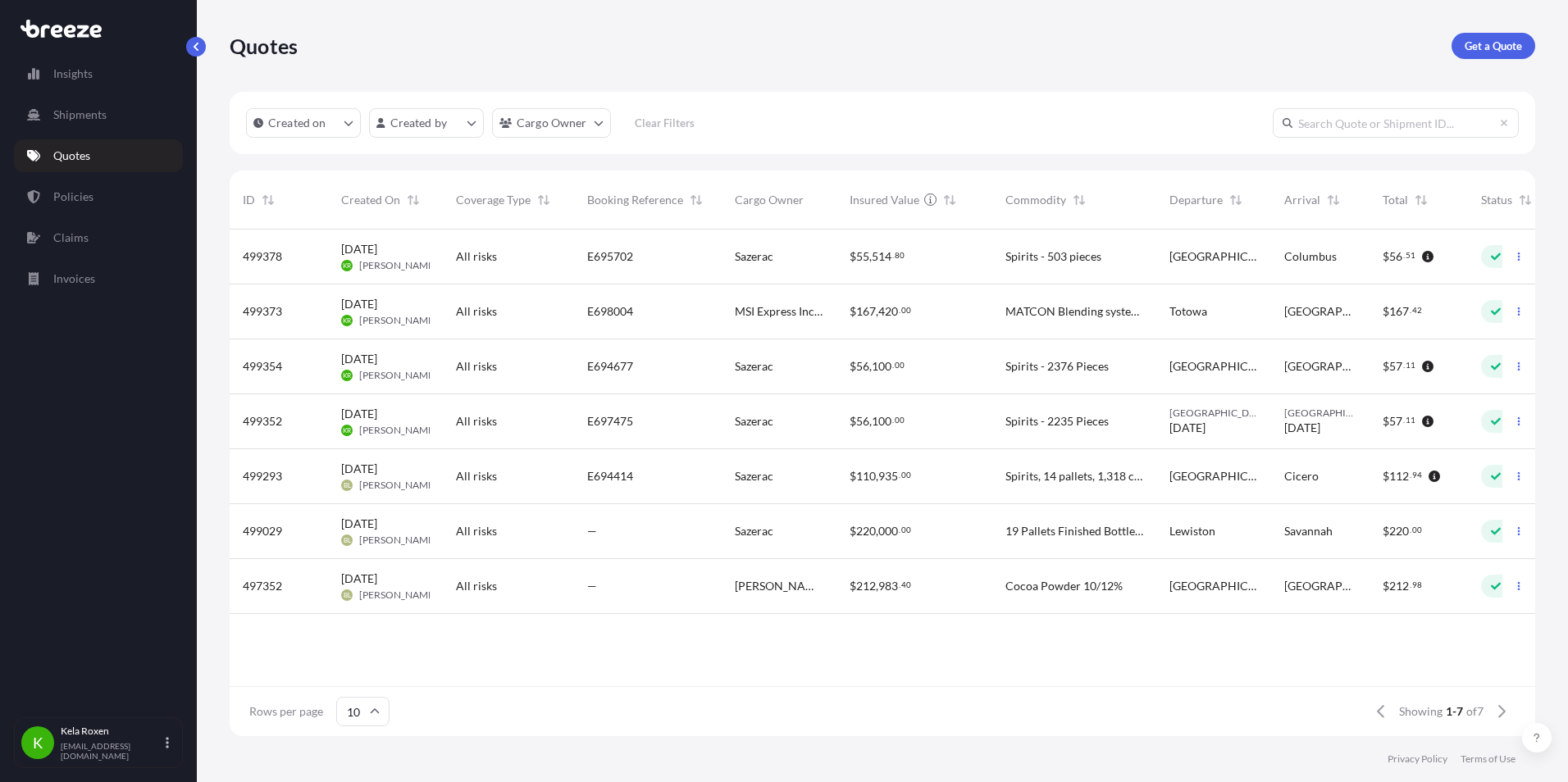
click at [708, 245] on div "E695702" at bounding box center [647, 257] width 148 height 55
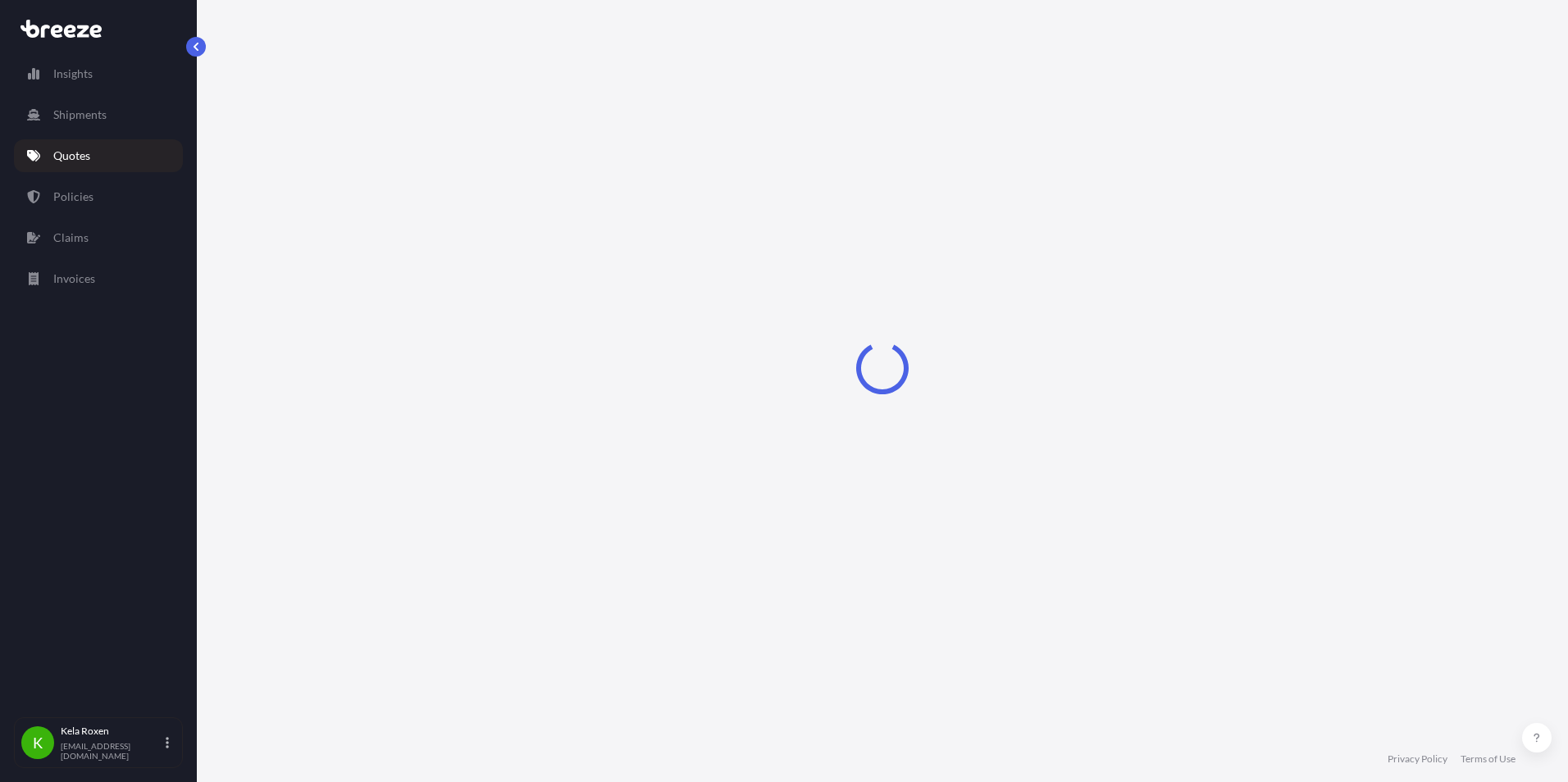
select select "Road"
select select "2"
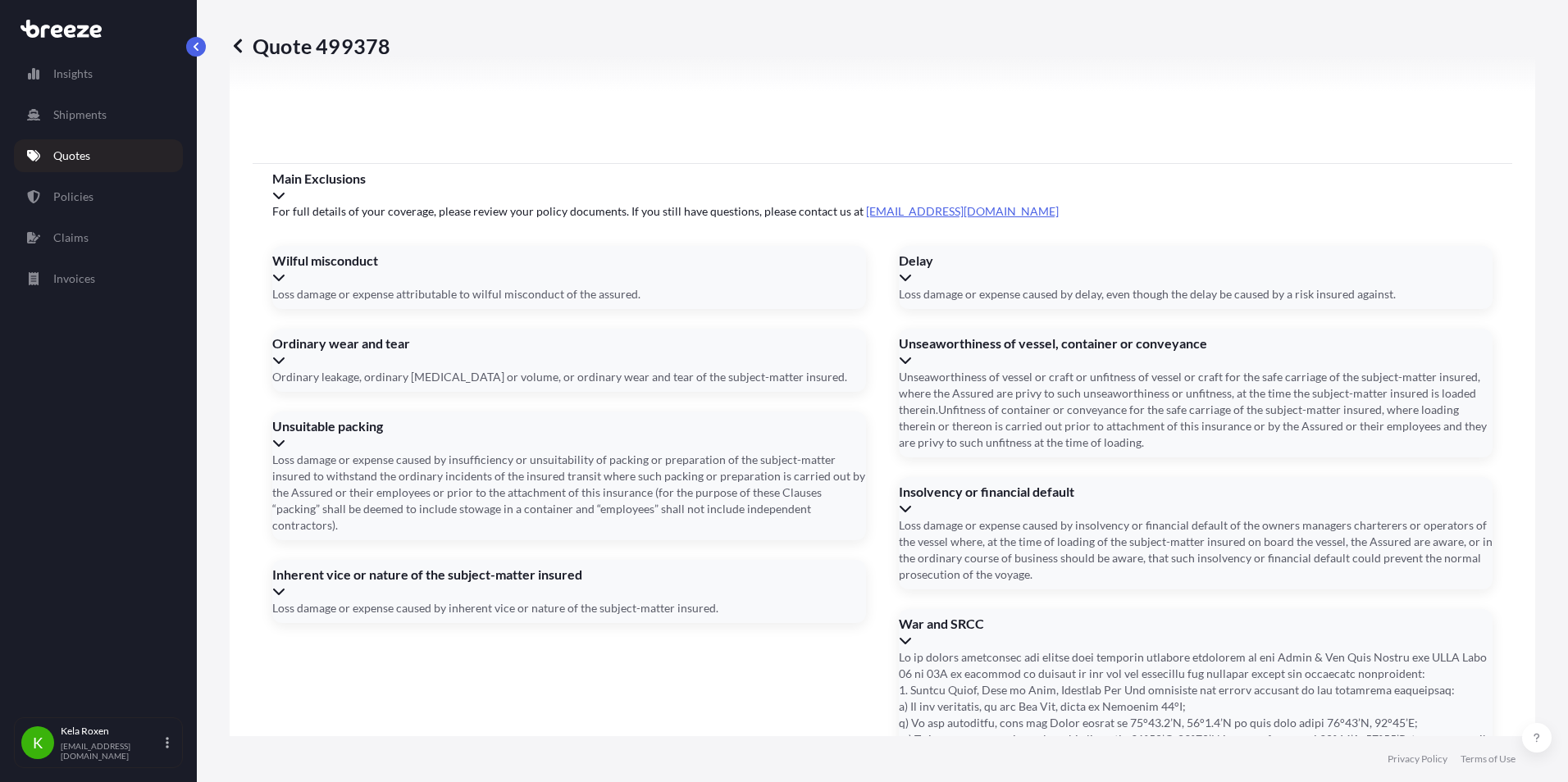
scroll to position [2217, 0]
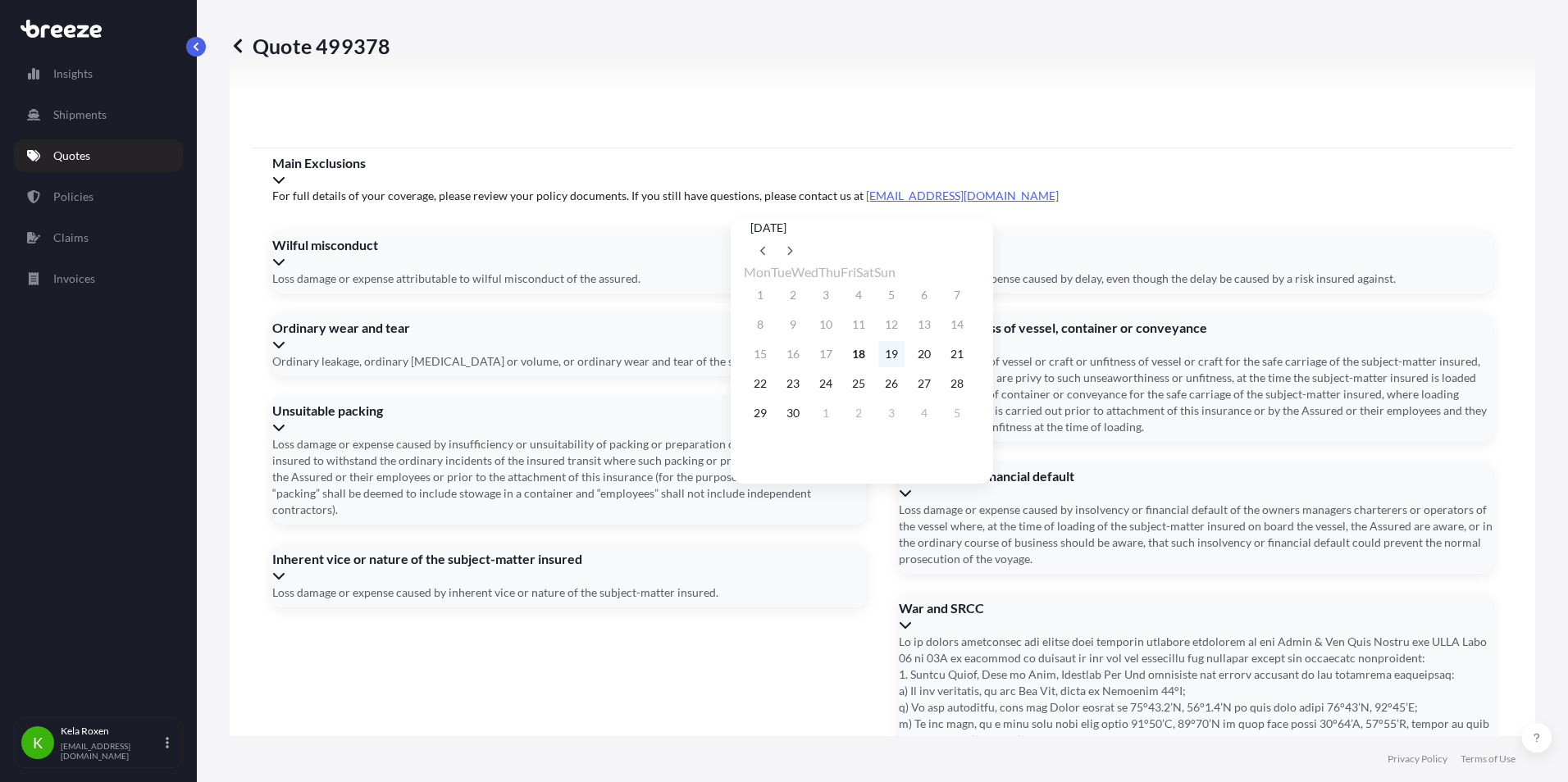
click at [904, 352] on button "19" at bounding box center [891, 354] width 26 height 26
type input "[DATE]"
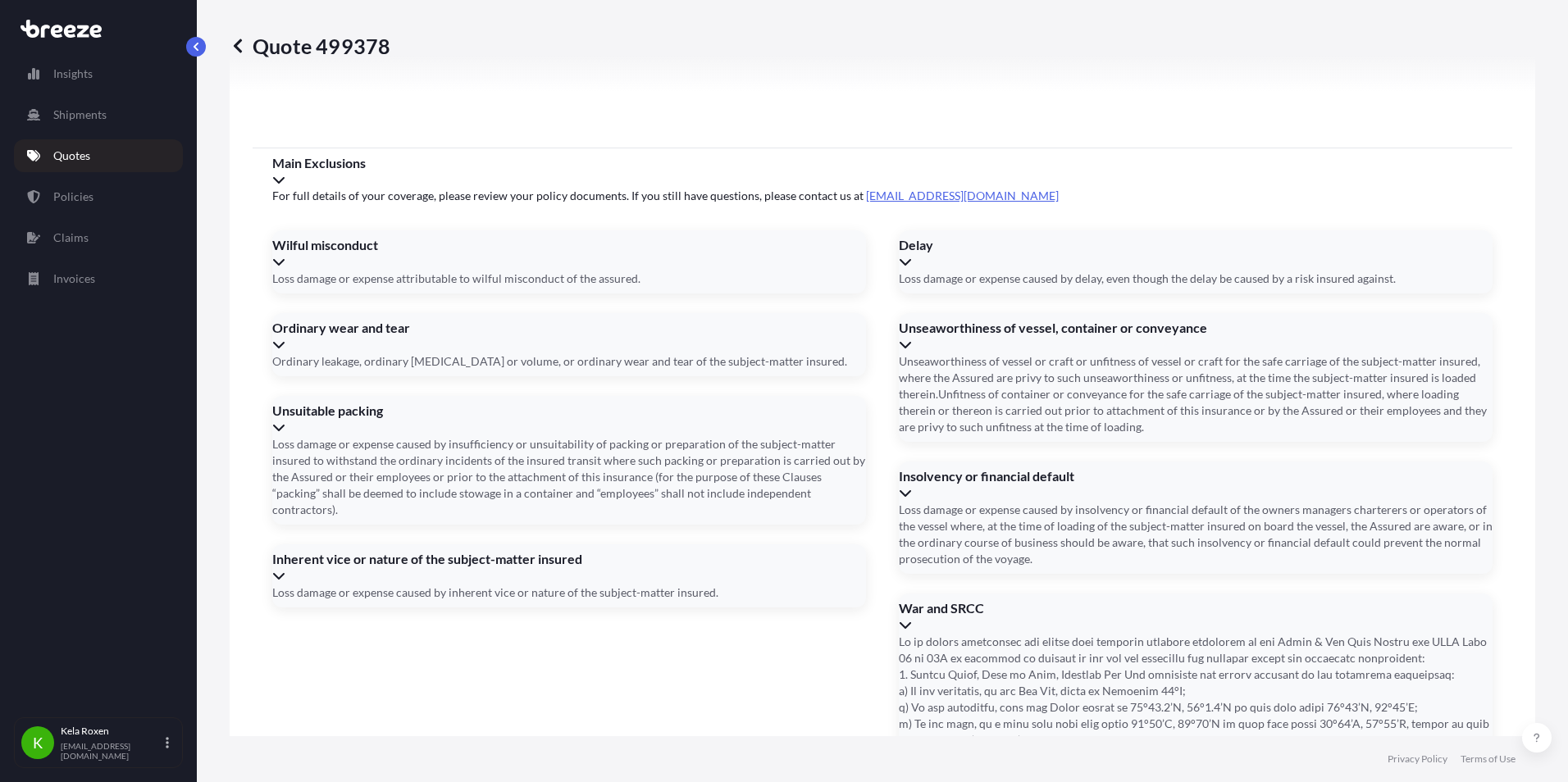
type input "1039"
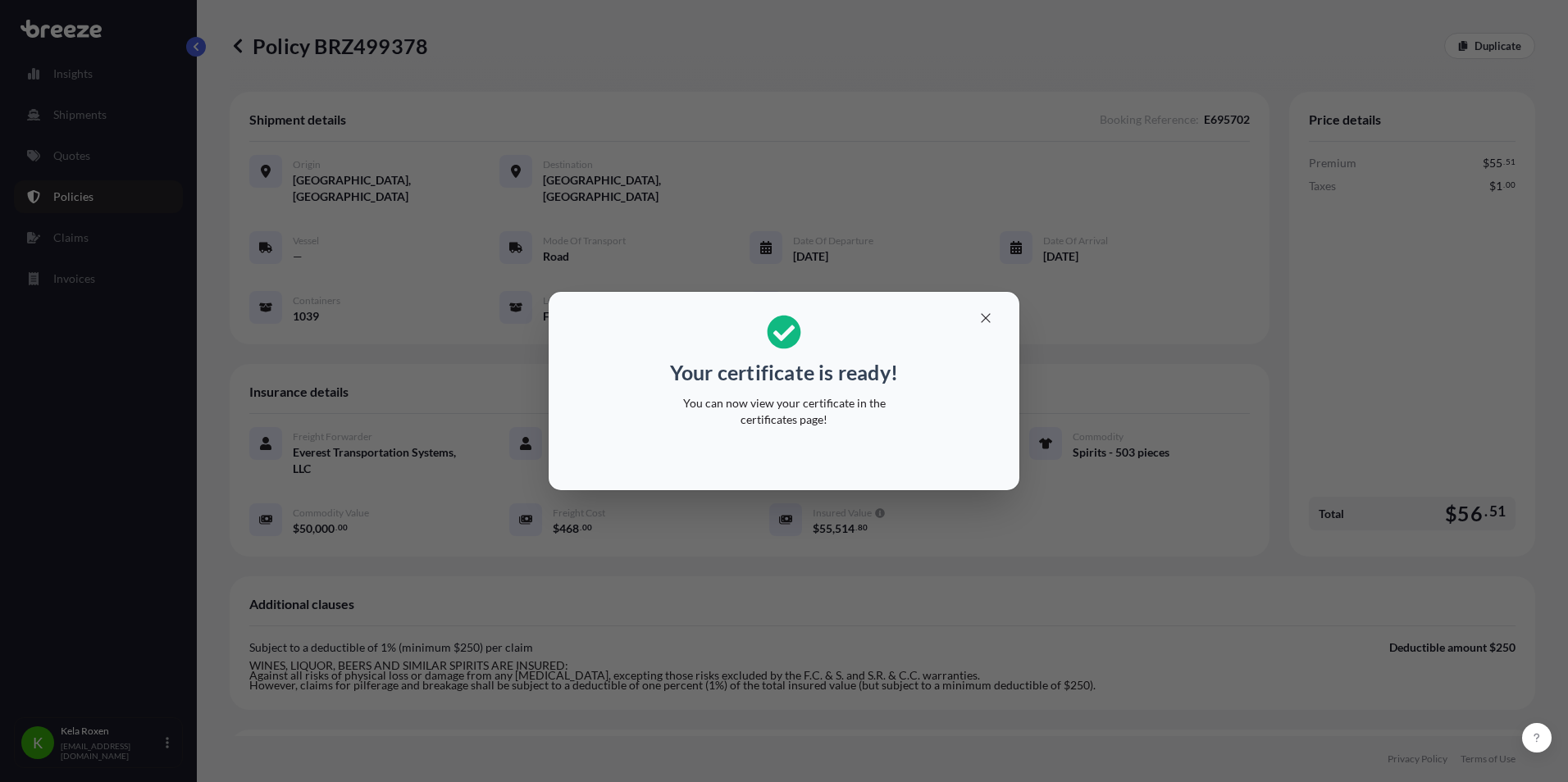
click at [986, 328] on button "button" at bounding box center [985, 318] width 41 height 26
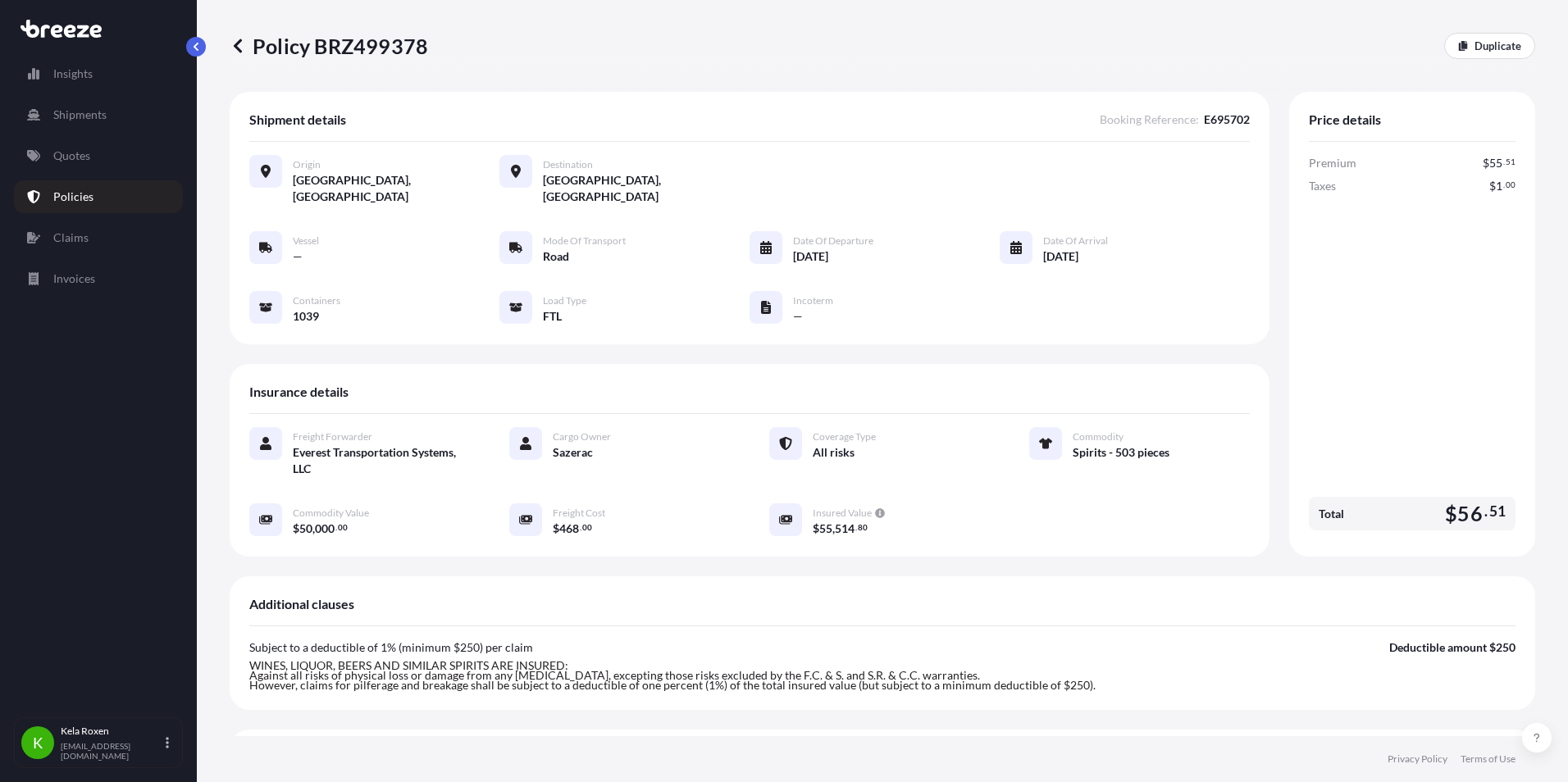
scroll to position [358, 0]
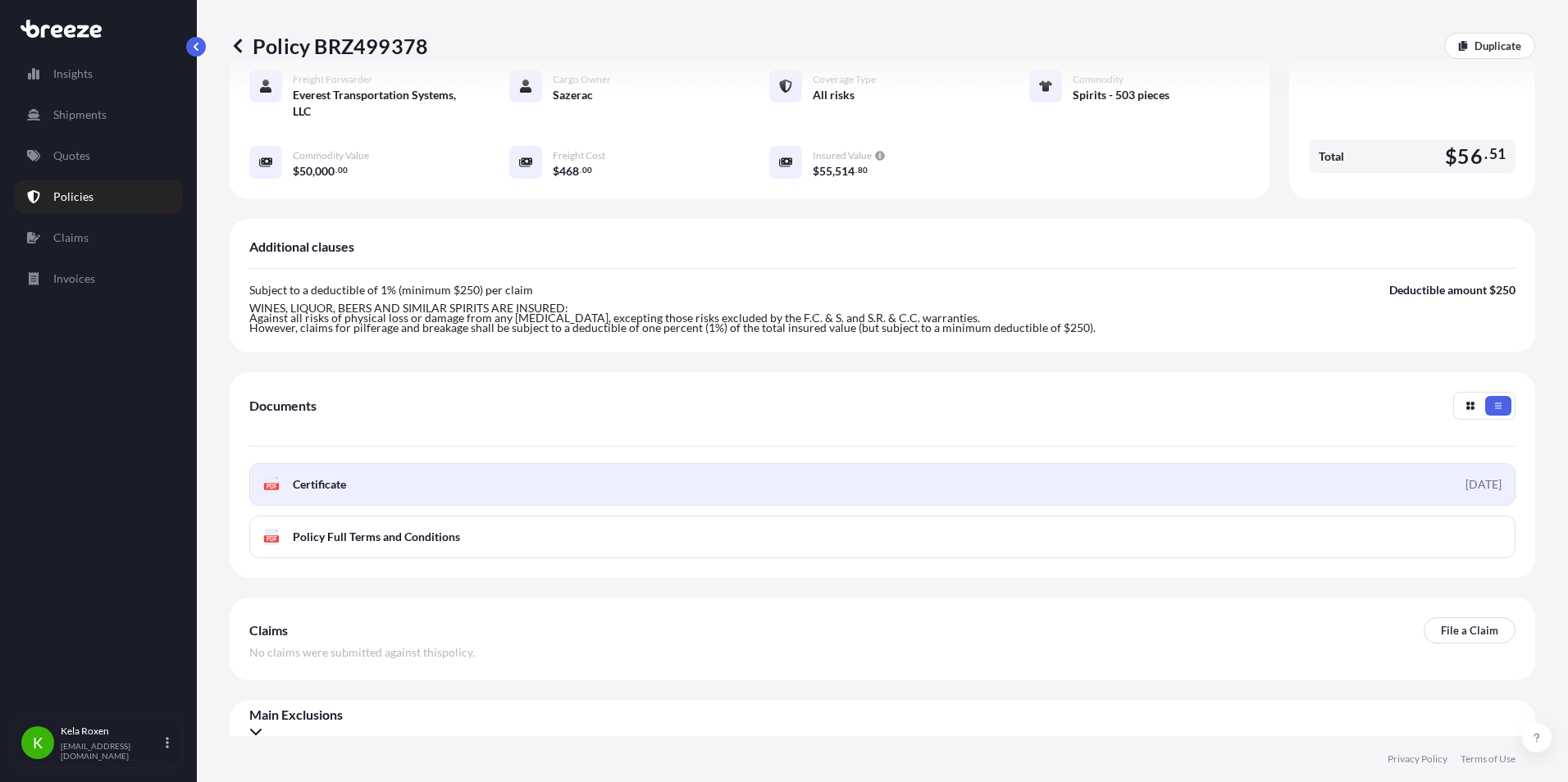
click at [310, 476] on span "Certificate" at bounding box center [319, 484] width 53 height 16
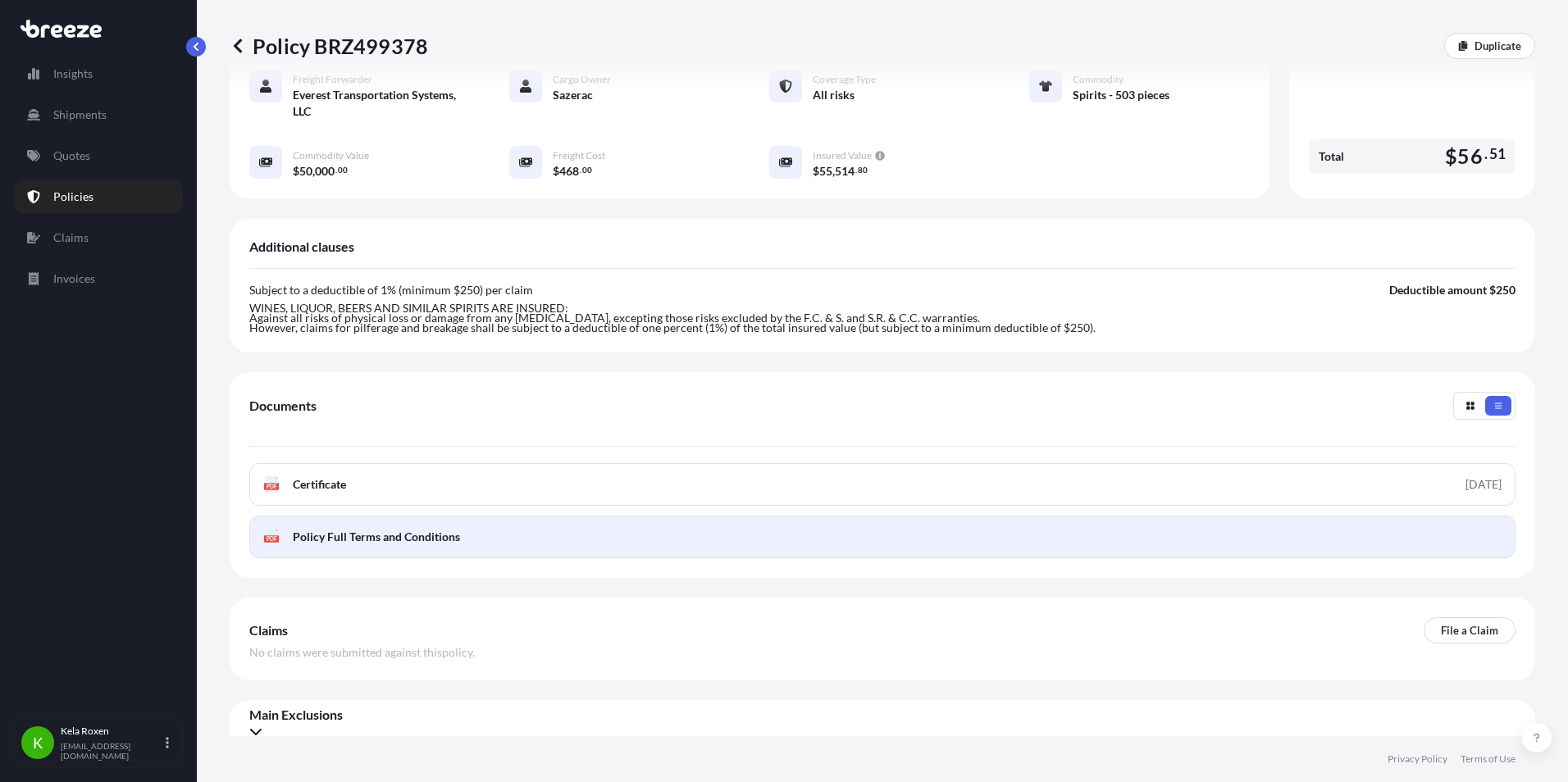
click at [328, 532] on link "PDF Policy Full Terms and Conditions" at bounding box center [882, 537] width 1267 height 43
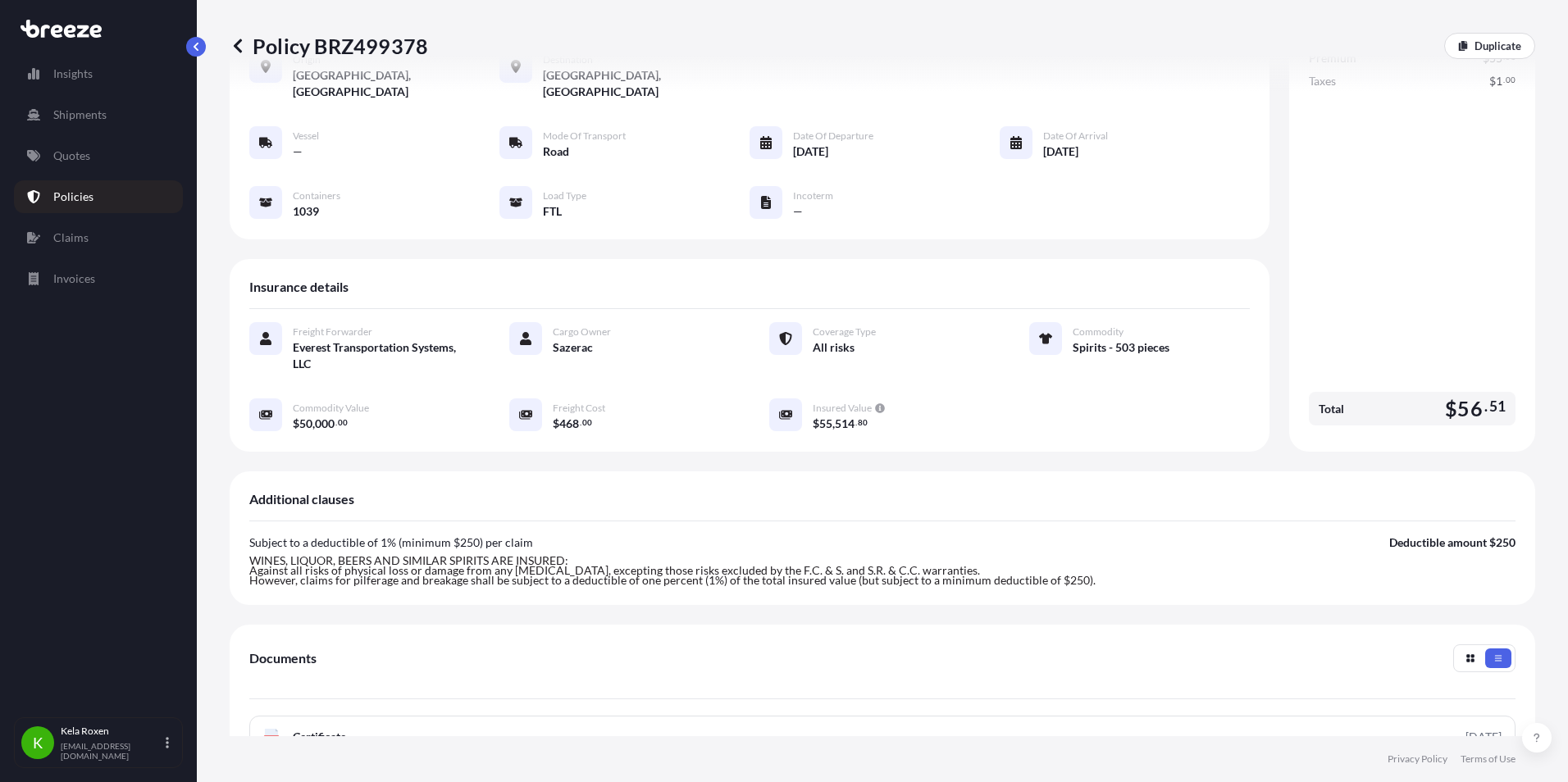
scroll to position [0, 0]
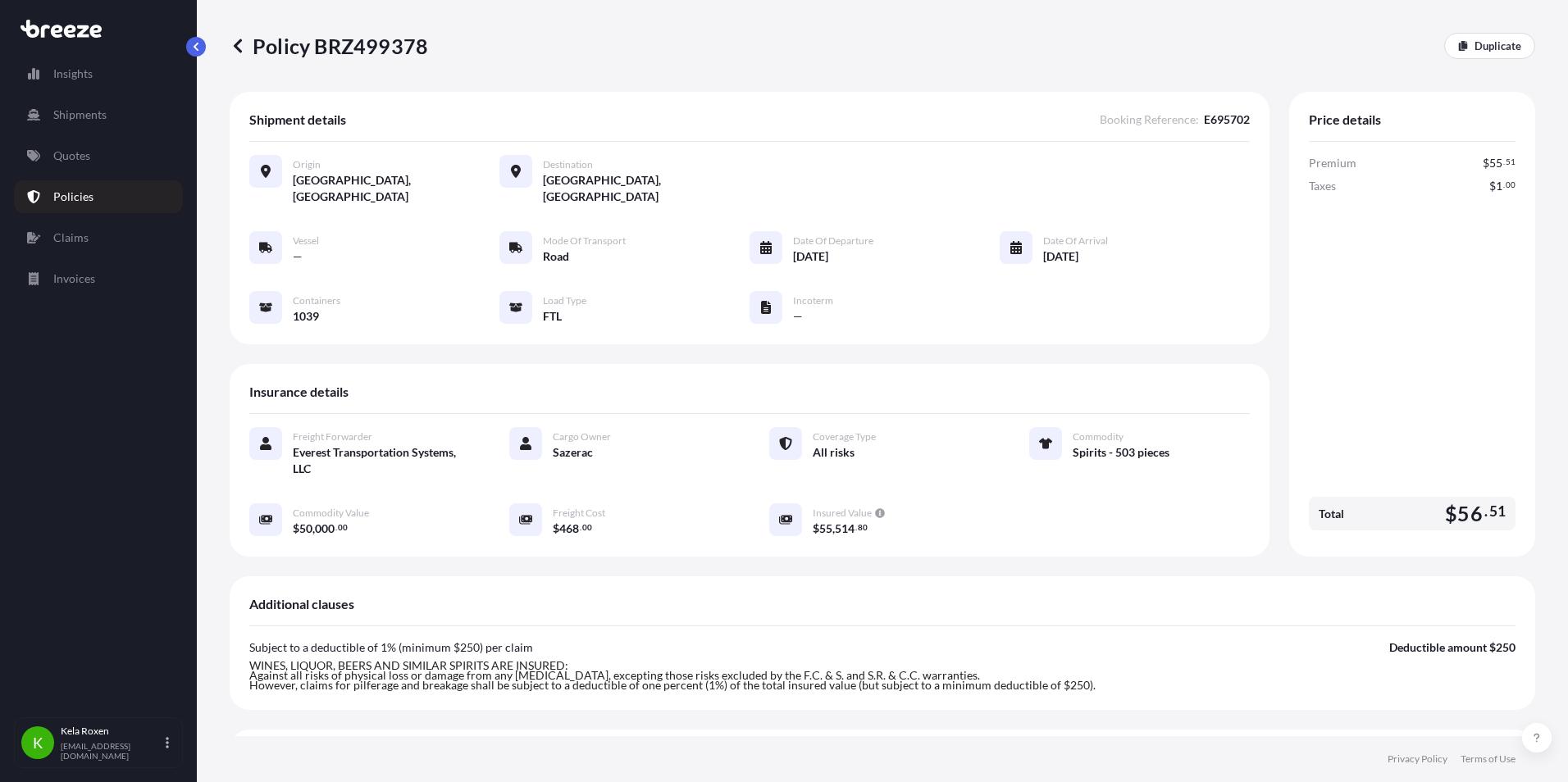
click at [239, 49] on icon at bounding box center [237, 45] width 8 height 14
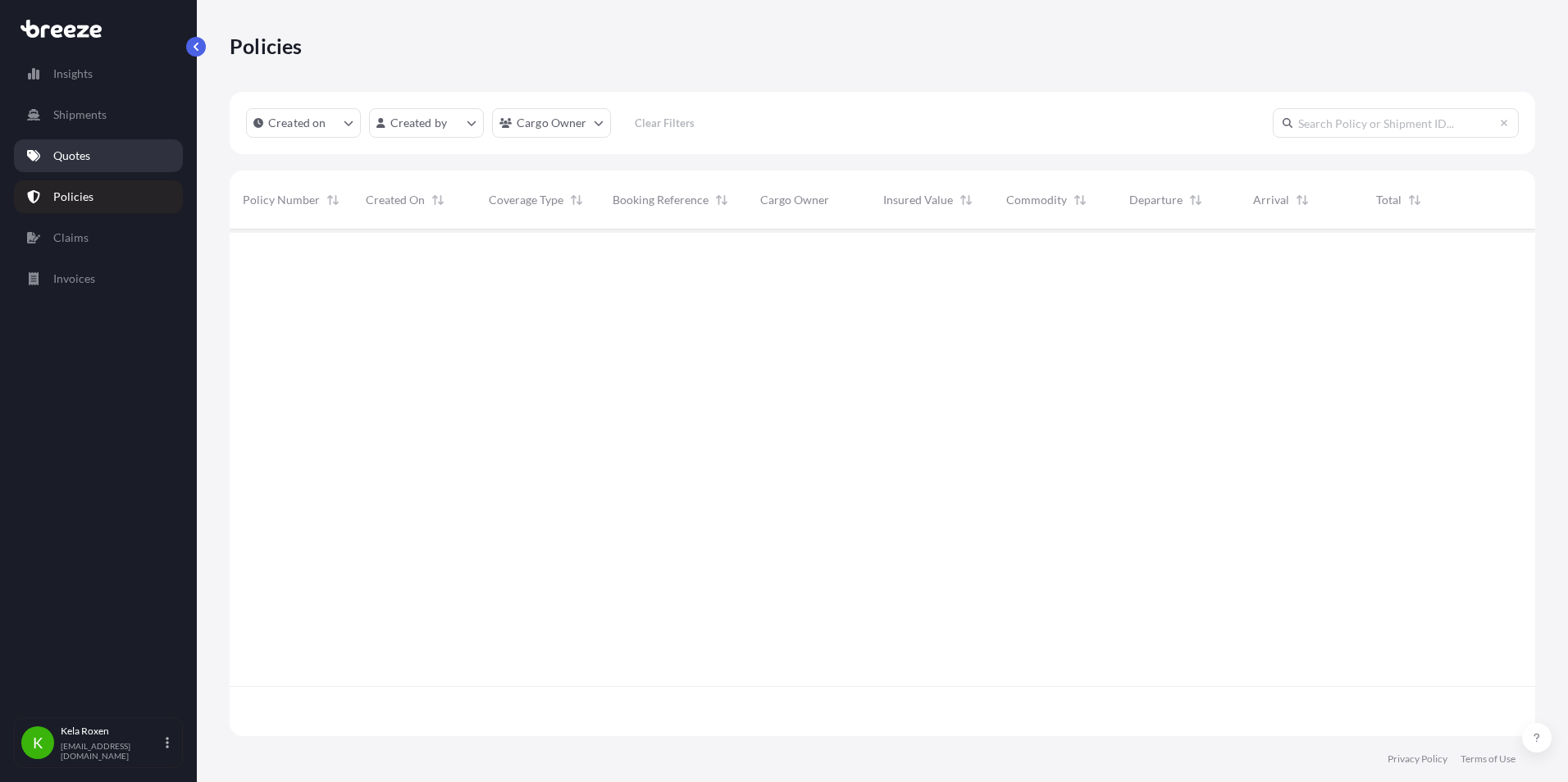
click at [70, 152] on p "Quotes" at bounding box center [72, 156] width 37 height 16
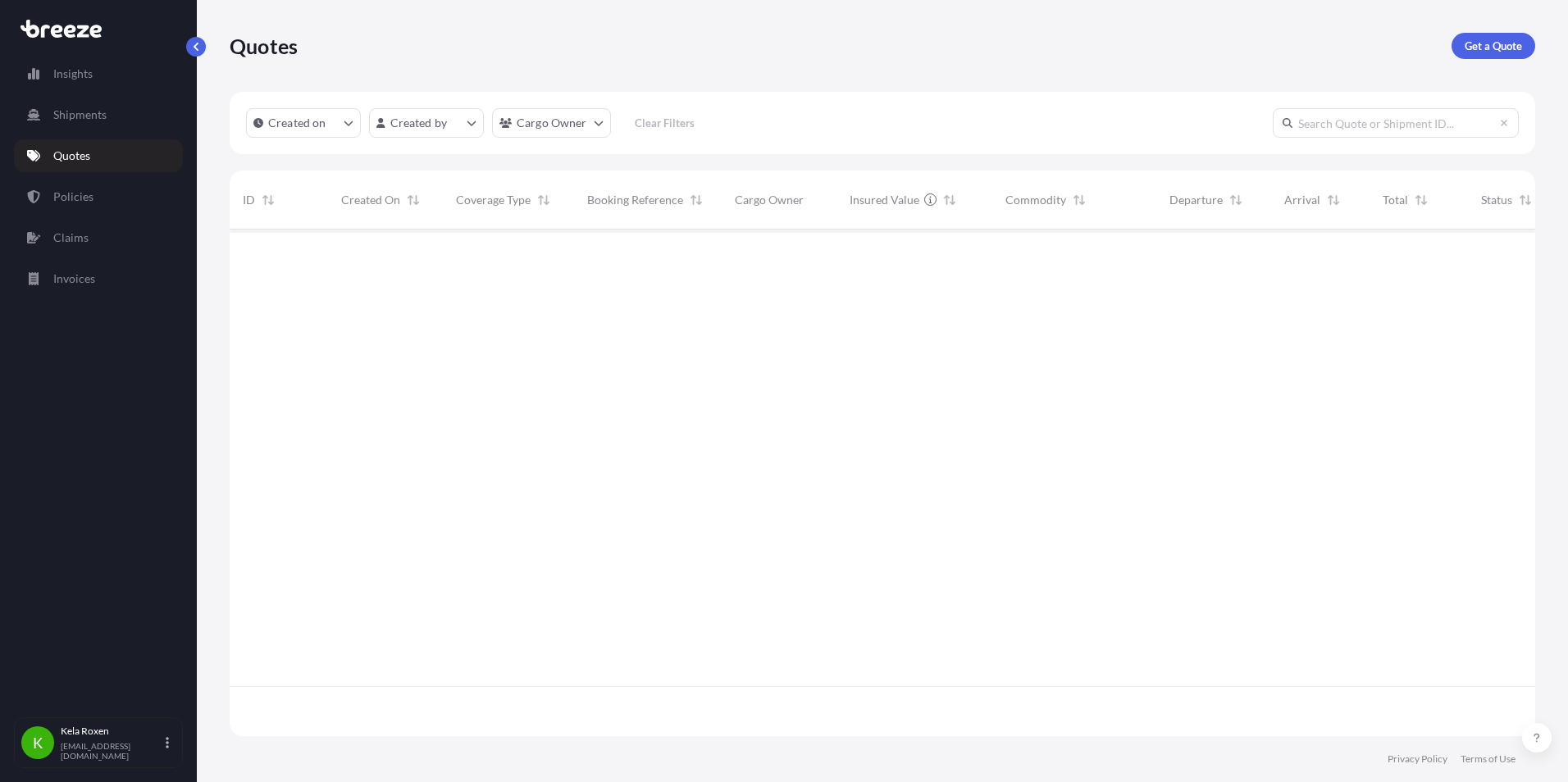
scroll to position [503, 1294]
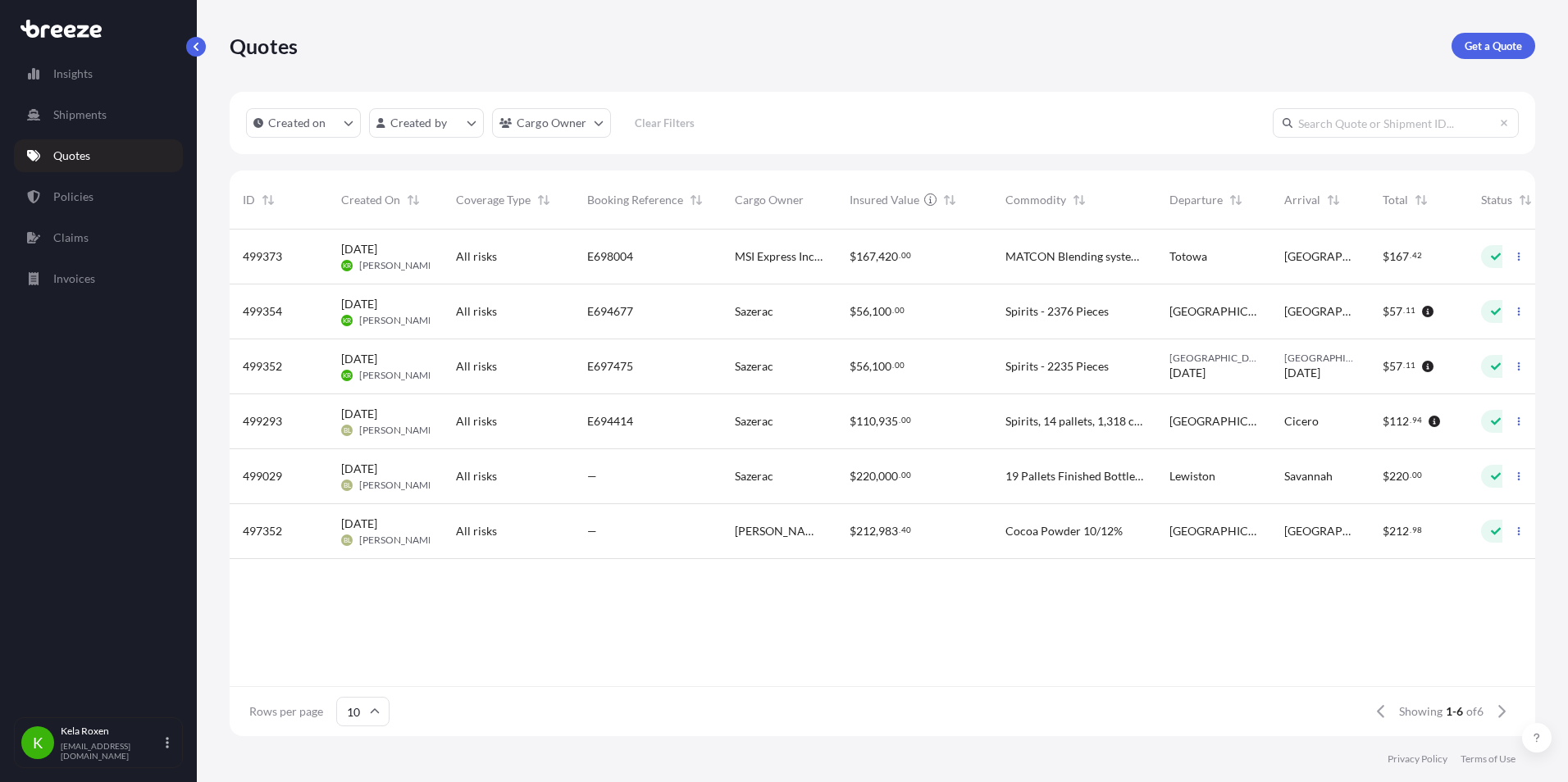
click at [531, 252] on div "All risks" at bounding box center [509, 257] width 105 height 16
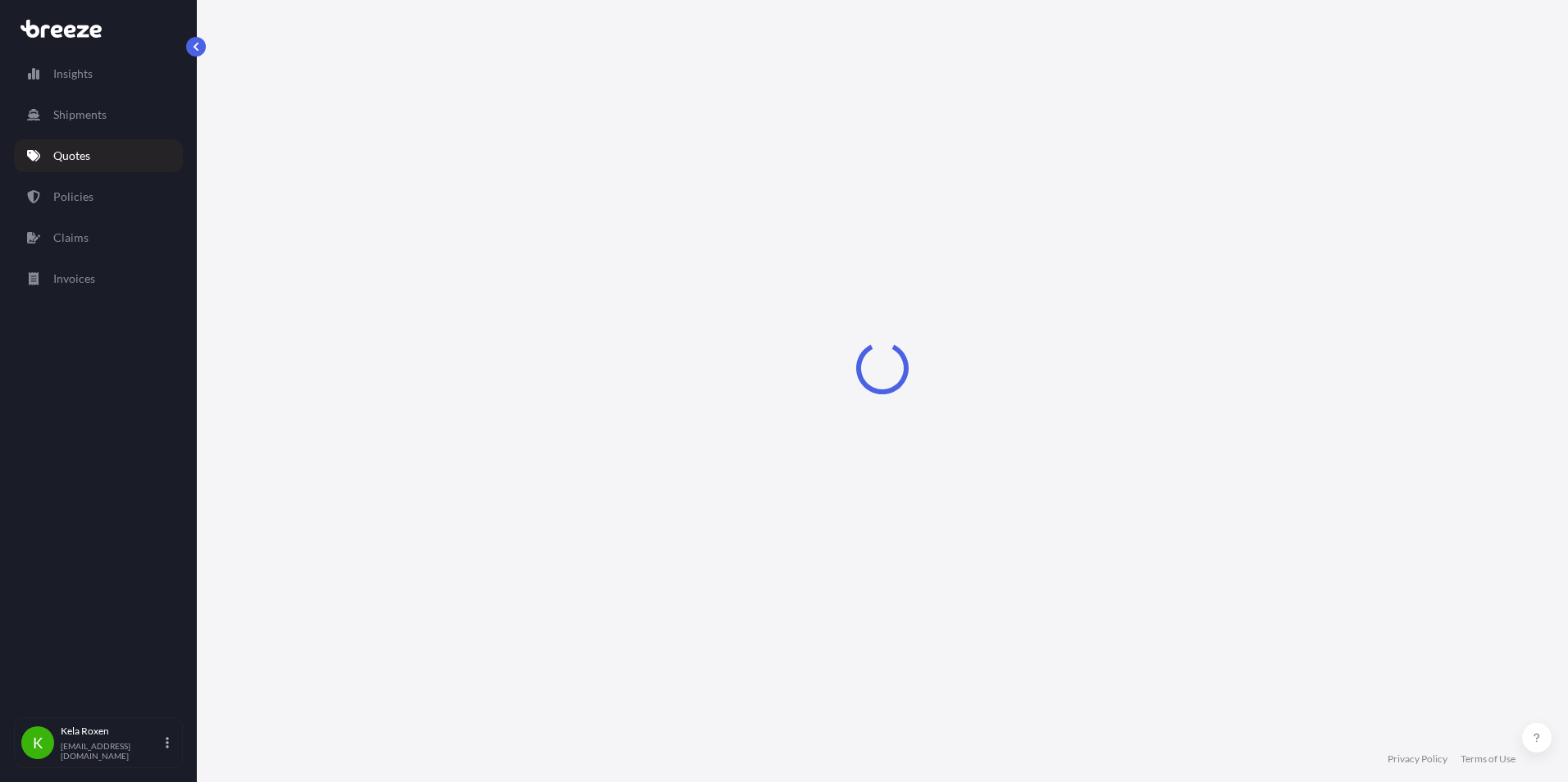
select select "Road"
select select "2"
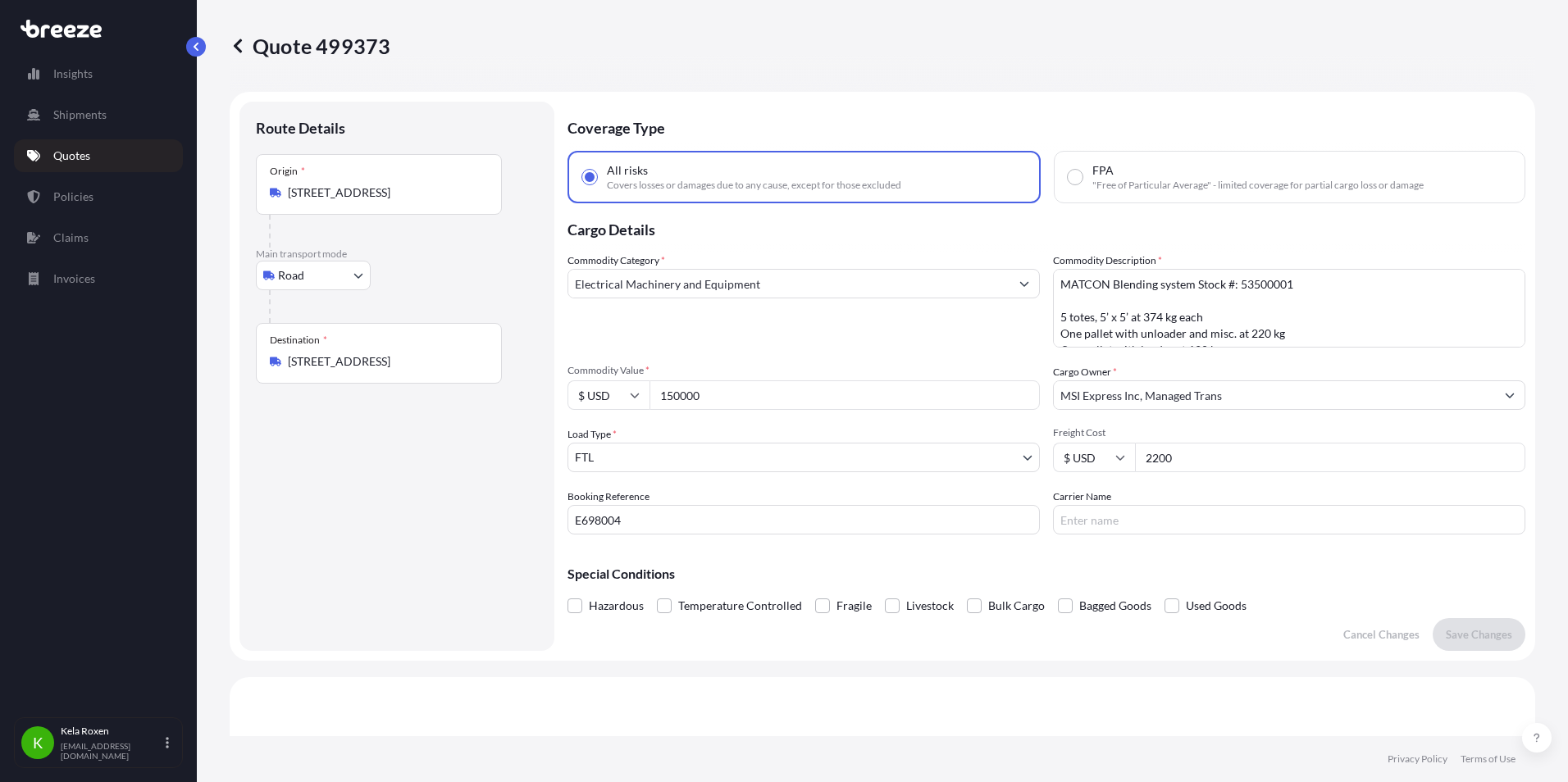
click at [604, 517] on input "E698004" at bounding box center [804, 520] width 473 height 30
click at [728, 397] on input "150000" at bounding box center [845, 395] width 390 height 30
click at [728, 396] on input "150000" at bounding box center [845, 395] width 390 height 30
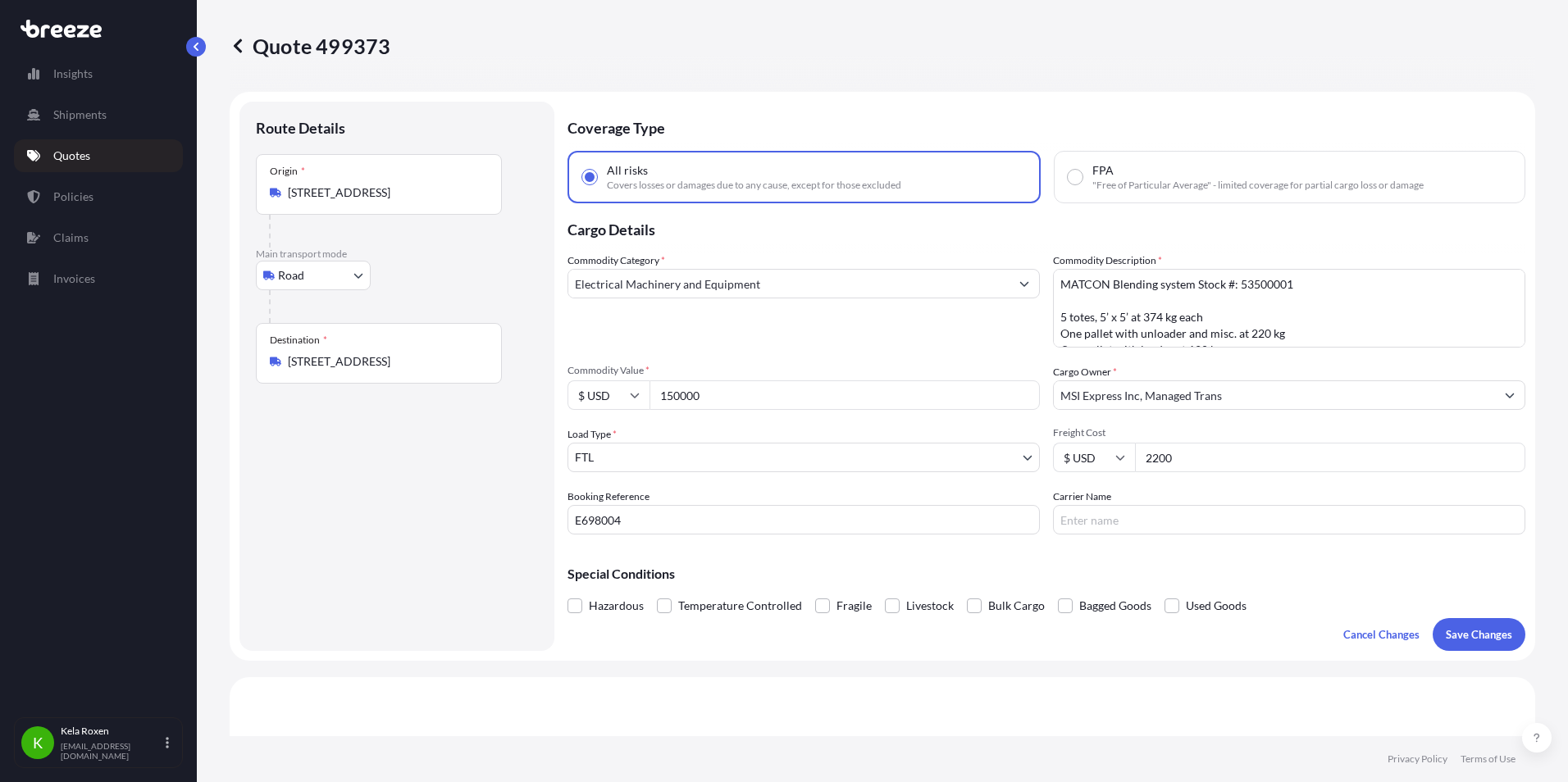
click at [728, 396] on input "150000" at bounding box center [845, 395] width 390 height 30
type input "50000"
click at [1152, 458] on input "2200" at bounding box center [1330, 457] width 390 height 30
type input "2400"
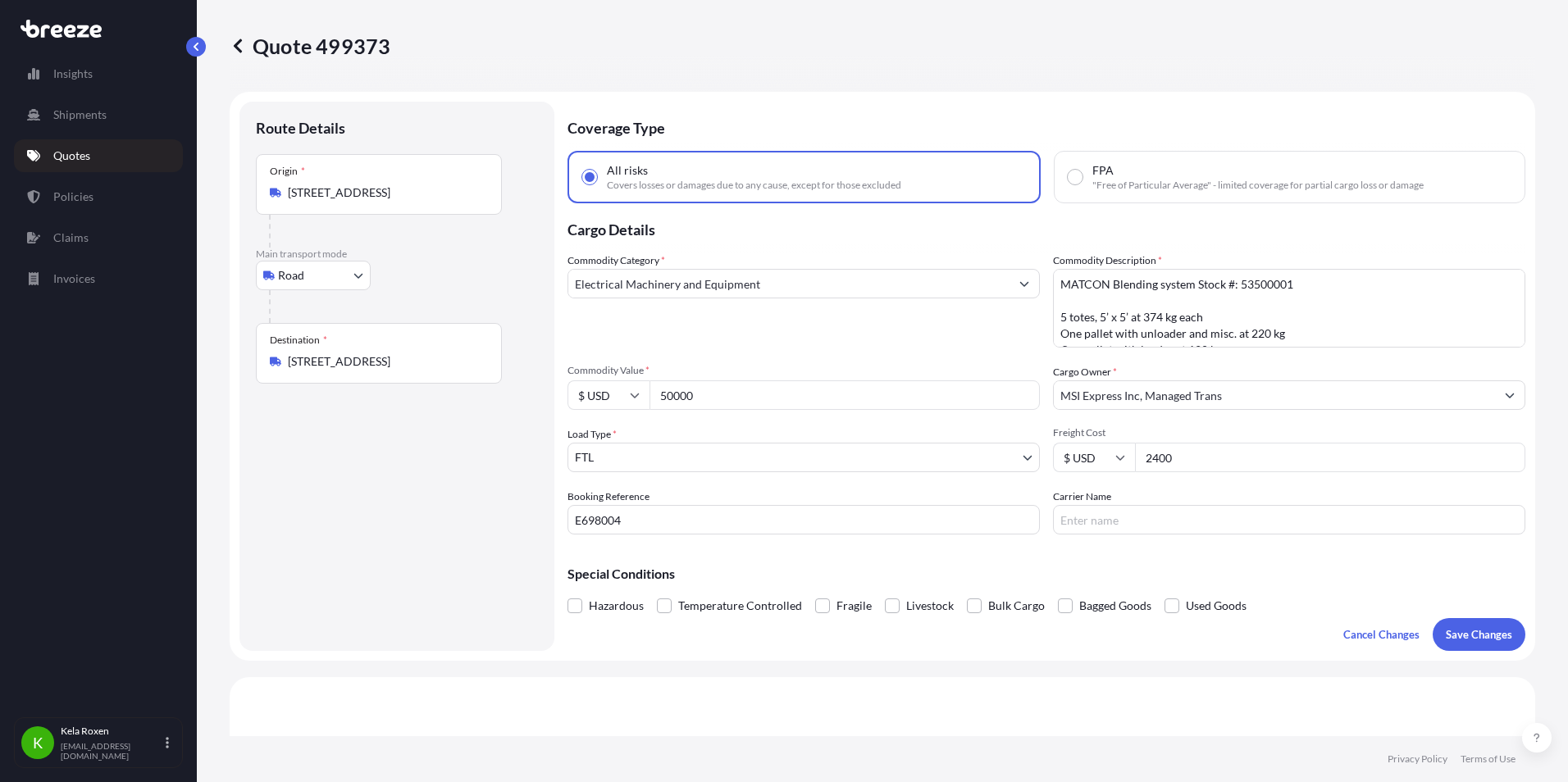
click at [1466, 614] on div "Hazardous Temperature Controlled Fragile Livestock Bulk Cargo Bagged Goods Used…" at bounding box center [1047, 606] width 958 height 24
click at [1486, 637] on p "Save Changes" at bounding box center [1478, 634] width 66 height 16
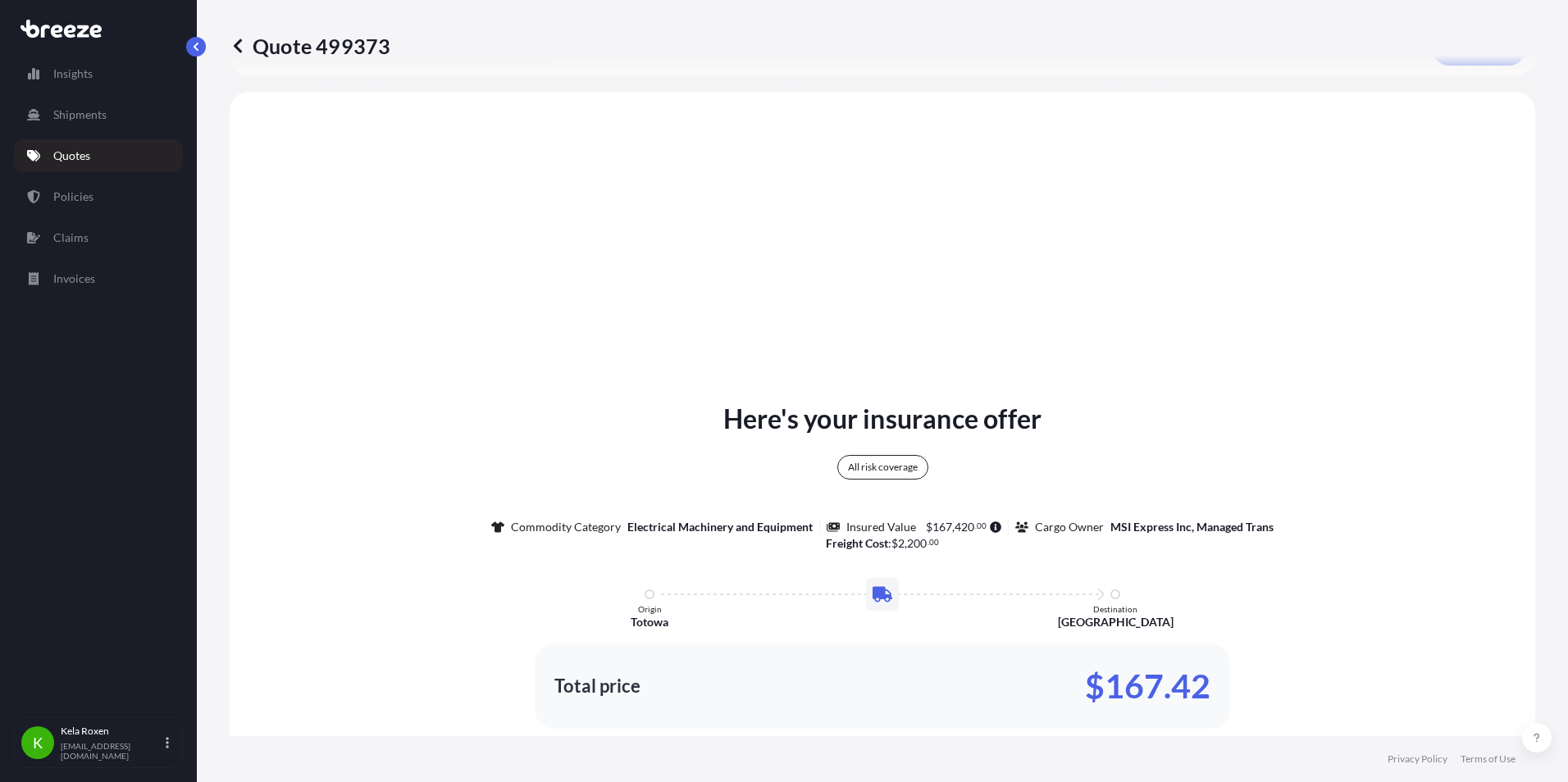
scroll to position [596, 0]
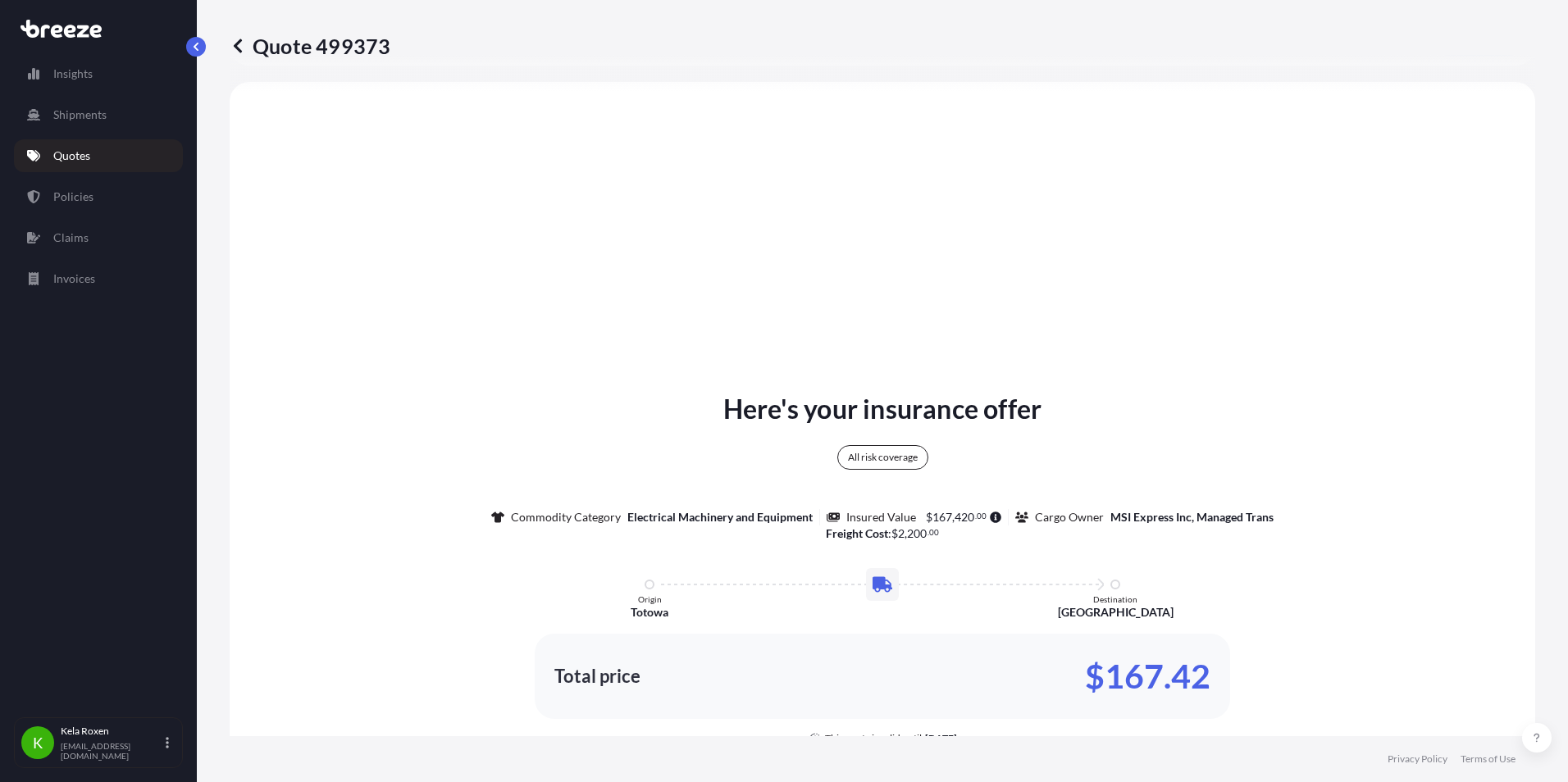
select select "Road"
select select "2"
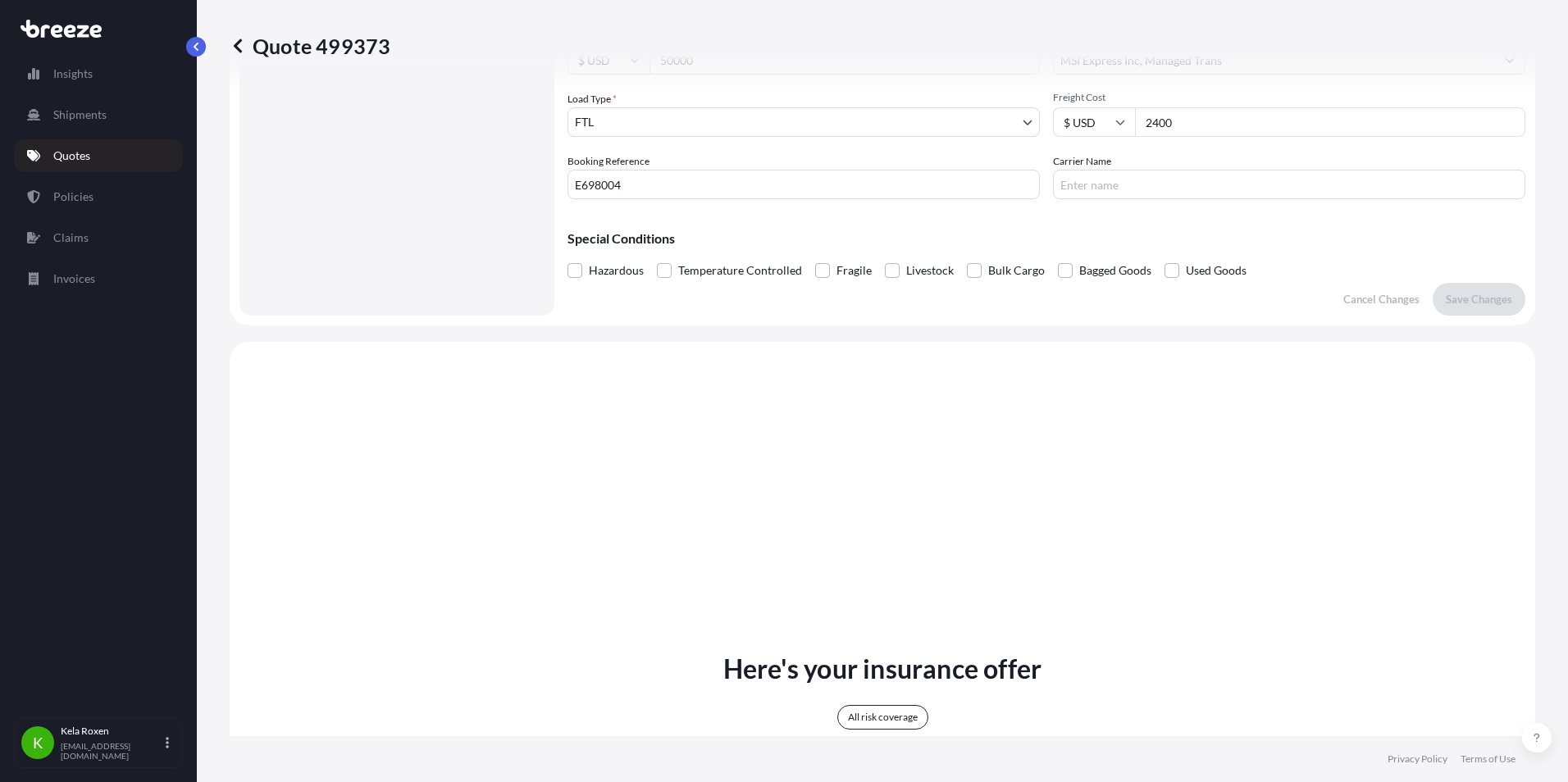
scroll to position [0, 0]
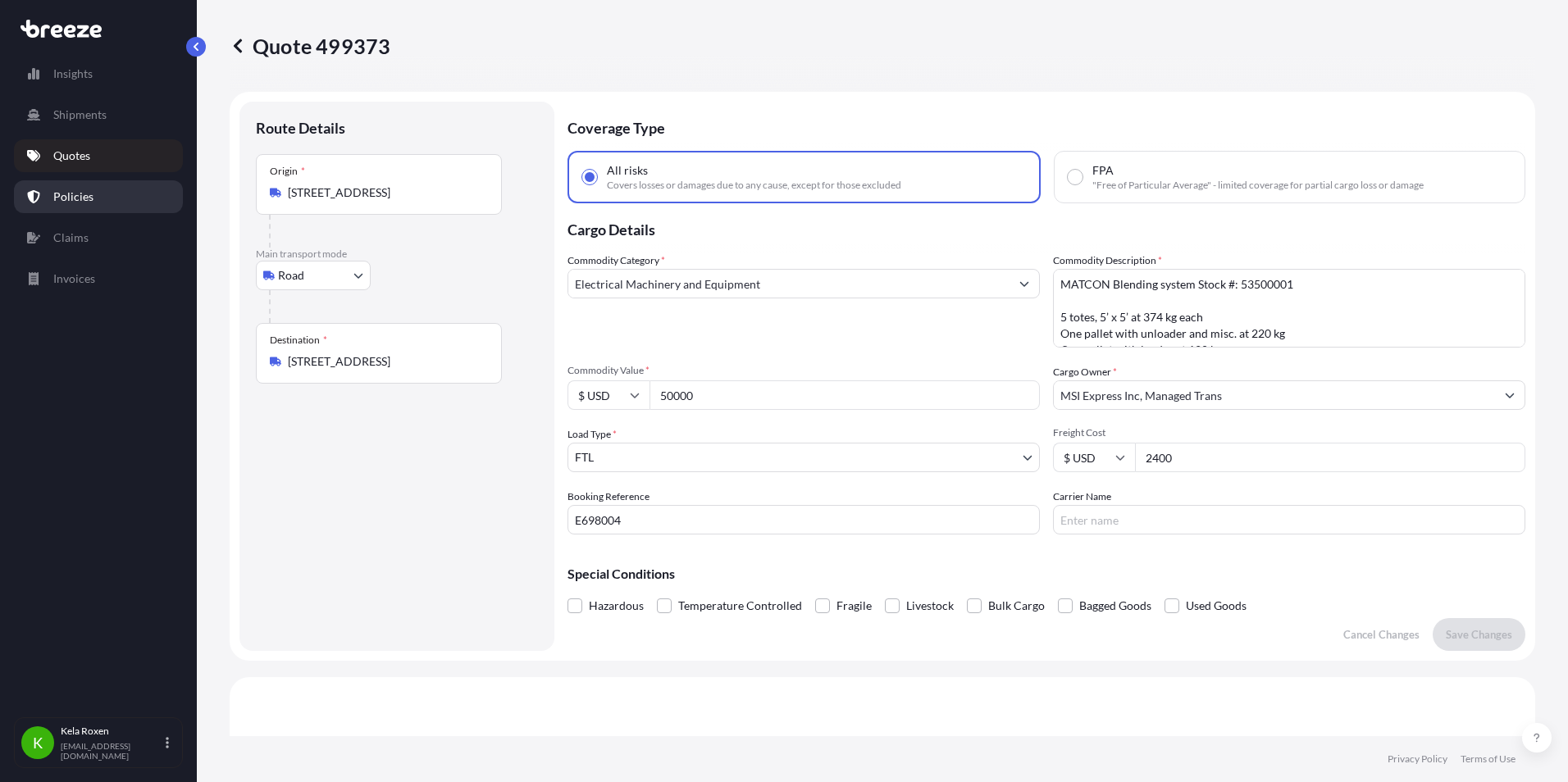
click at [96, 205] on link "Policies" at bounding box center [98, 196] width 169 height 33
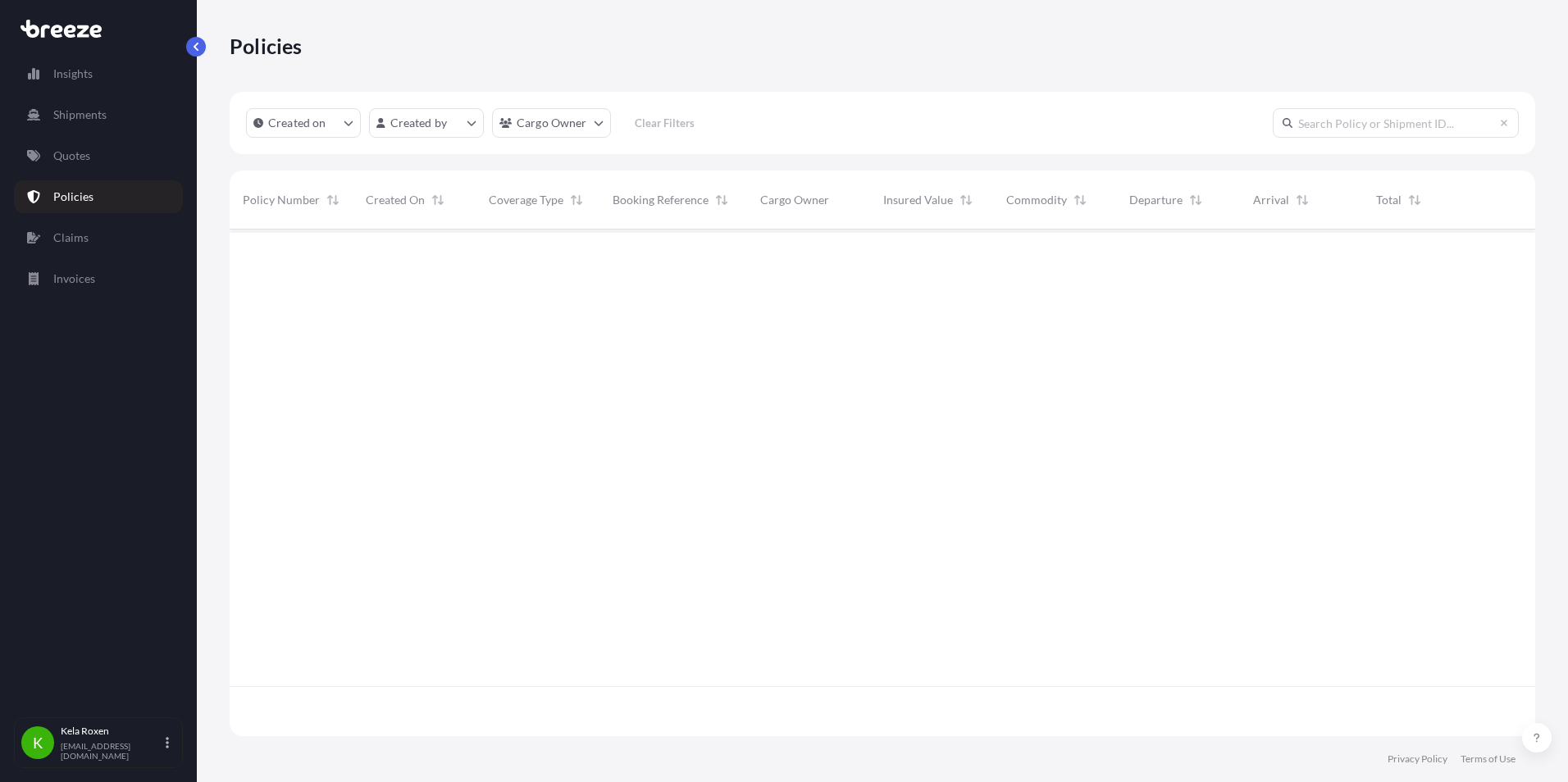
scroll to position [503, 1294]
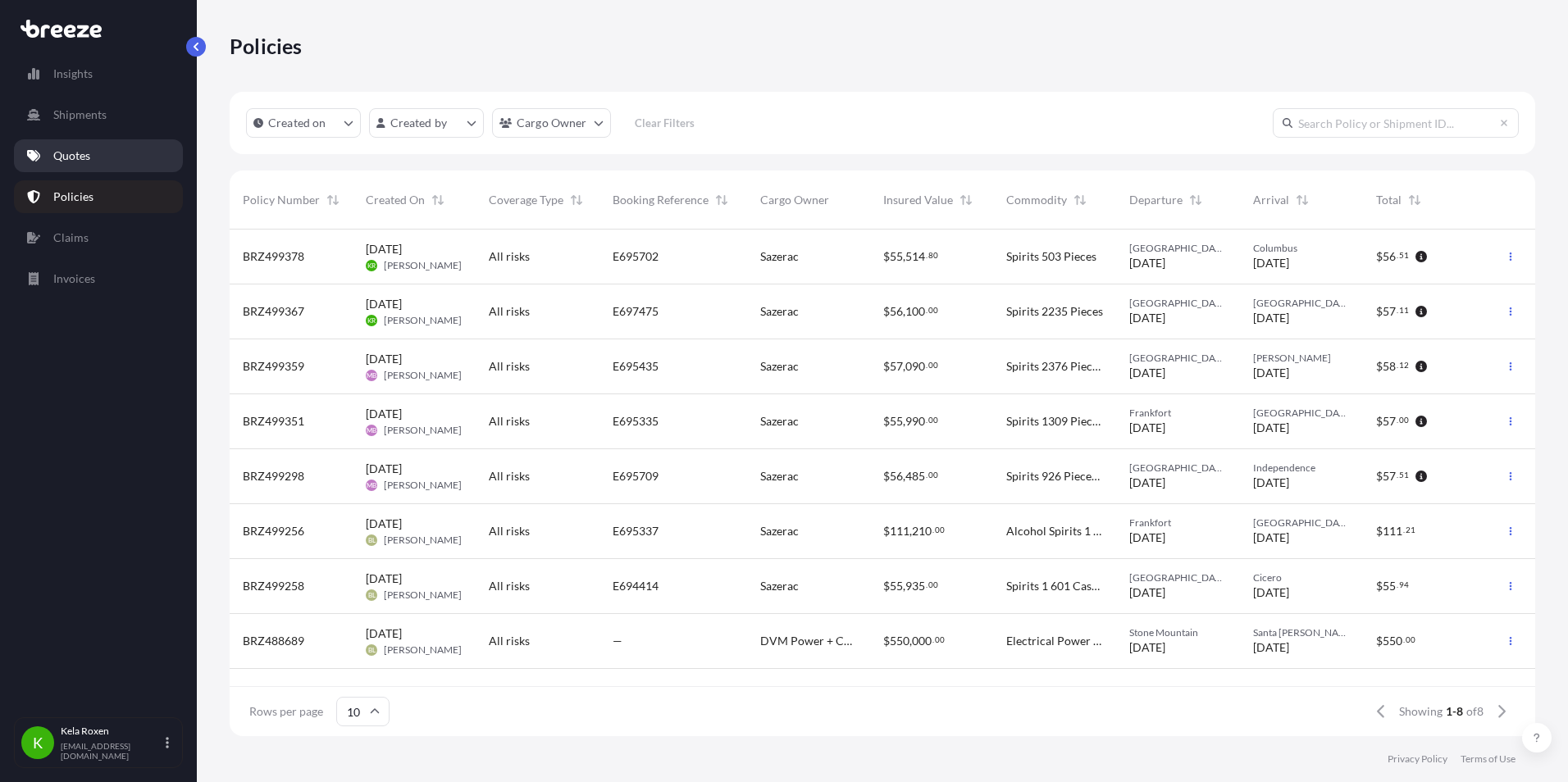
click at [80, 150] on p "Quotes" at bounding box center [72, 156] width 37 height 16
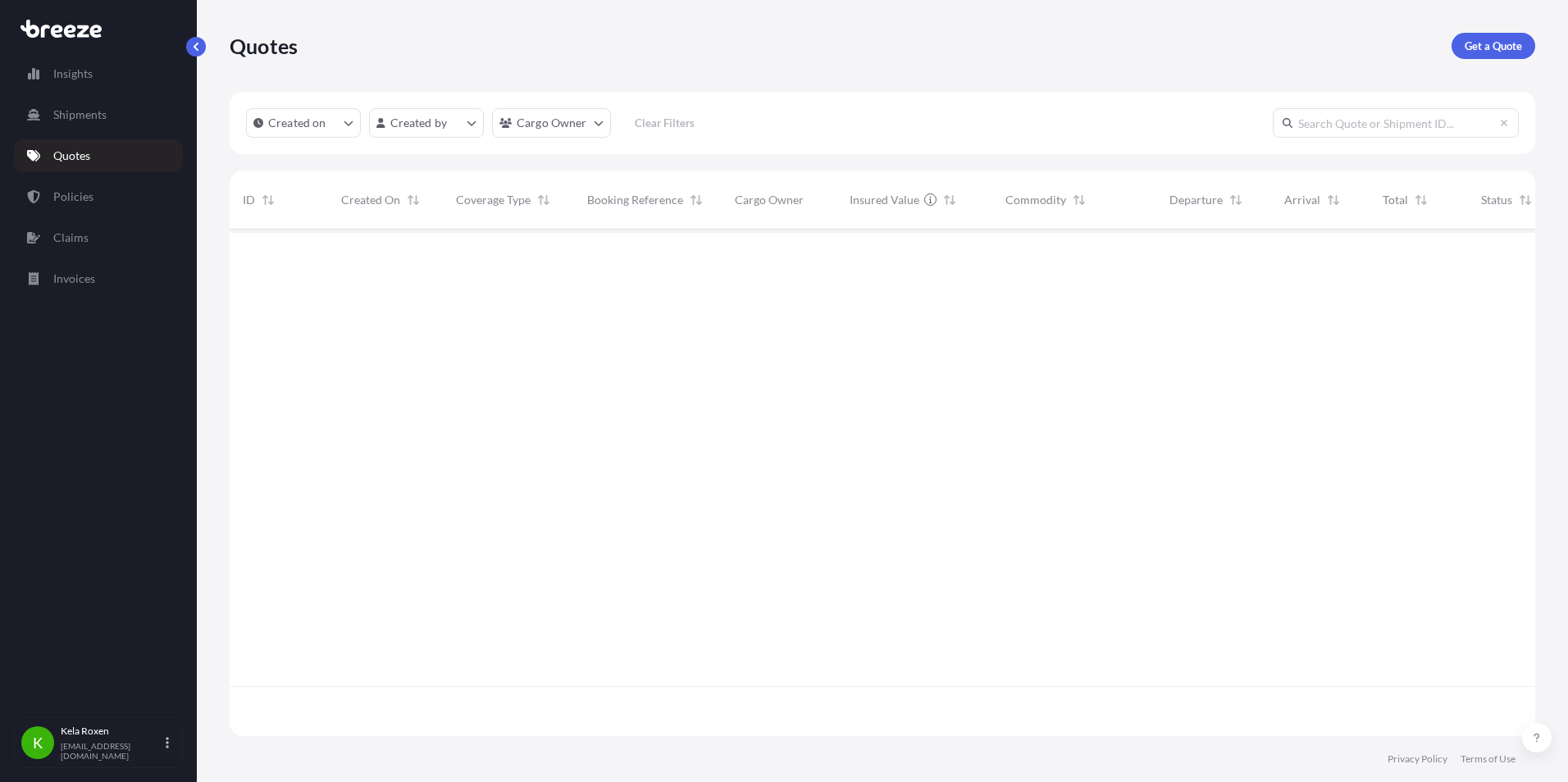
scroll to position [503, 1294]
